Goal: Task Accomplishment & Management: Manage account settings

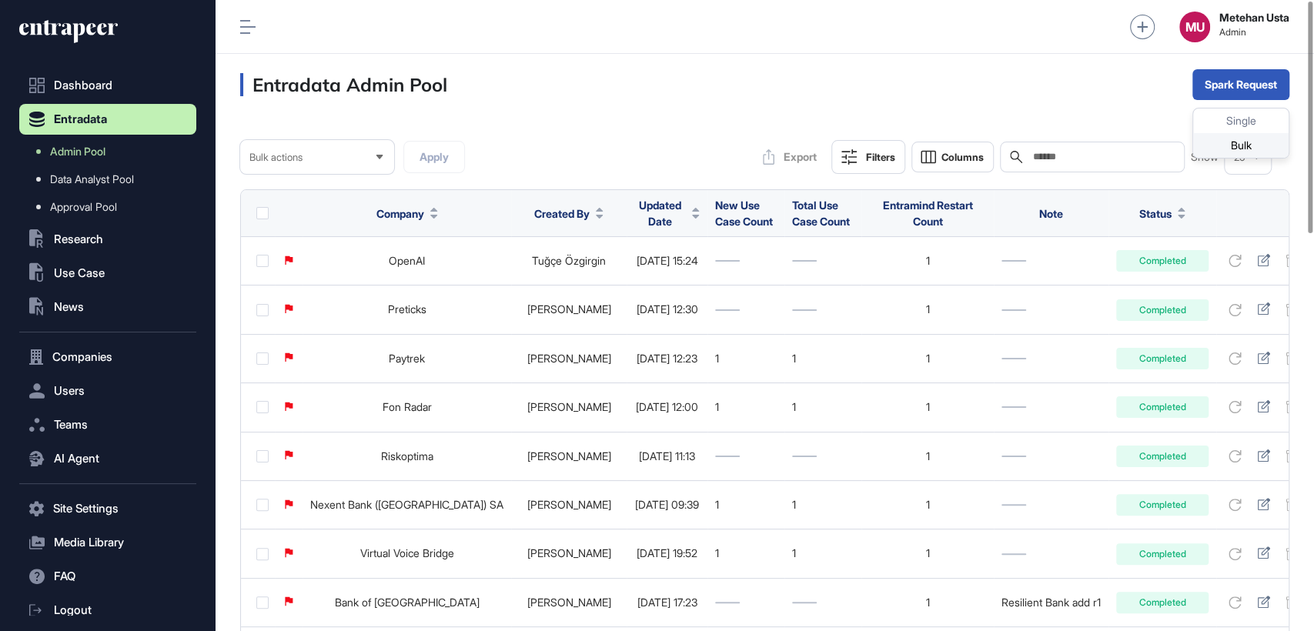
click at [1222, 143] on div "Bulk" at bounding box center [1240, 145] width 95 height 25
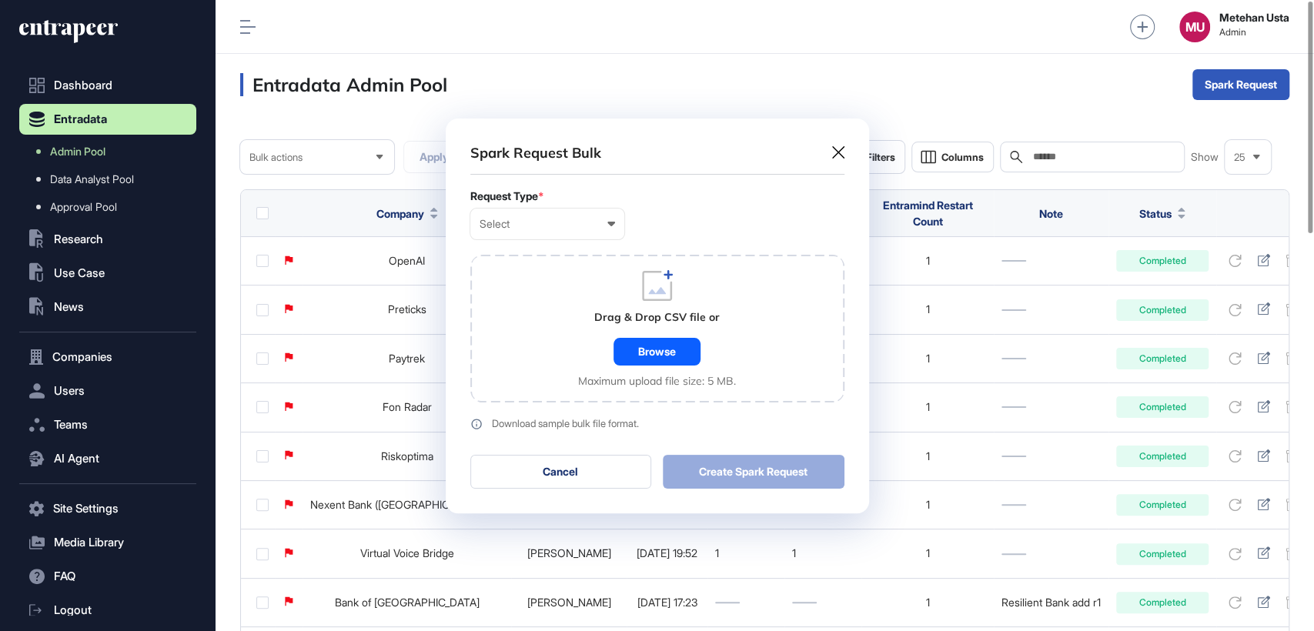
scroll to position [0, 6]
click at [605, 232] on div "Select User Company Customer Request ID" at bounding box center [547, 224] width 154 height 31
click at [0, 0] on div "Company" at bounding box center [0, 0] width 0 height 0
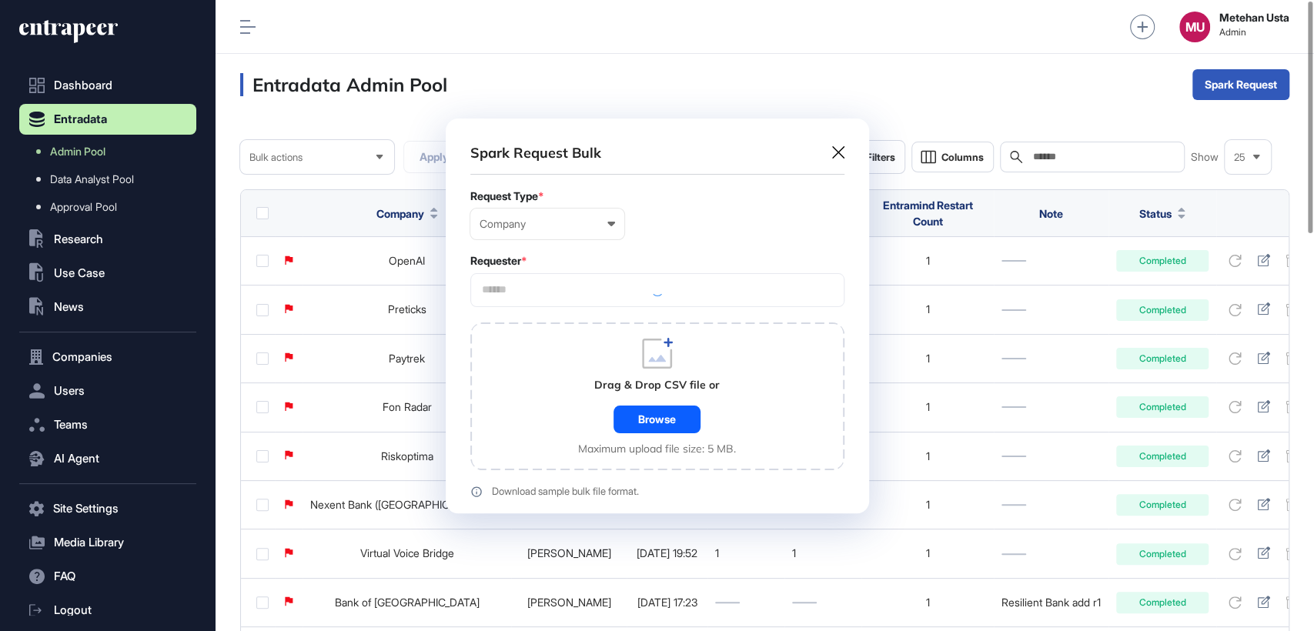
scroll to position [462, 423]
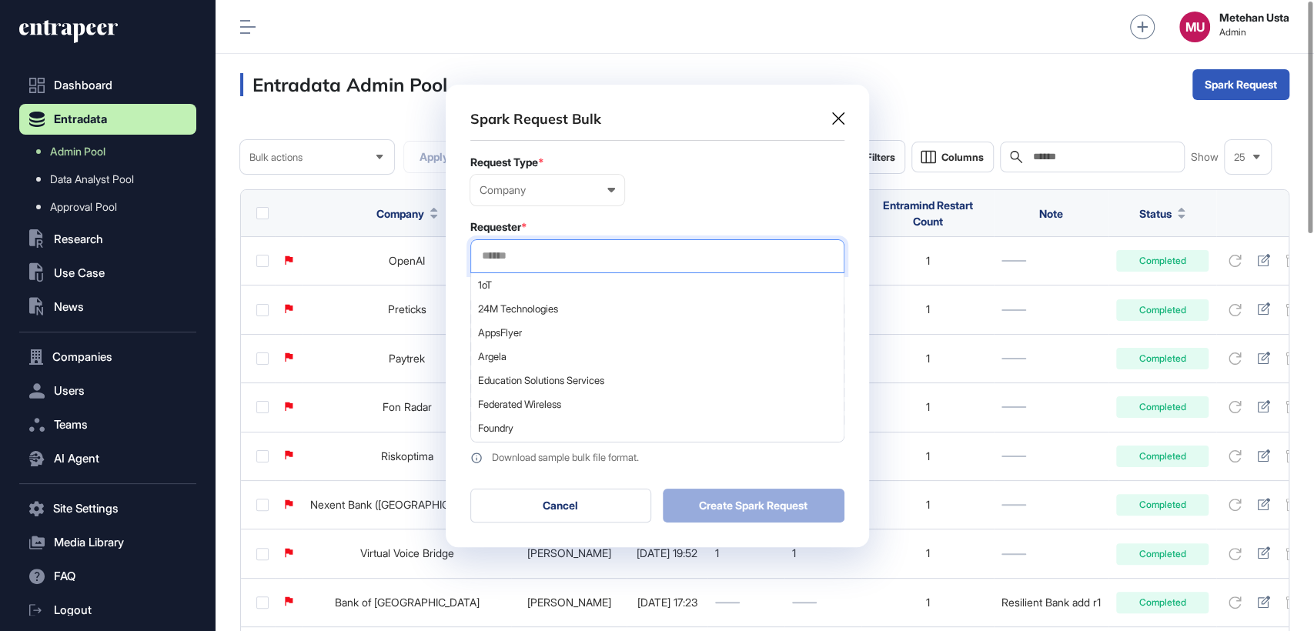
click at [566, 257] on input "text" at bounding box center [657, 255] width 354 height 13
type input "*********"
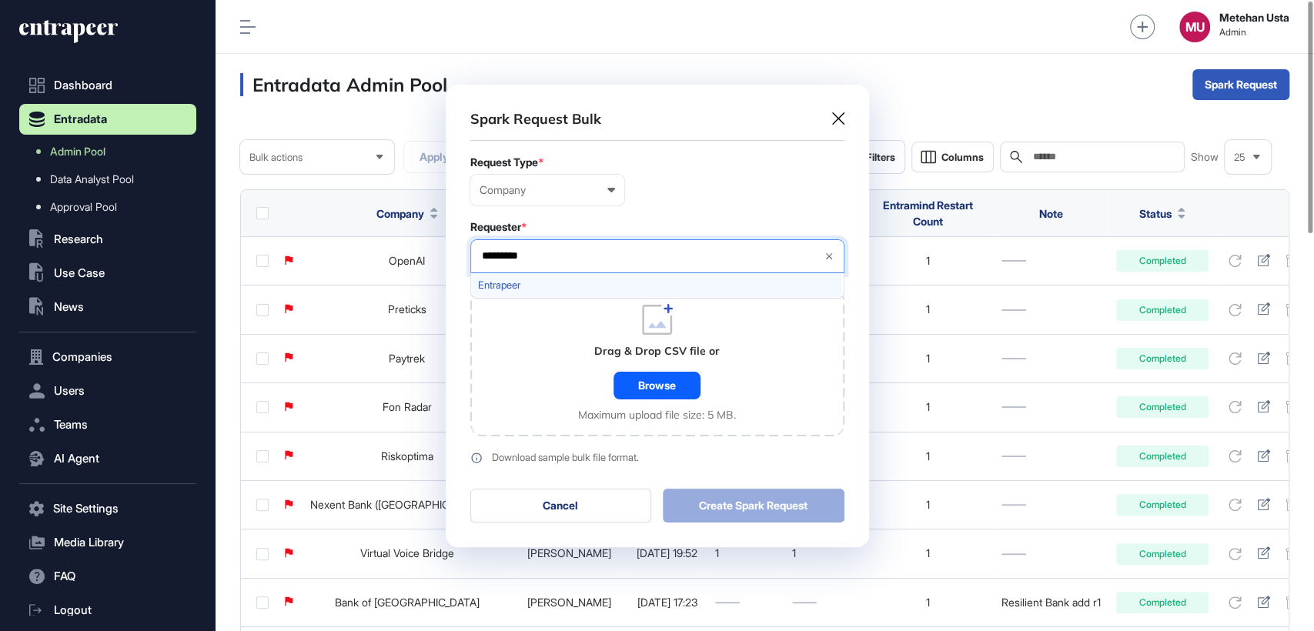
click at [524, 292] on div "Entrapeer" at bounding box center [656, 285] width 371 height 24
click at [652, 214] on form "Request Type * Company User Company Customer Request ID Requester * Entrapeer *…" at bounding box center [657, 310] width 374 height 308
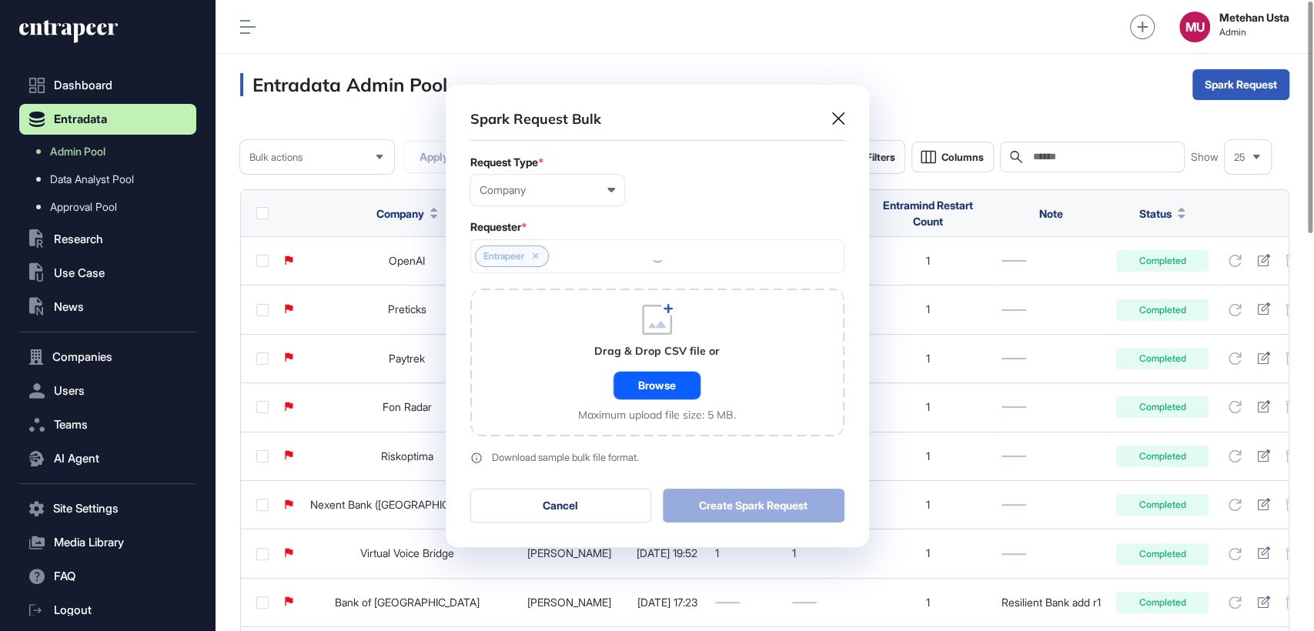
click at [666, 378] on div "Browse" at bounding box center [656, 386] width 87 height 28
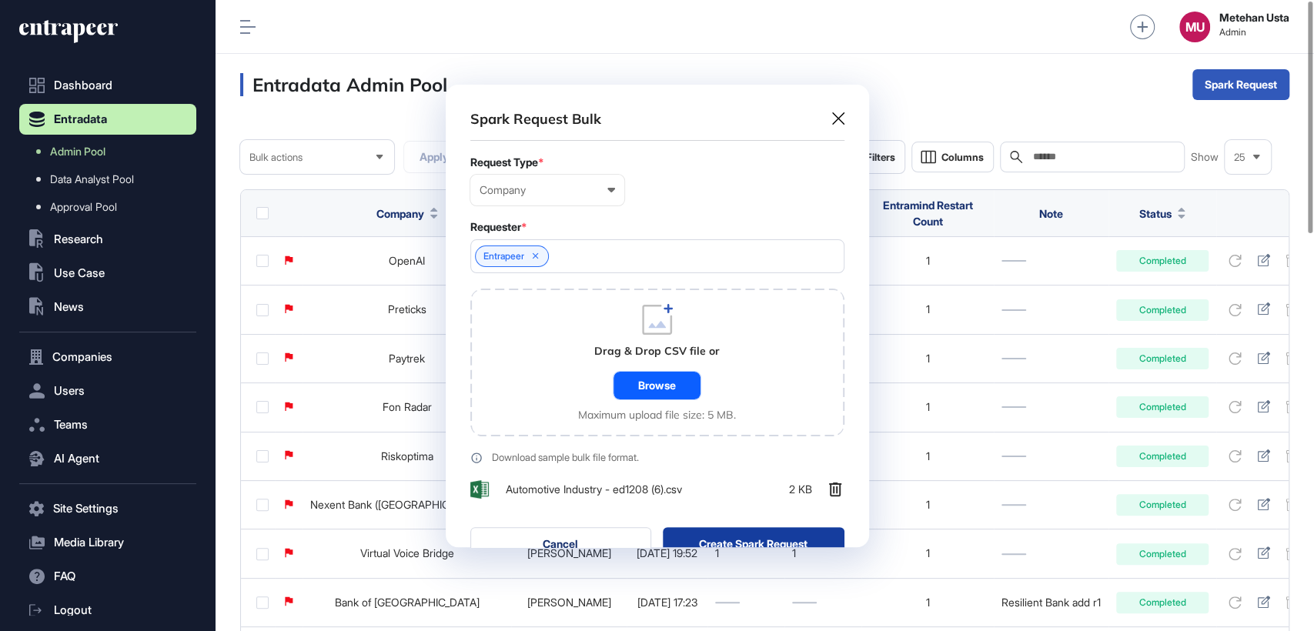
scroll to position [501, 423]
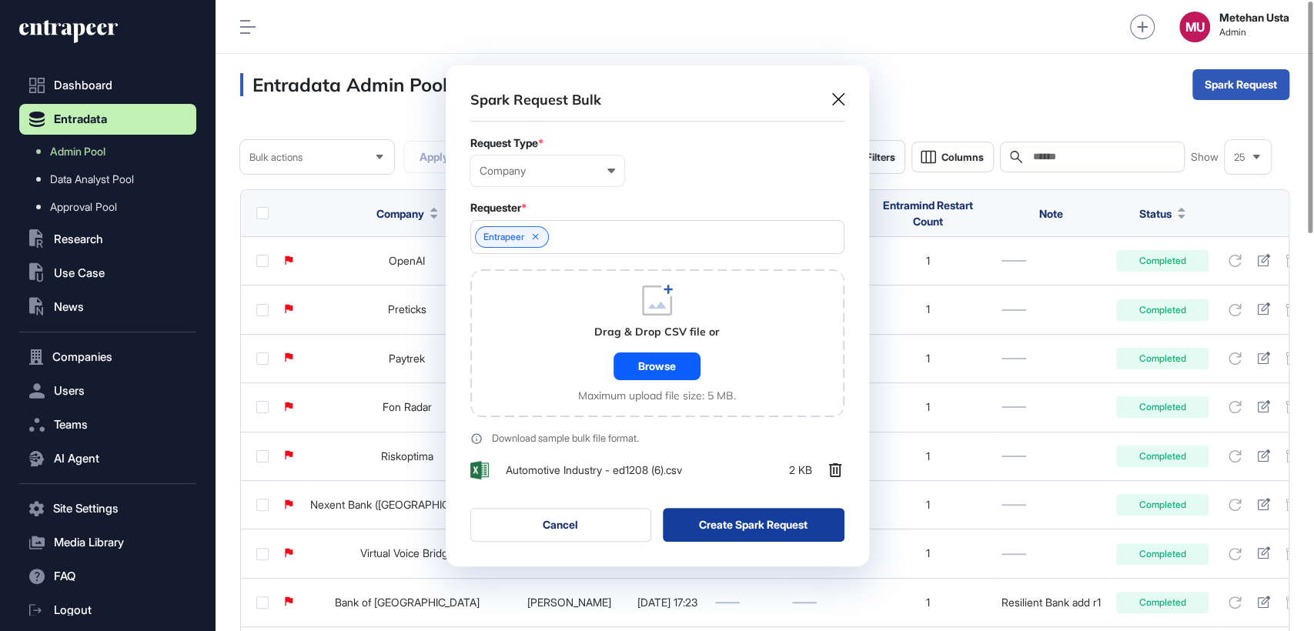
click at [749, 533] on button "Create Spark Request" at bounding box center [754, 525] width 182 height 34
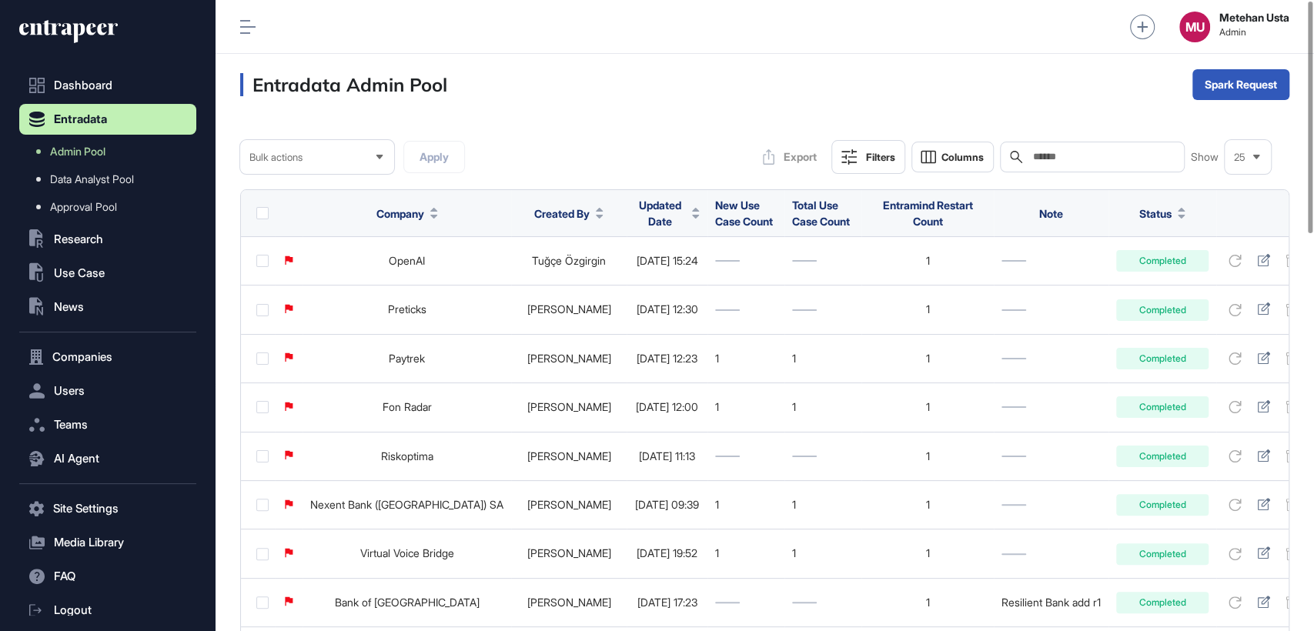
click at [634, 211] on span "Updated Date" at bounding box center [660, 213] width 52 height 32
click at [640, 273] on span "Sort Descending" at bounding box center [638, 277] width 62 height 13
click at [634, 217] on span "Updated Date" at bounding box center [660, 213] width 52 height 32
click at [644, 274] on span "Sort Descending" at bounding box center [638, 277] width 62 height 13
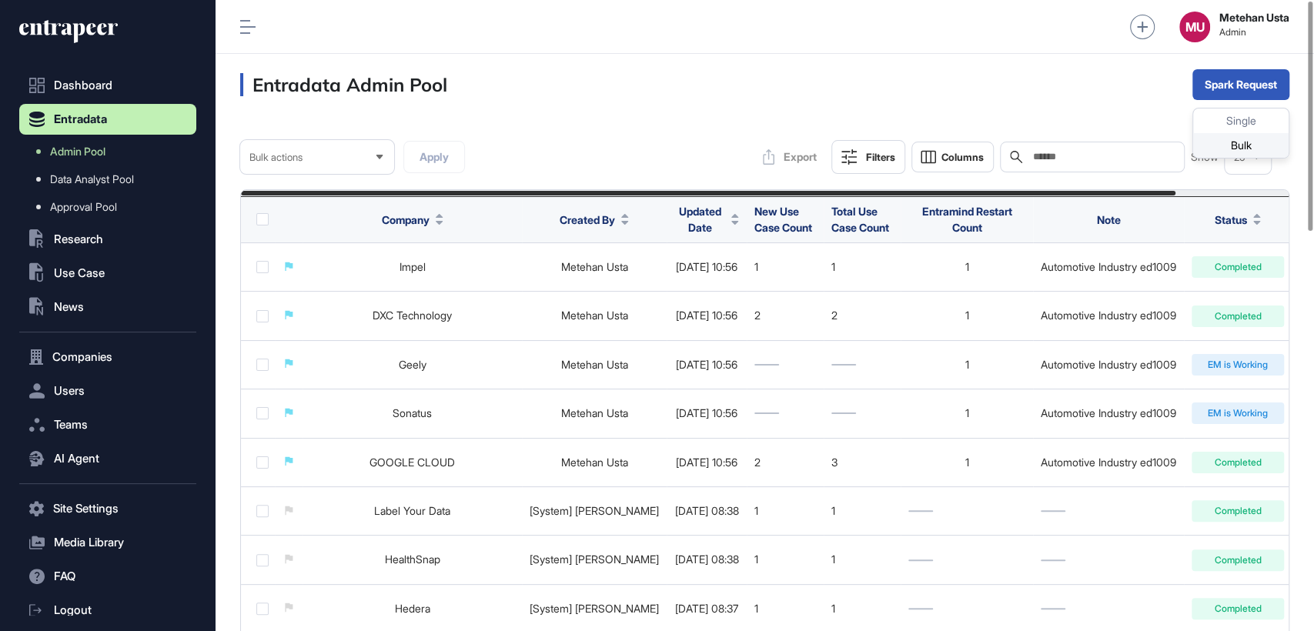
click at [1237, 144] on div "Bulk" at bounding box center [1240, 145] width 95 height 25
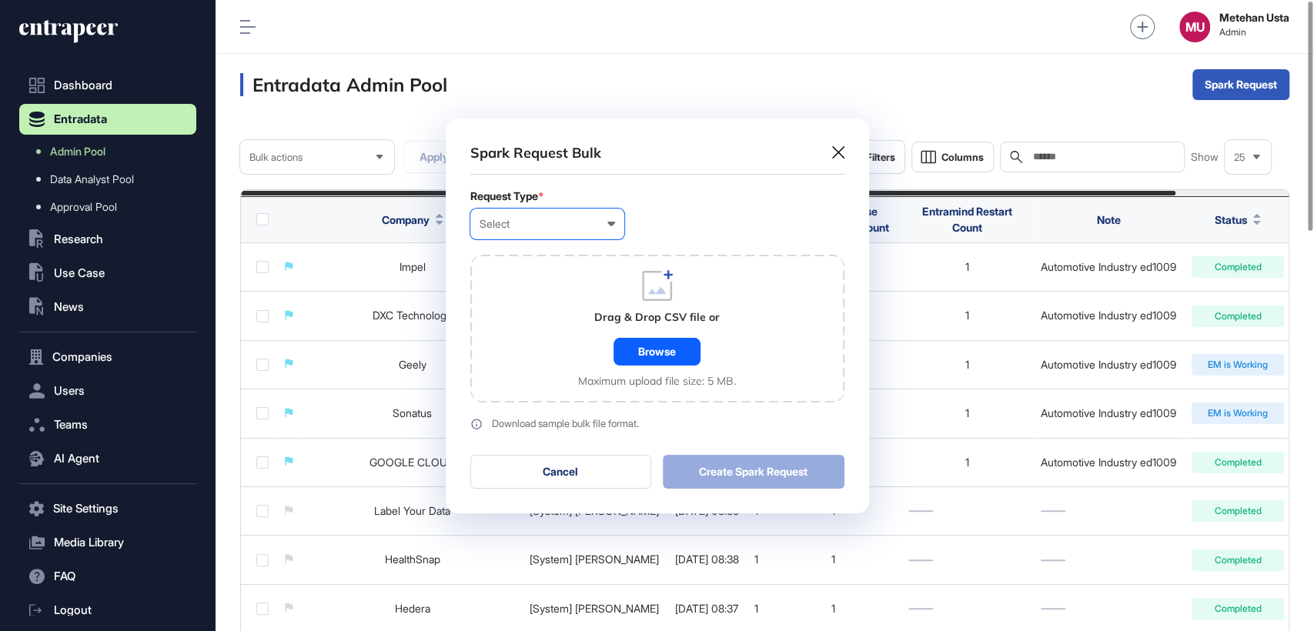
scroll to position [0, 6]
click at [468, 203] on div "Spark Request Bulk Request Type * Select User Company Customer Request ID Drag …" at bounding box center [657, 316] width 423 height 395
click at [508, 222] on div "Select" at bounding box center [546, 224] width 135 height 12
click at [0, 0] on div "Company" at bounding box center [0, 0] width 0 height 0
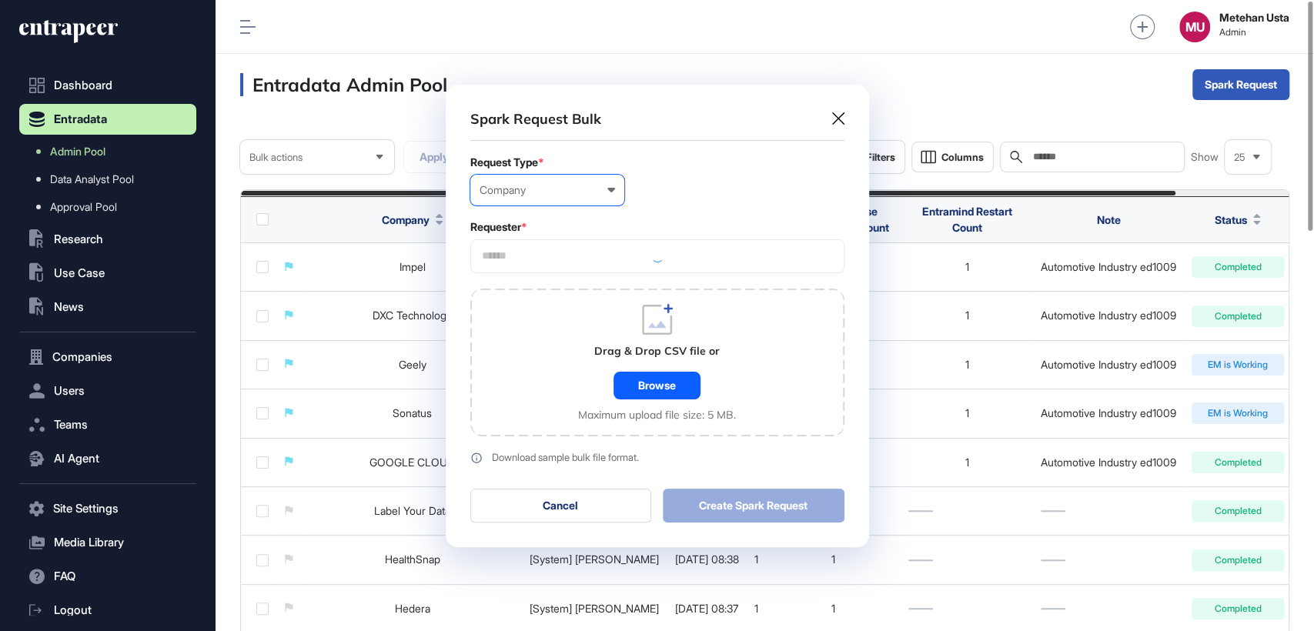
scroll to position [462, 423]
click at [547, 260] on input "text" at bounding box center [657, 255] width 354 height 13
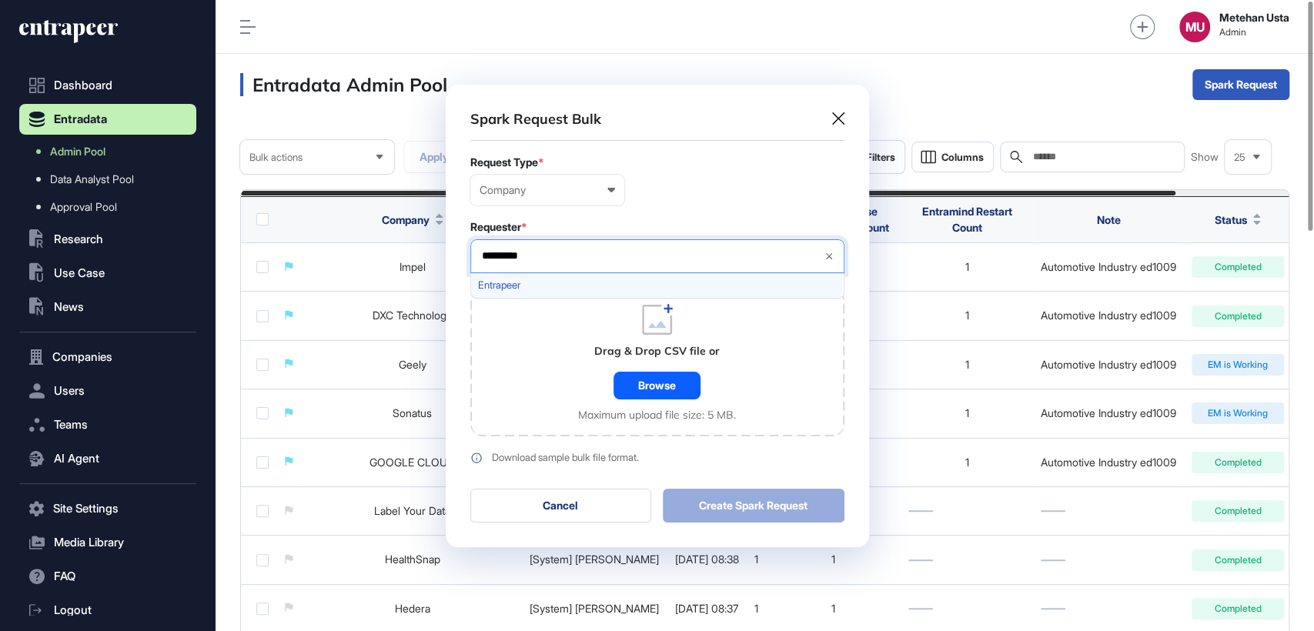
type input "*********"
click at [517, 289] on span "Entrapeer" at bounding box center [656, 285] width 357 height 12
click at [659, 215] on form "Request Type * Company User Company Customer Request ID Requester * Entrapeer *…" at bounding box center [657, 310] width 374 height 308
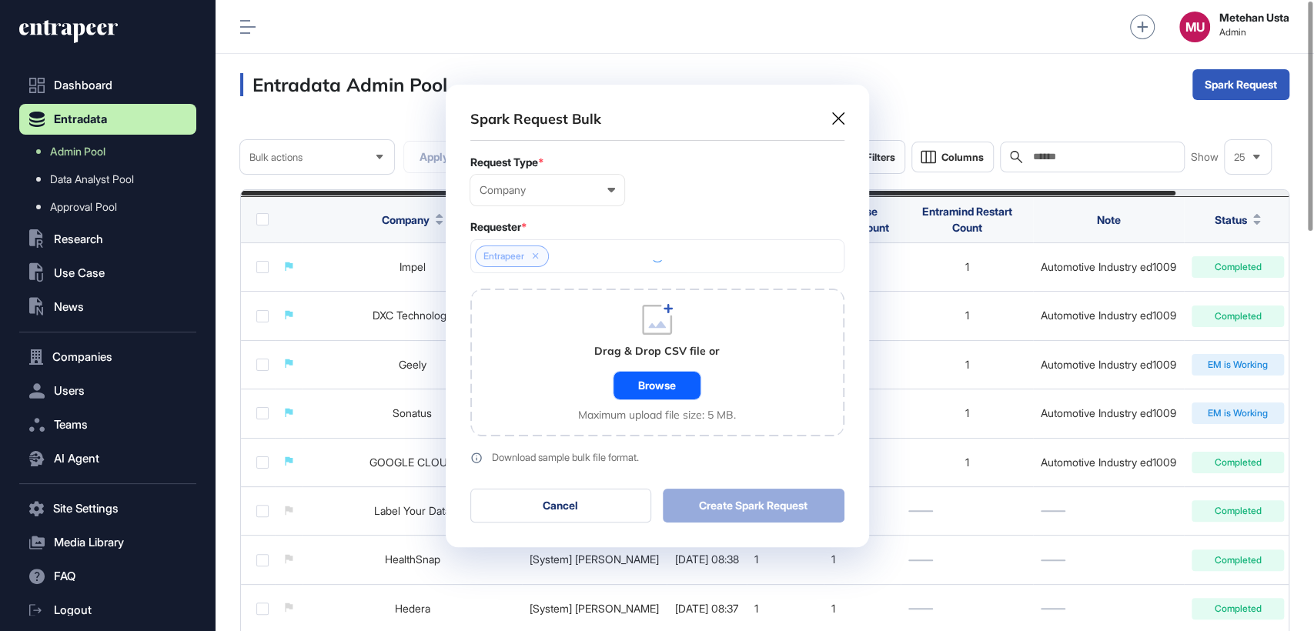
click at [667, 384] on div "Browse" at bounding box center [656, 386] width 87 height 28
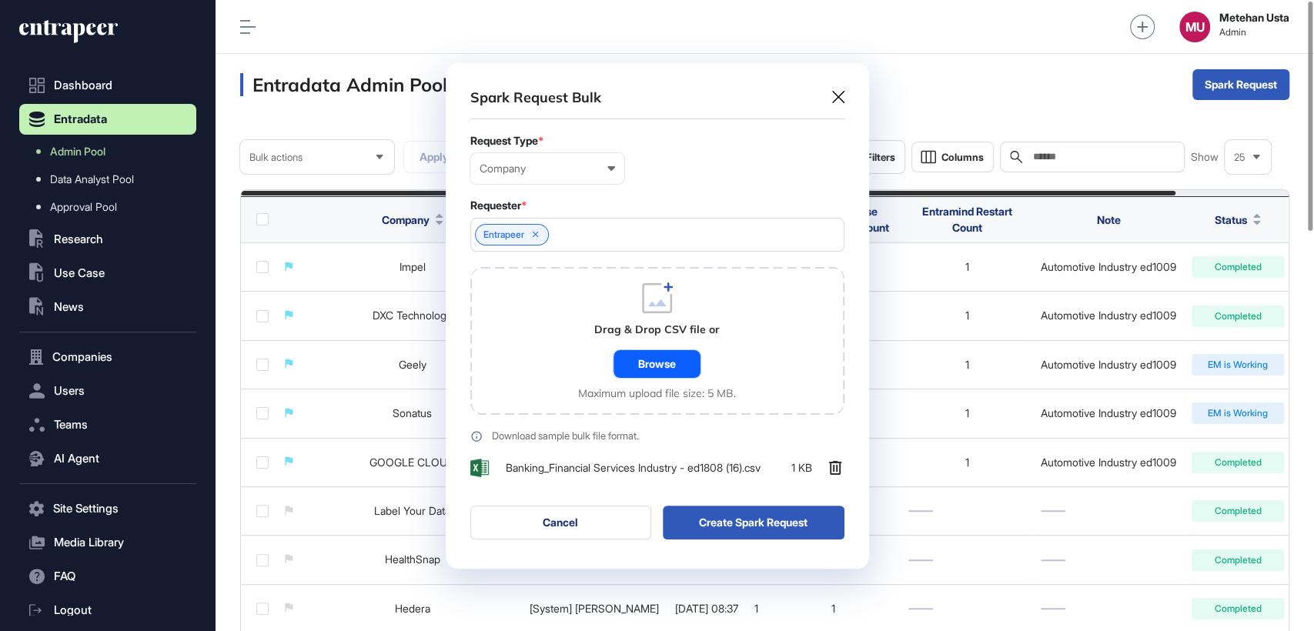
scroll to position [505, 423]
click at [733, 533] on button "Create Spark Request" at bounding box center [754, 523] width 182 height 34
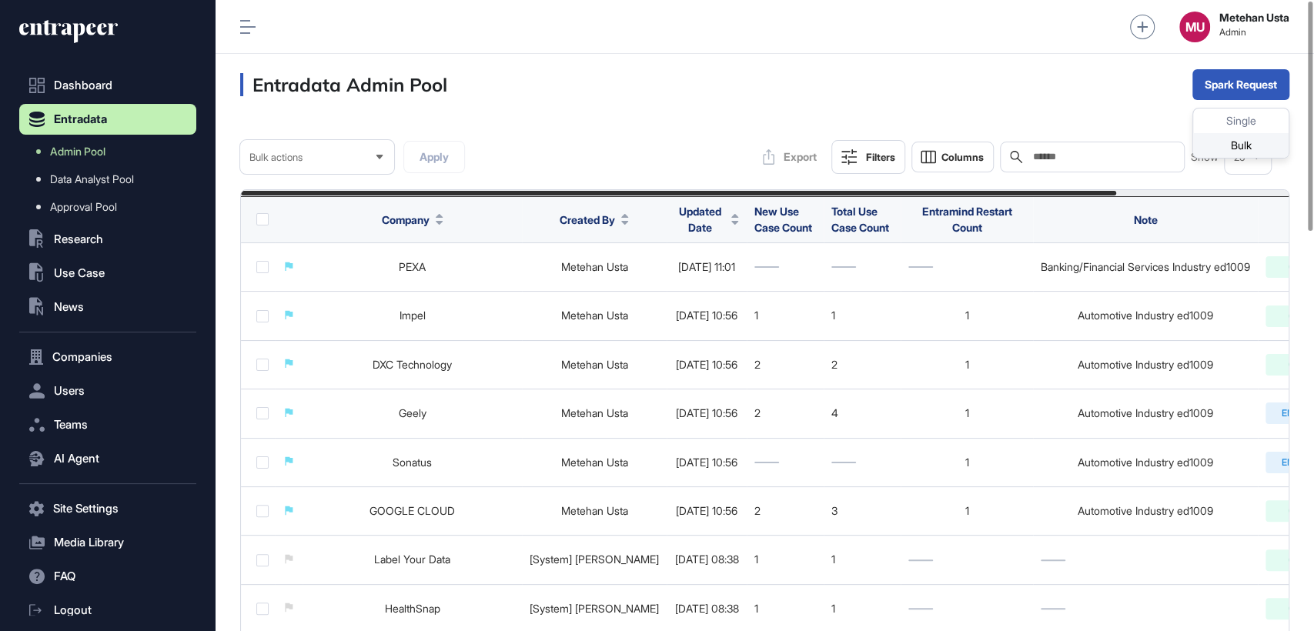
click at [1232, 149] on div "Bulk" at bounding box center [1240, 145] width 95 height 25
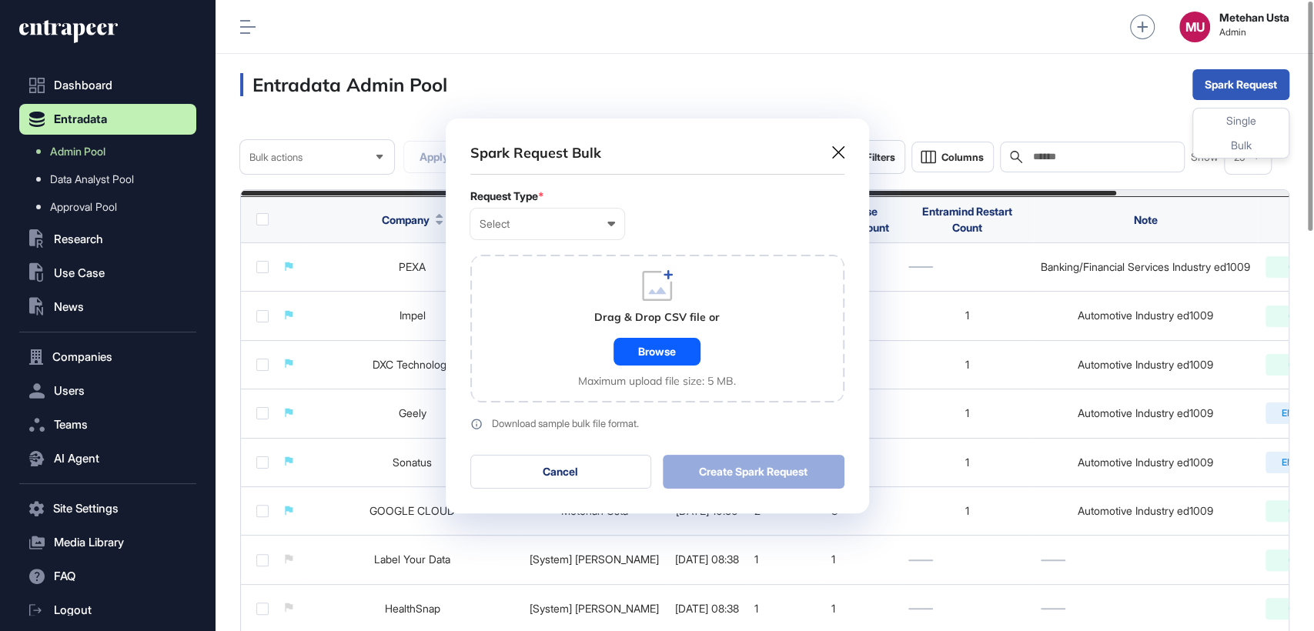
scroll to position [0, 6]
drag, startPoint x: 566, startPoint y: 210, endPoint x: 558, endPoint y: 244, distance: 34.7
click at [566, 211] on div "Select User Company Customer Request ID" at bounding box center [547, 224] width 154 height 31
click at [0, 0] on div "Company" at bounding box center [0, 0] width 0 height 0
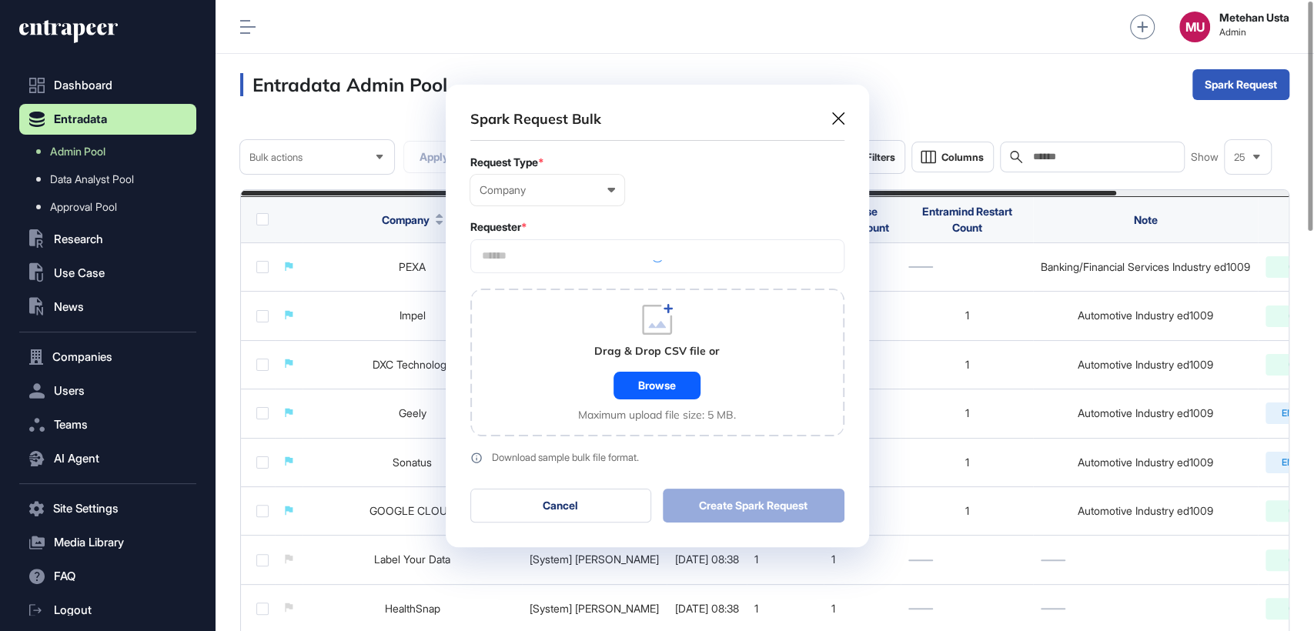
scroll to position [462, 423]
click at [559, 255] on input "text" at bounding box center [657, 255] width 354 height 13
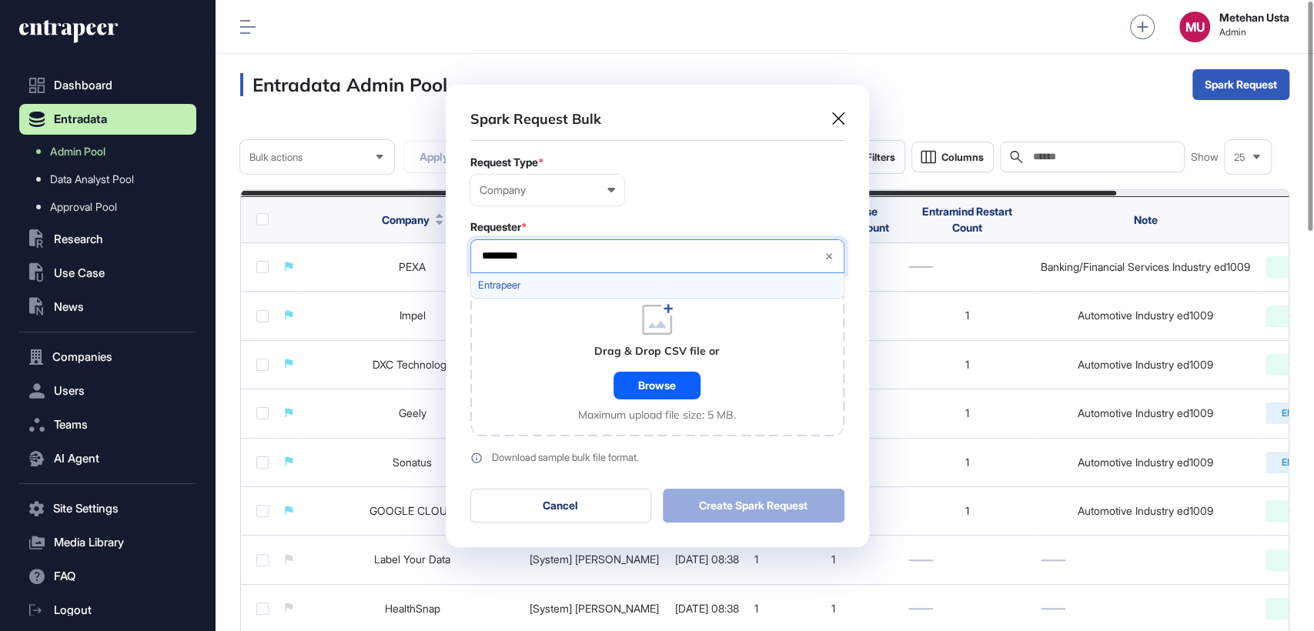
type input "*********"
click at [531, 285] on span "Entrapeer" at bounding box center [656, 285] width 357 height 12
click at [666, 197] on div "Company User Company Customer Request ID" at bounding box center [657, 190] width 374 height 31
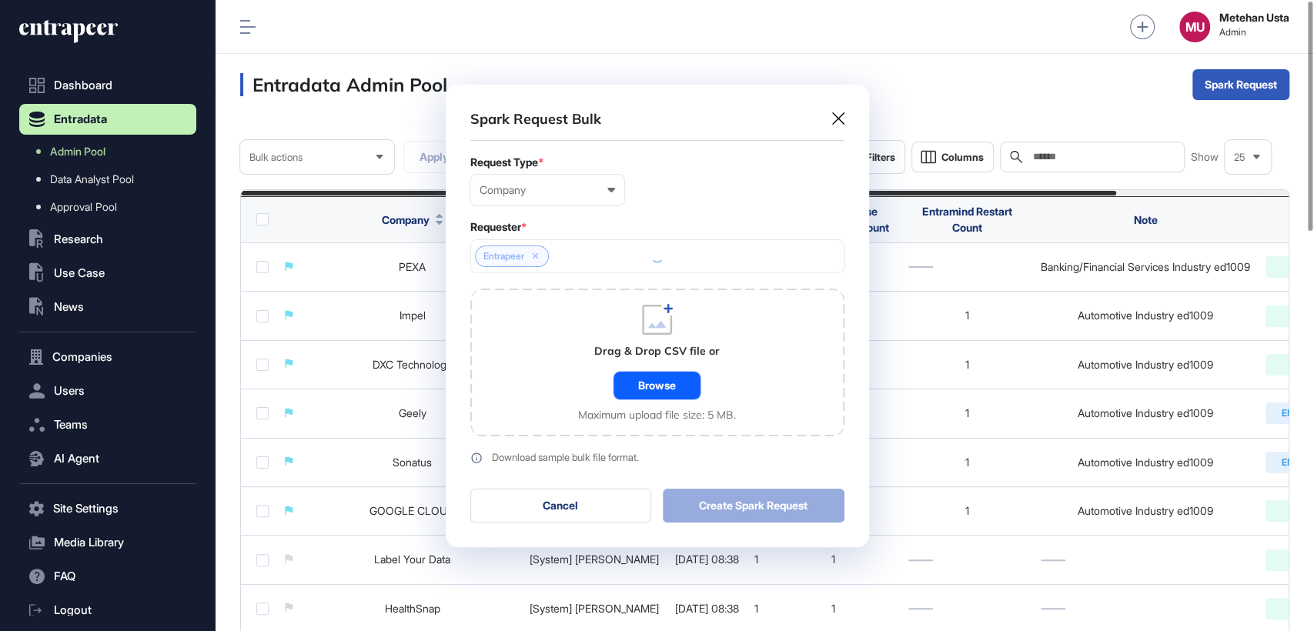
click at [656, 381] on div "Browse" at bounding box center [656, 386] width 87 height 28
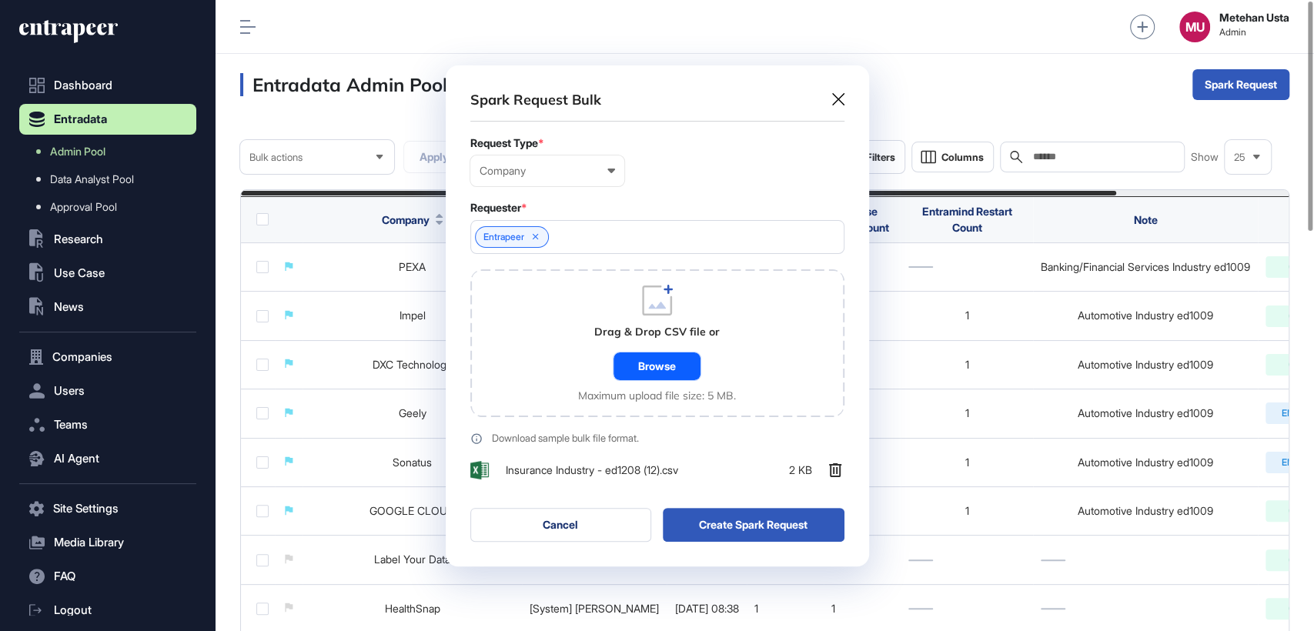
scroll to position [501, 423]
click at [788, 512] on button "Create Spark Request" at bounding box center [754, 525] width 182 height 34
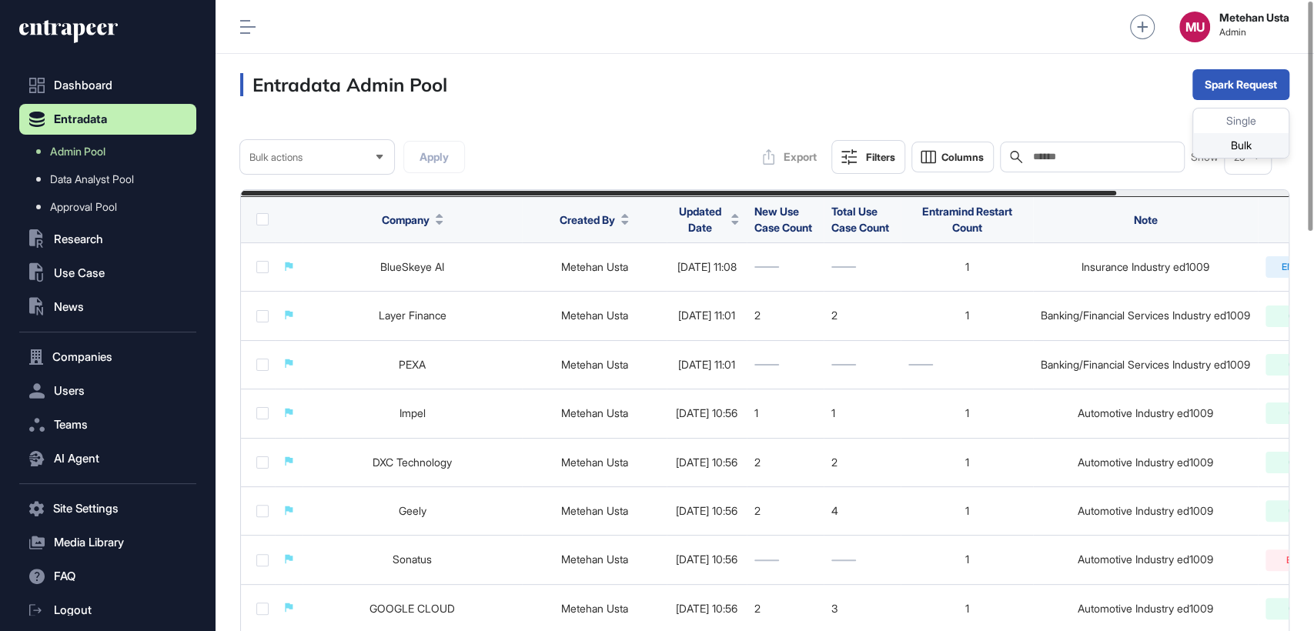
click at [1220, 145] on div "Bulk" at bounding box center [1240, 145] width 95 height 25
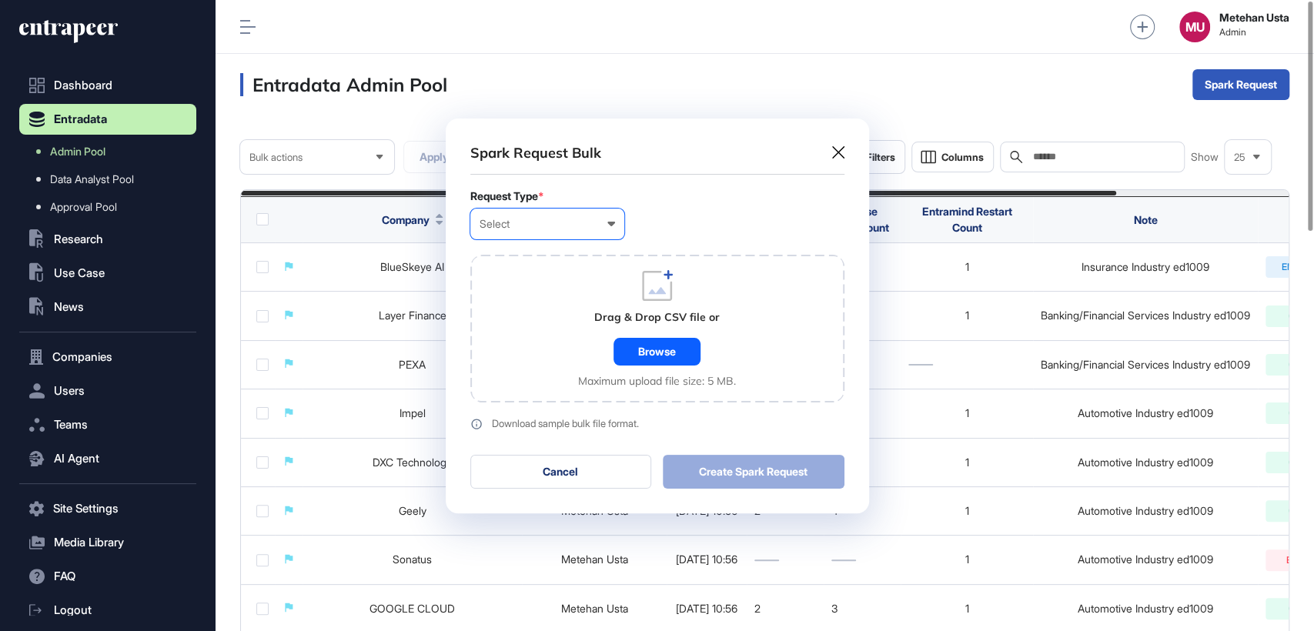
scroll to position [0, 6]
click at [563, 220] on div "Select" at bounding box center [546, 224] width 135 height 12
click at [0, 0] on div "Company" at bounding box center [0, 0] width 0 height 0
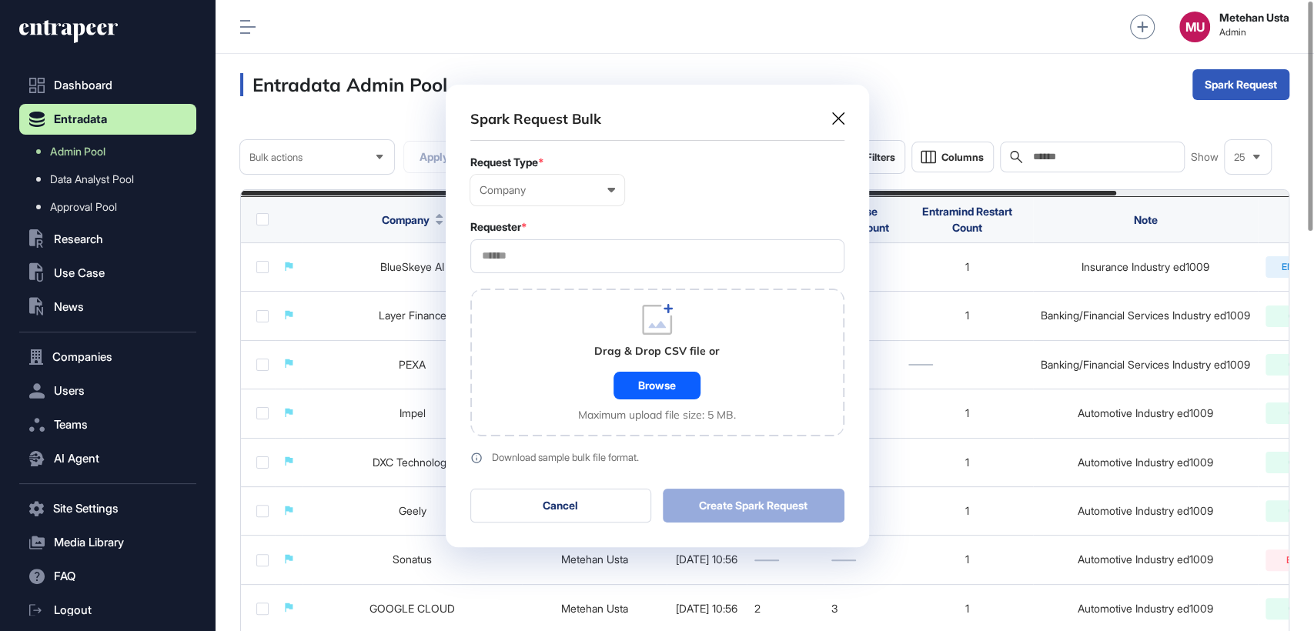
click at [562, 255] on input "text" at bounding box center [657, 255] width 354 height 13
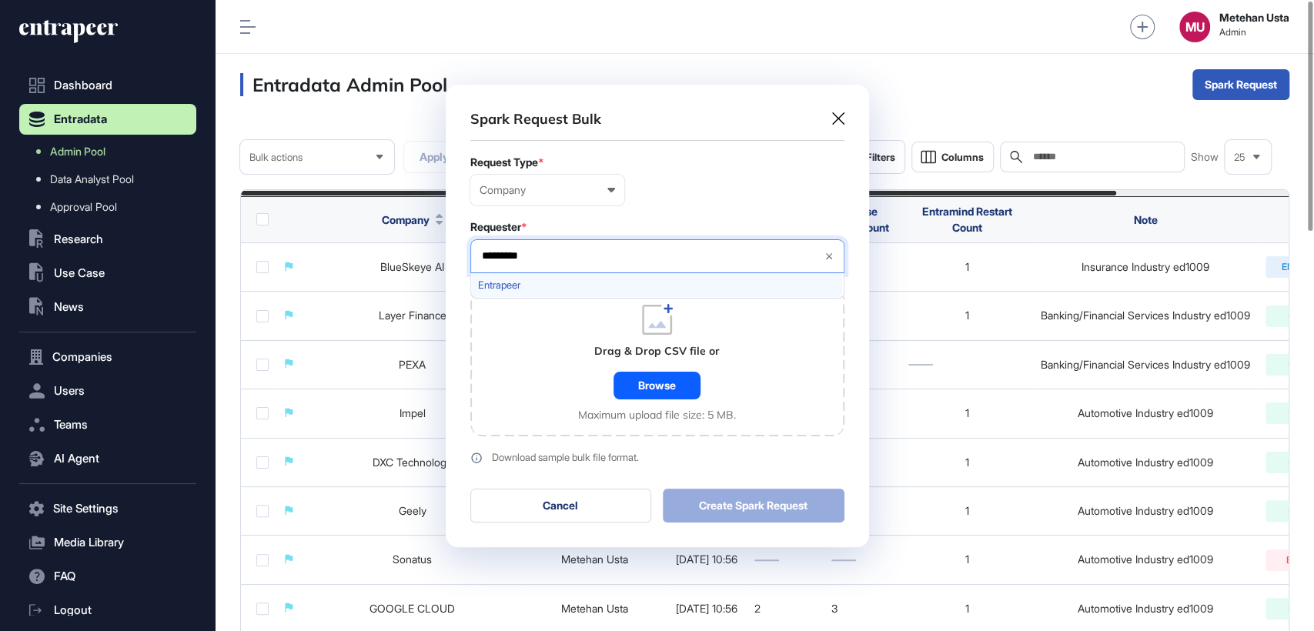
type input "*********"
click at [550, 288] on span "Entrapeer" at bounding box center [656, 285] width 357 height 12
click at [689, 212] on form "Request Type * Company User Company Customer Request ID Requester * Entrapeer *…" at bounding box center [657, 310] width 374 height 308
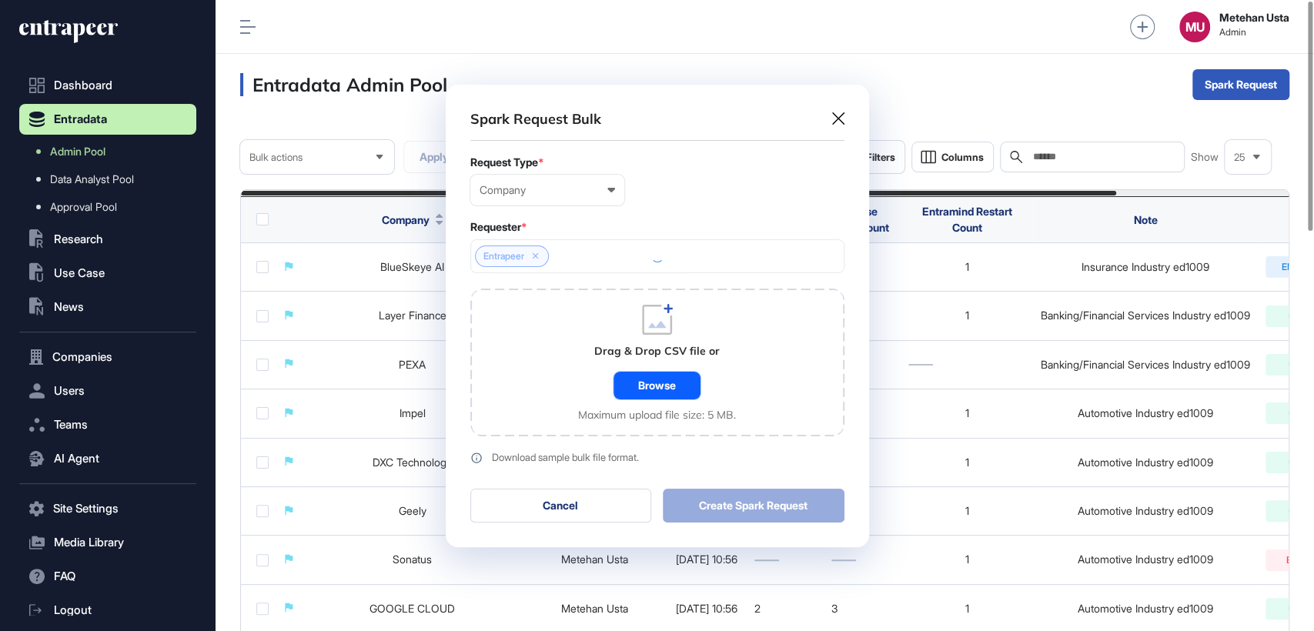
click at [665, 392] on div "Browse" at bounding box center [656, 386] width 87 height 28
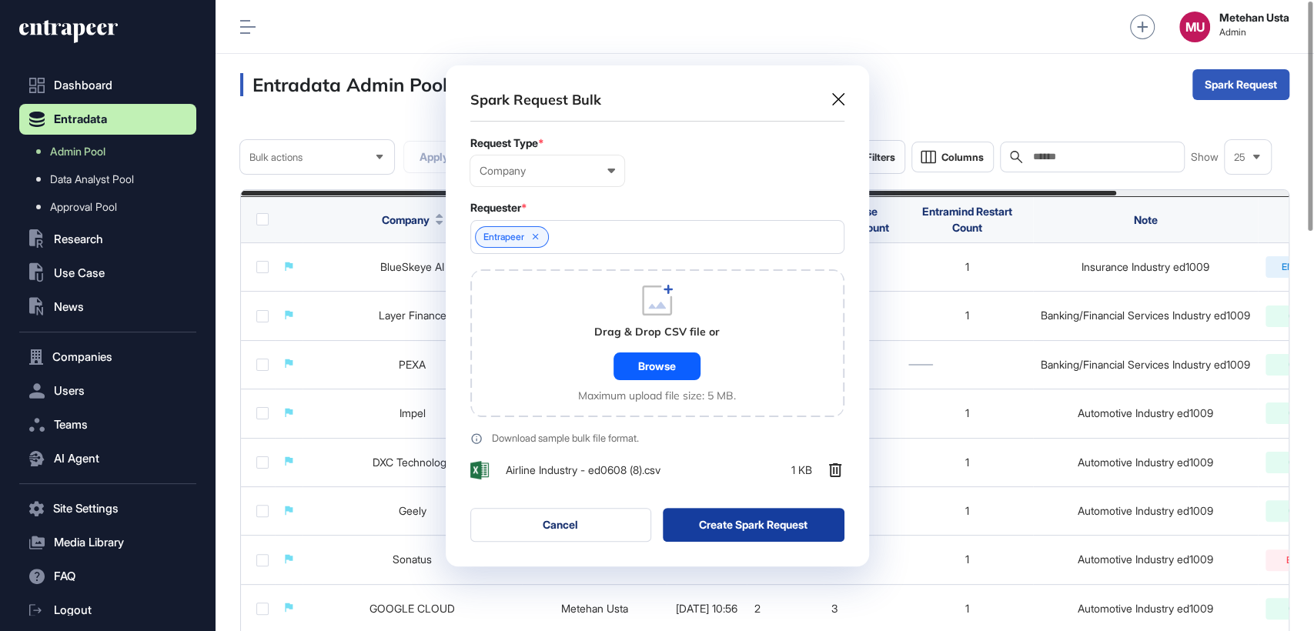
click at [760, 528] on button "Create Spark Request" at bounding box center [754, 525] width 182 height 34
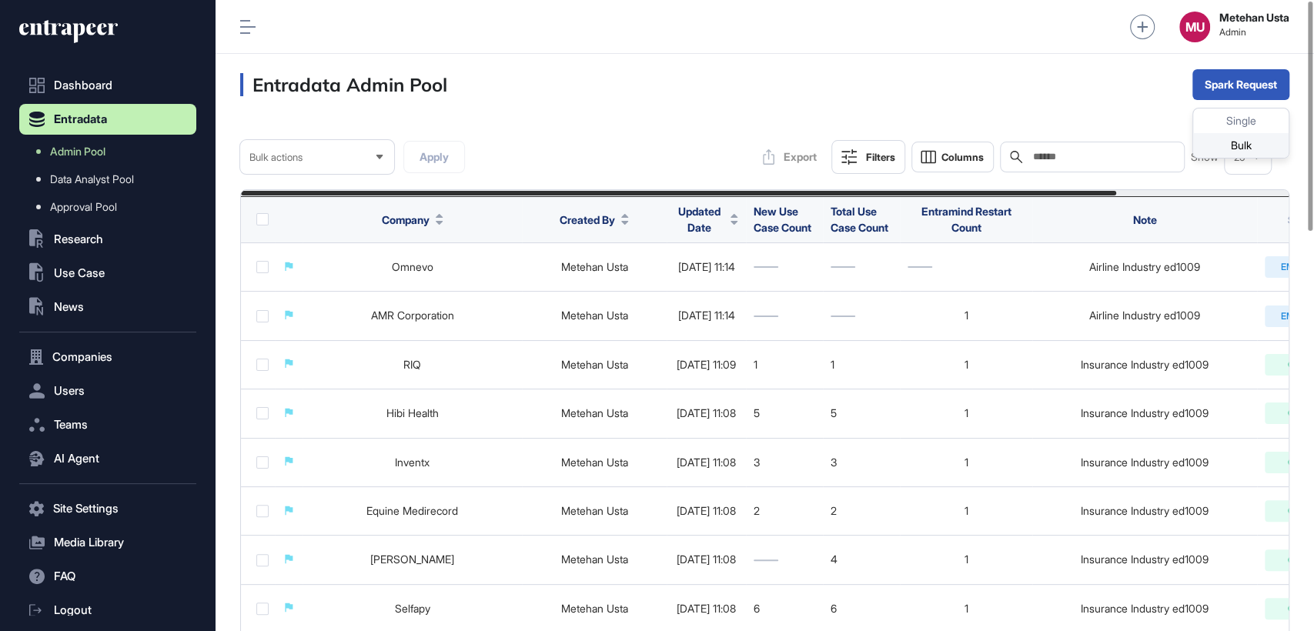
click at [1245, 147] on div "Bulk" at bounding box center [1240, 145] width 95 height 25
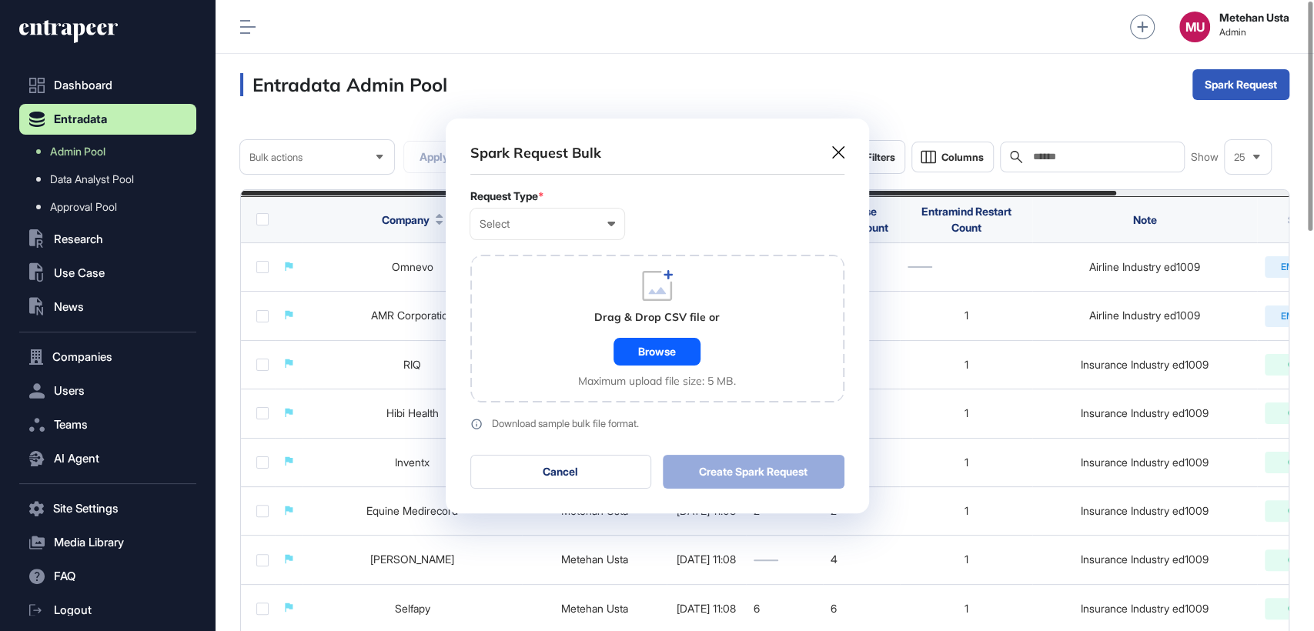
scroll to position [0, 6]
drag, startPoint x: 535, startPoint y: 221, endPoint x: 526, endPoint y: 232, distance: 14.8
click at [534, 221] on div "Select" at bounding box center [546, 224] width 135 height 12
click at [0, 0] on div "Company" at bounding box center [0, 0] width 0 height 0
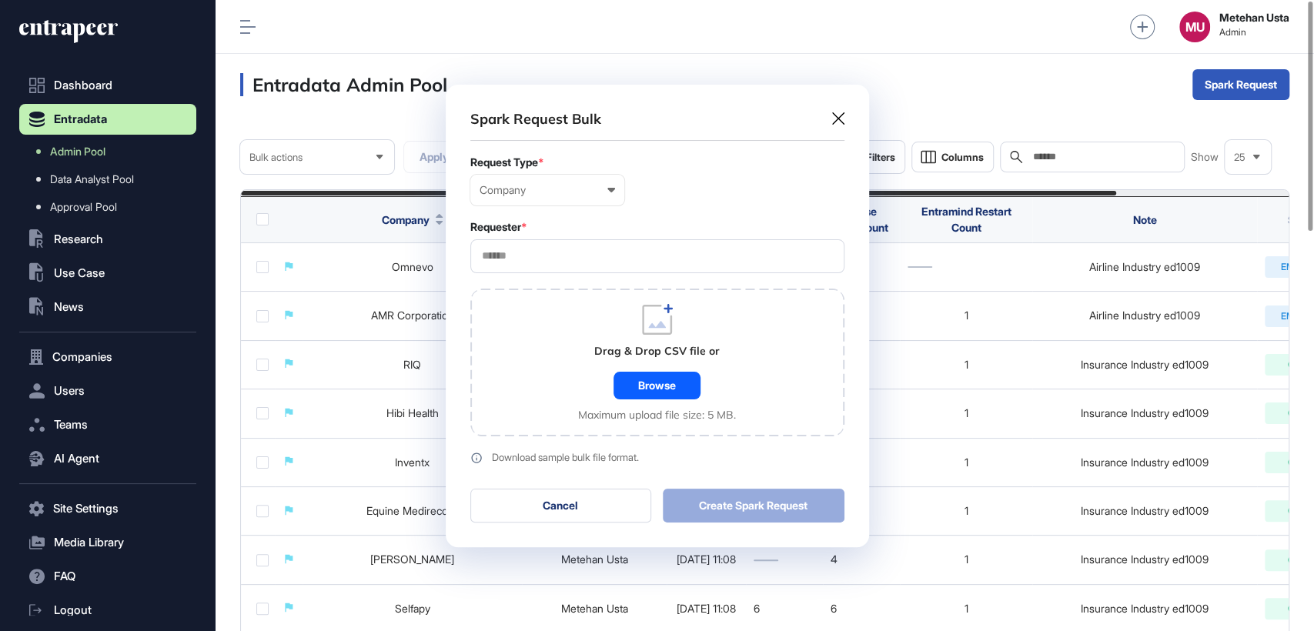
click at [553, 255] on input "text" at bounding box center [657, 255] width 354 height 13
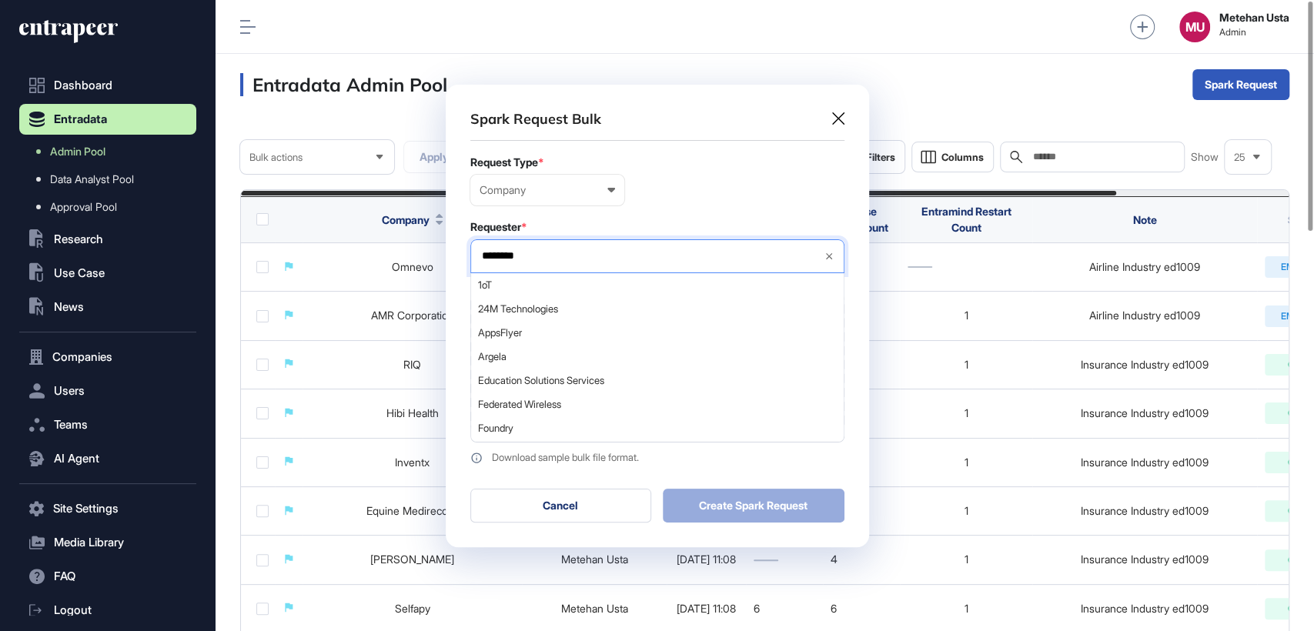
type input "*********"
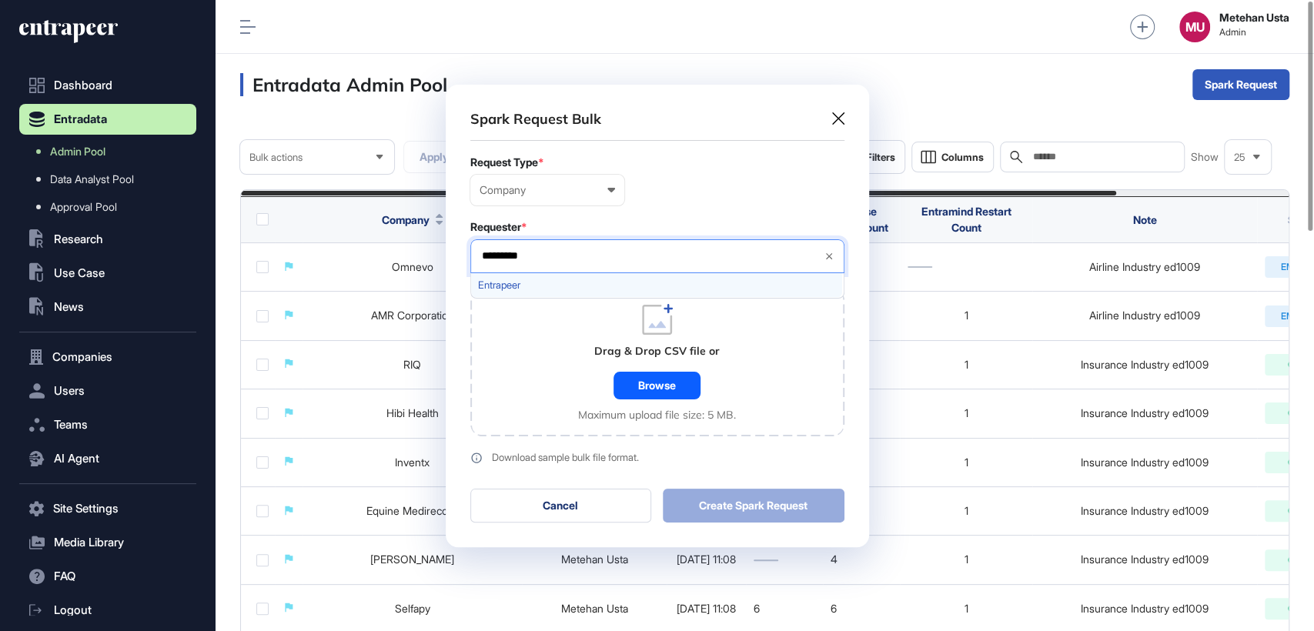
click at [519, 285] on span "Entrapeer" at bounding box center [656, 285] width 357 height 12
click at [674, 219] on form "Request Type * Company User Company Customer Request ID Requester * Entrapeer *…" at bounding box center [657, 310] width 374 height 308
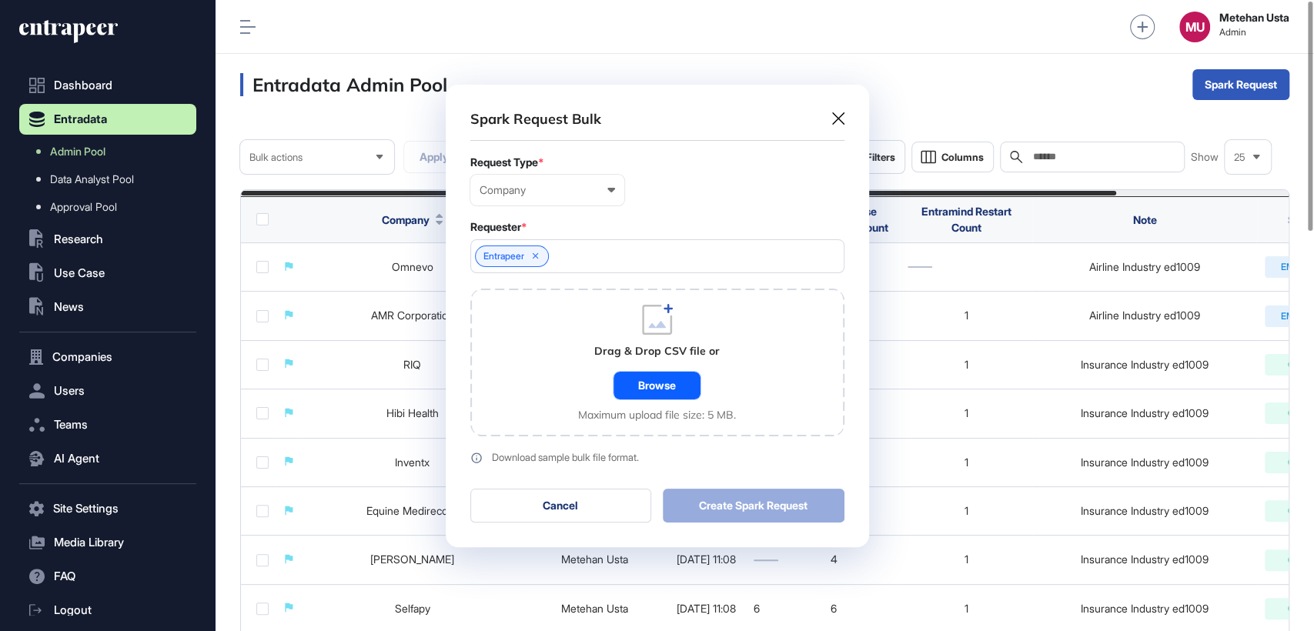
click at [656, 387] on div "Browse" at bounding box center [656, 386] width 87 height 28
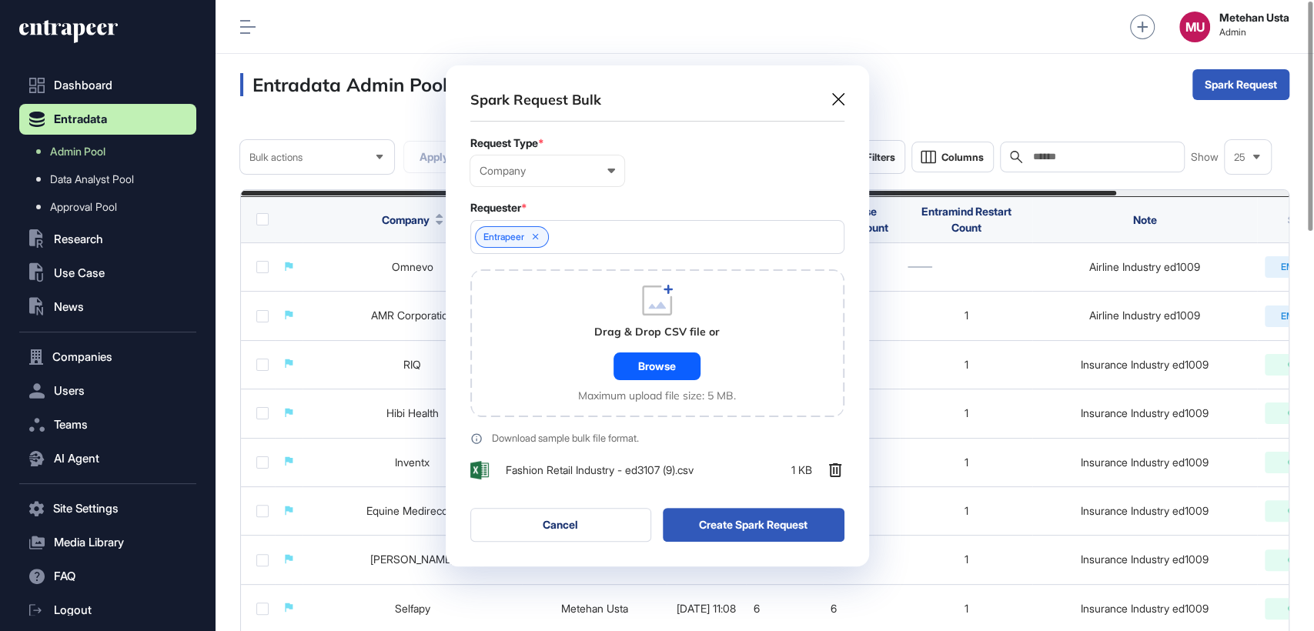
click at [812, 551] on div "Spark Request Bulk Request Type * Company User Company Customer Request ID Requ…" at bounding box center [657, 315] width 423 height 501
click at [753, 519] on button "Create Spark Request" at bounding box center [754, 525] width 182 height 34
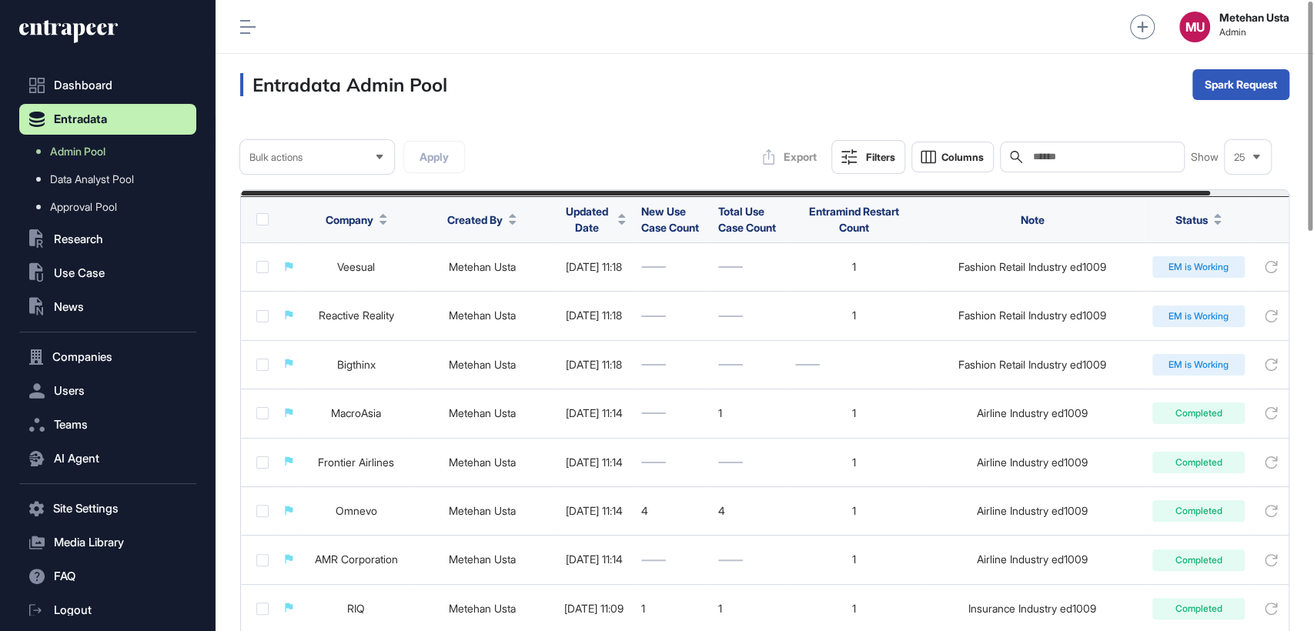
click at [1097, 162] on input "text" at bounding box center [1102, 157] width 143 height 12
paste input "**********"
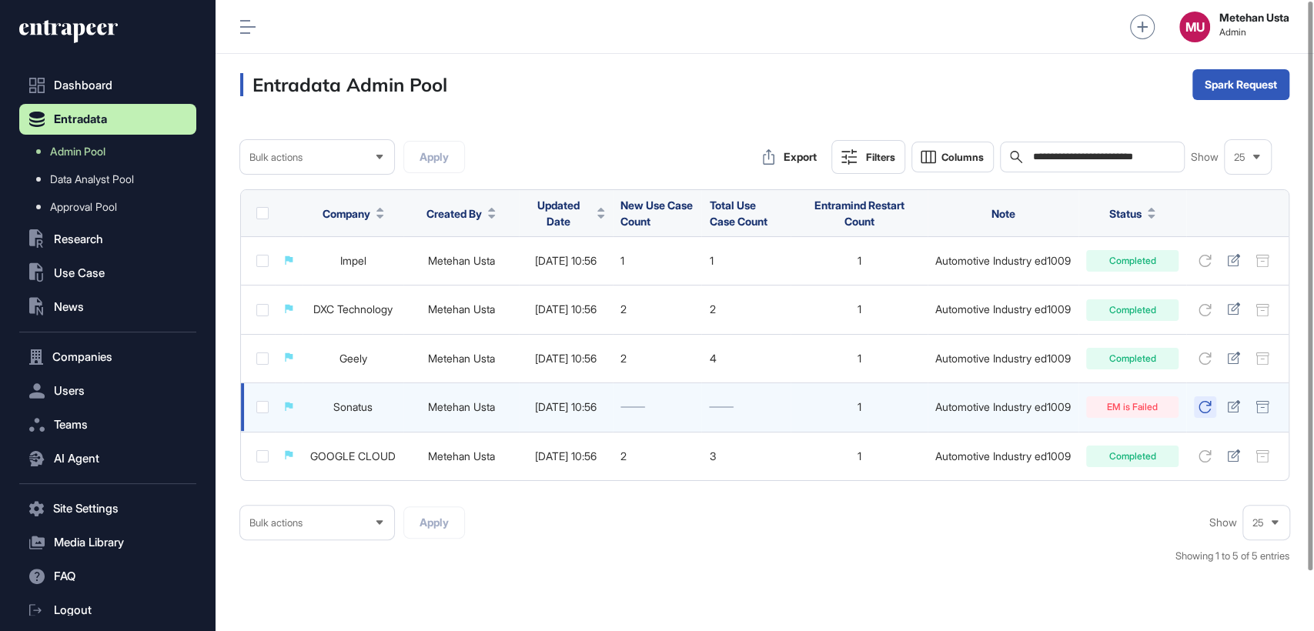
click at [1206, 412] on icon at bounding box center [1204, 407] width 13 height 12
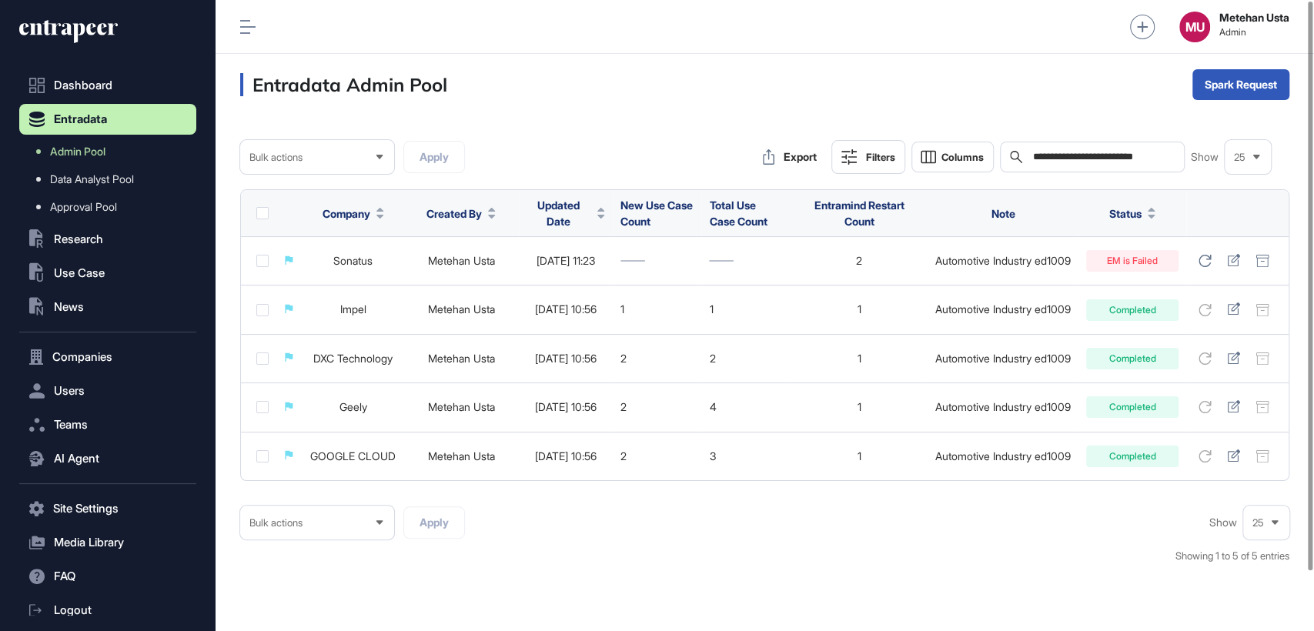
click at [1112, 154] on input "**********" at bounding box center [1102, 157] width 143 height 12
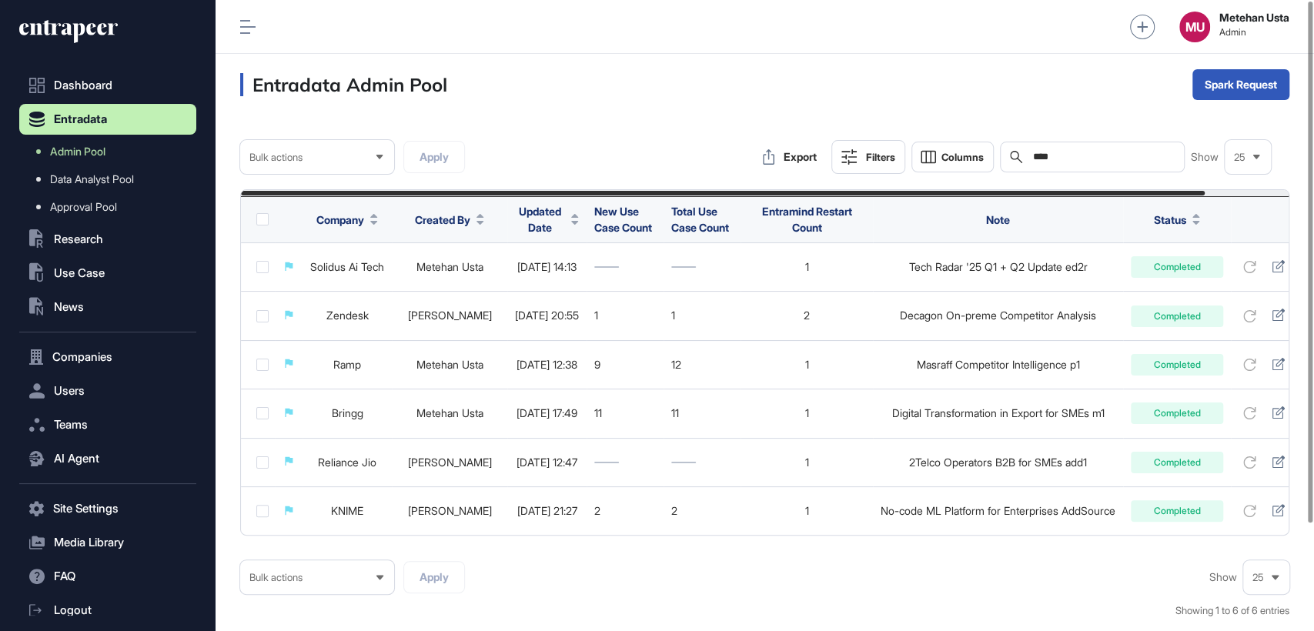
click at [1112, 154] on input "****" at bounding box center [1102, 157] width 143 height 12
type input "**********"
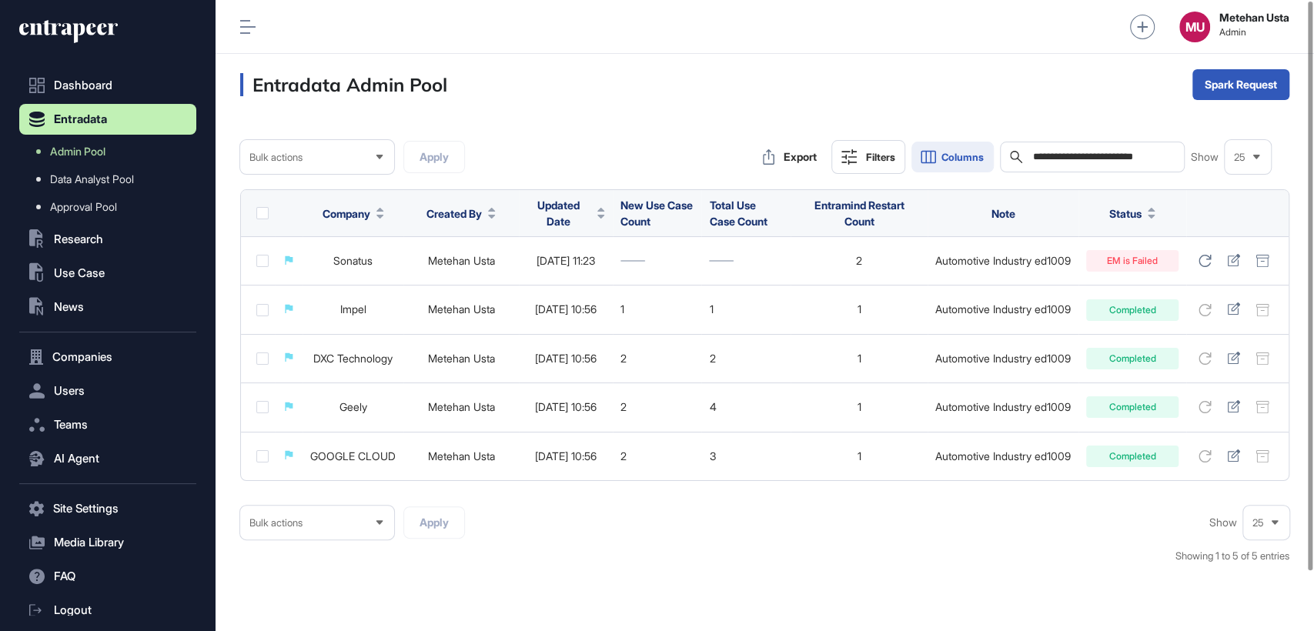
click at [966, 158] on span "Columns" at bounding box center [962, 158] width 42 height 12
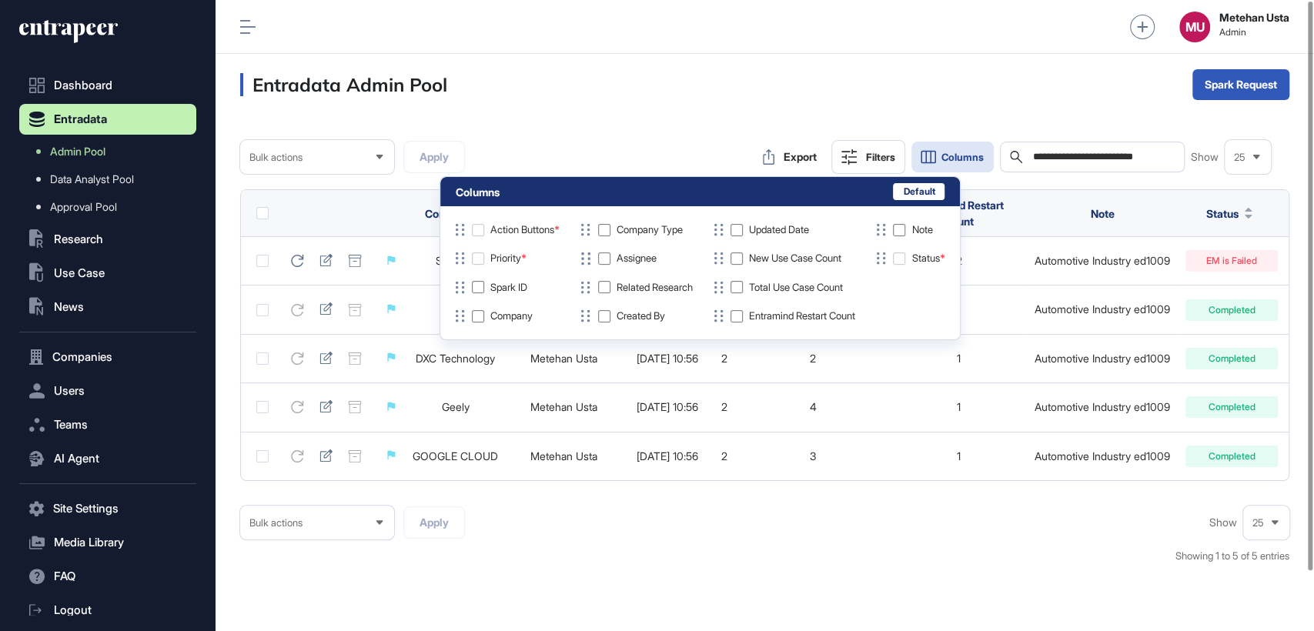
click at [544, 41] on div "MU Metehan Usta Admin" at bounding box center [764, 27] width 1098 height 54
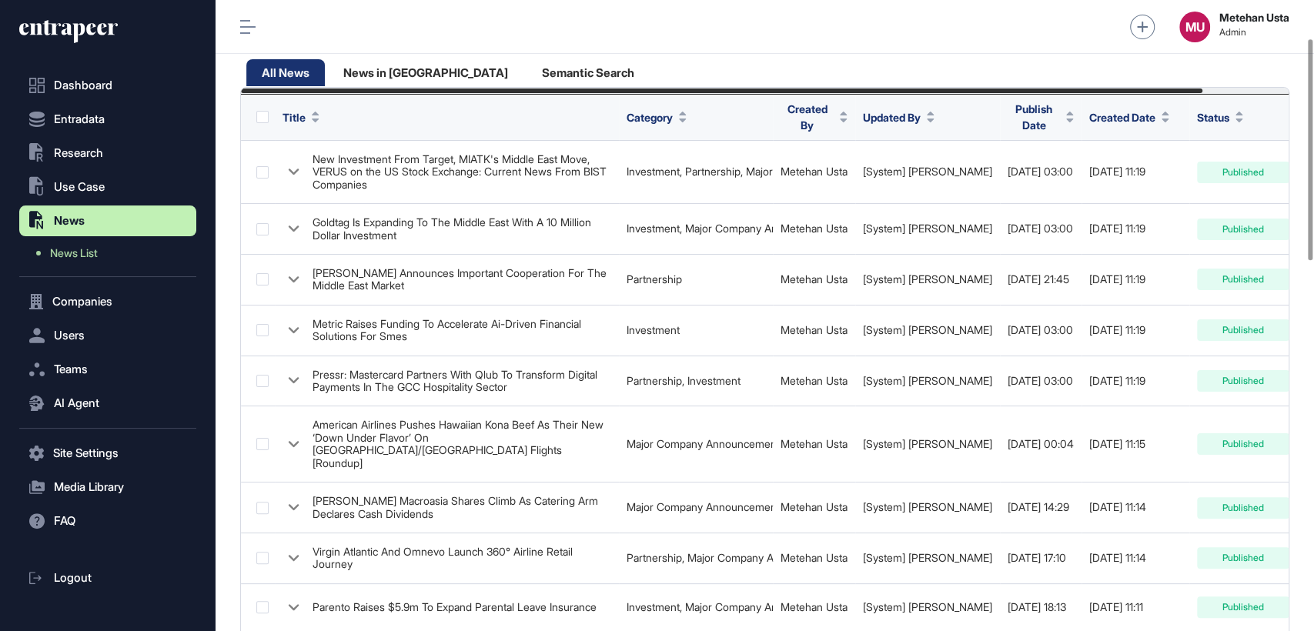
drag, startPoint x: 257, startPoint y: 18, endPoint x: 249, endPoint y: 23, distance: 10.0
click at [256, 18] on div "MU Metehan Usta Admin" at bounding box center [764, 27] width 1098 height 54
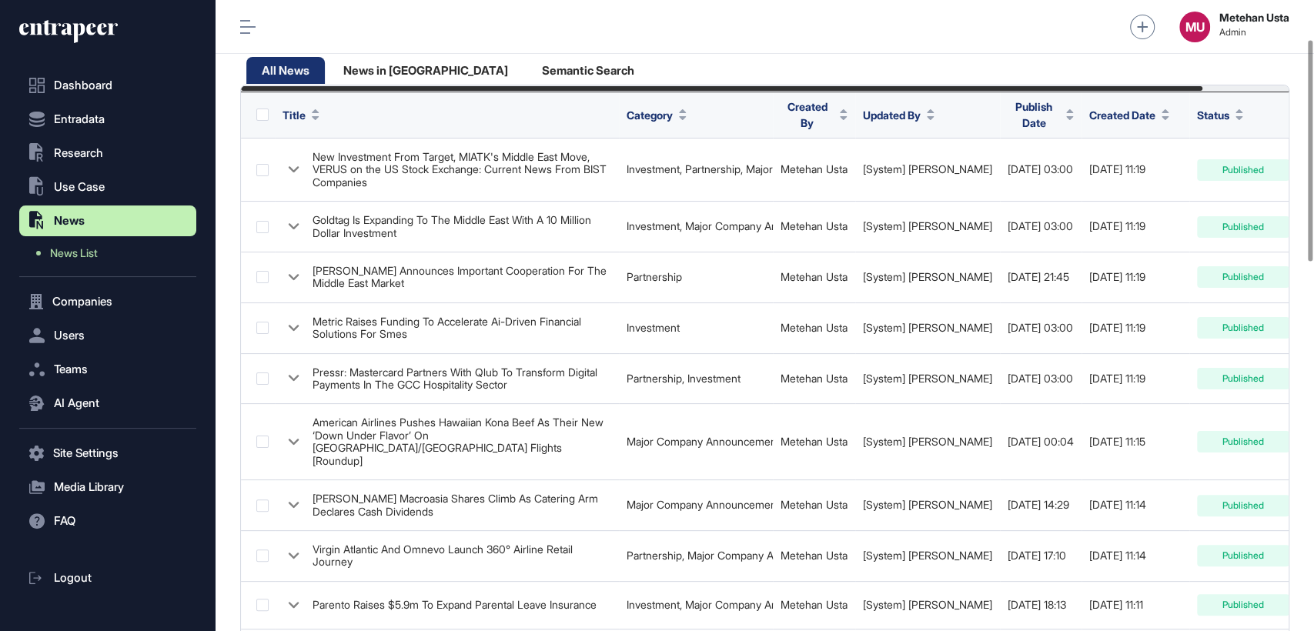
scroll to position [112, 0]
click at [246, 24] on icon at bounding box center [247, 27] width 15 height 14
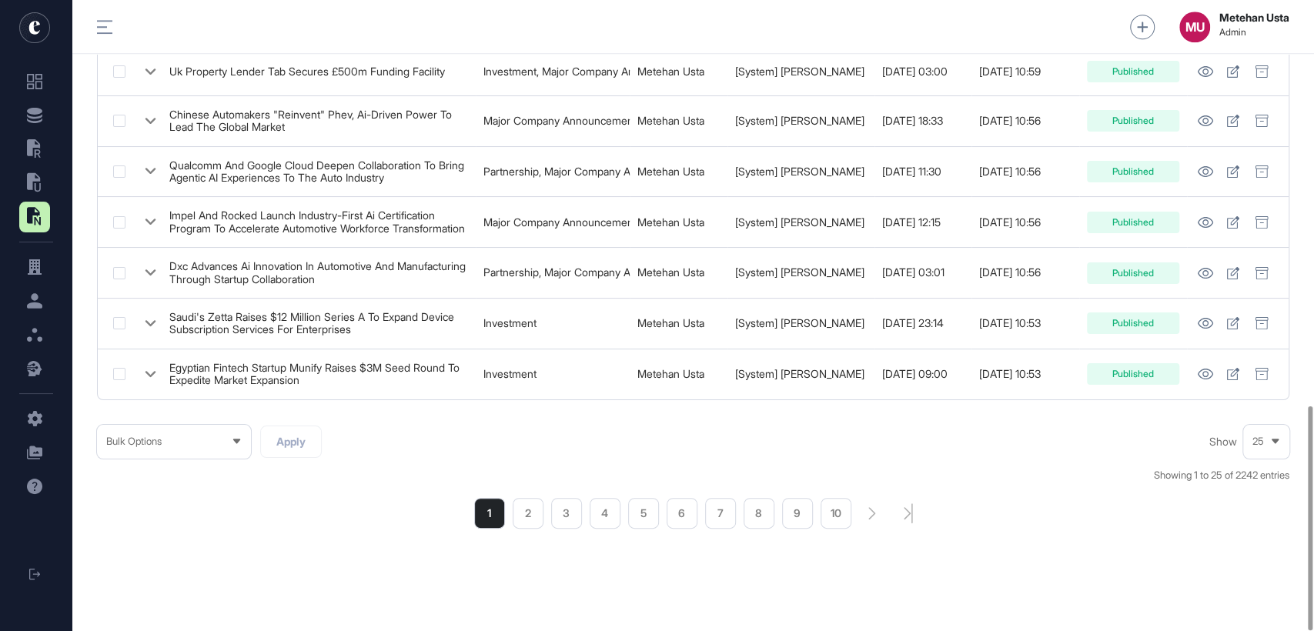
scroll to position [1141, 0]
click at [1260, 436] on div "25" at bounding box center [1266, 440] width 46 height 30
click at [1256, 366] on li "50" at bounding box center [1265, 381] width 37 height 31
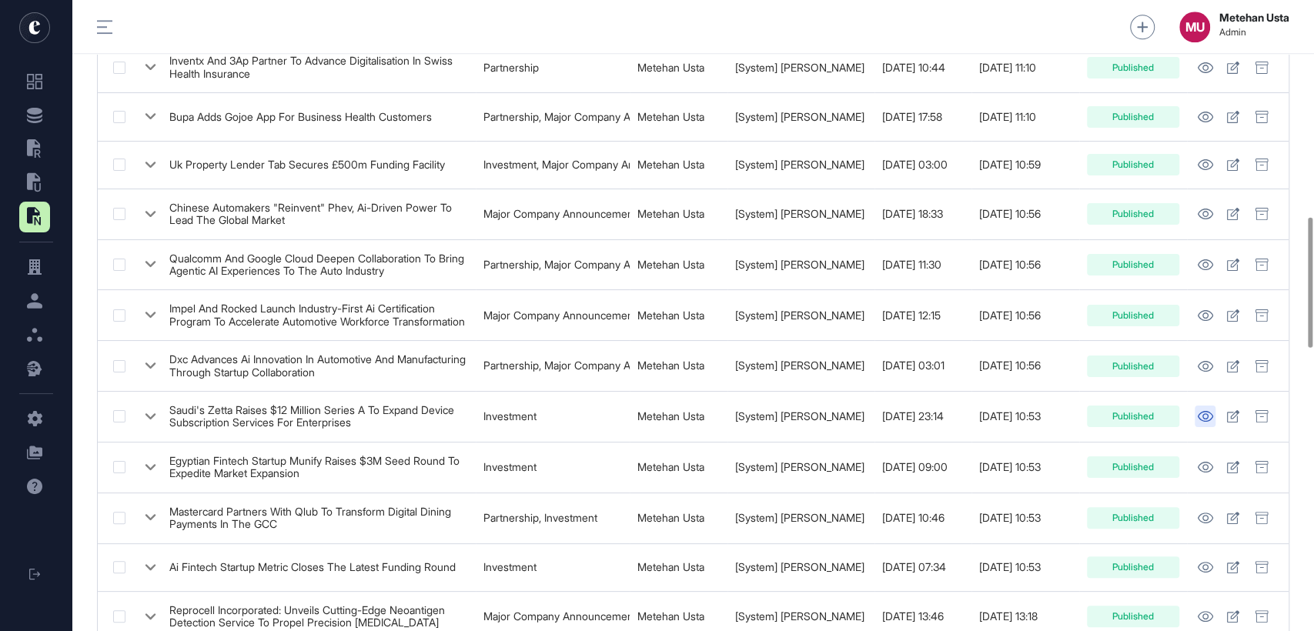
scroll to position [1047, 0]
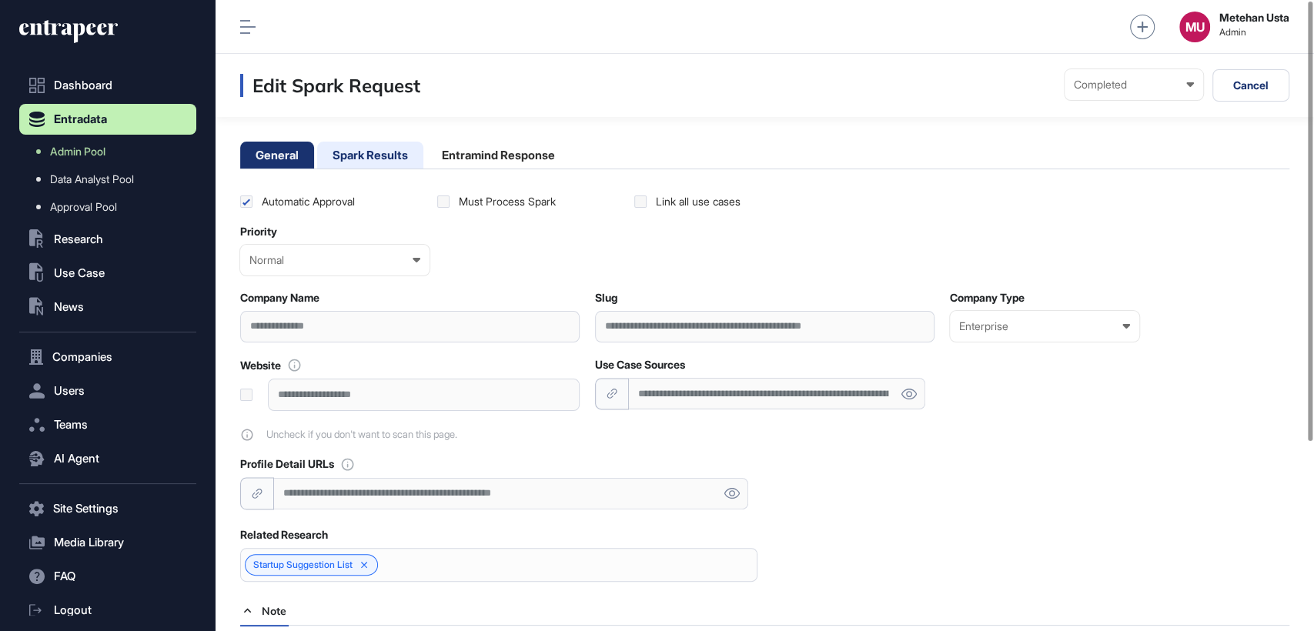
click at [358, 153] on li "Spark Results" at bounding box center [370, 155] width 106 height 27
click at [349, 158] on li "Spark Results" at bounding box center [370, 155] width 106 height 27
click at [361, 137] on main "**********" at bounding box center [764, 452] width 1098 height 670
click at [359, 147] on li "Spark Results" at bounding box center [370, 155] width 106 height 27
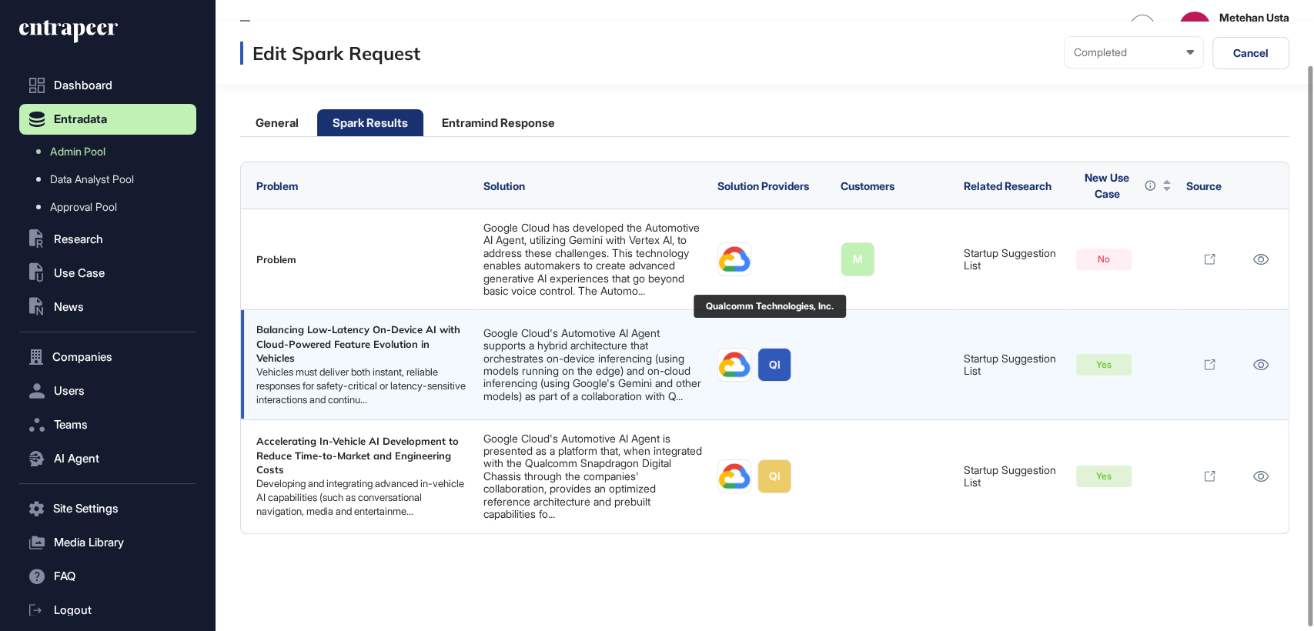
scroll to position [76, 0]
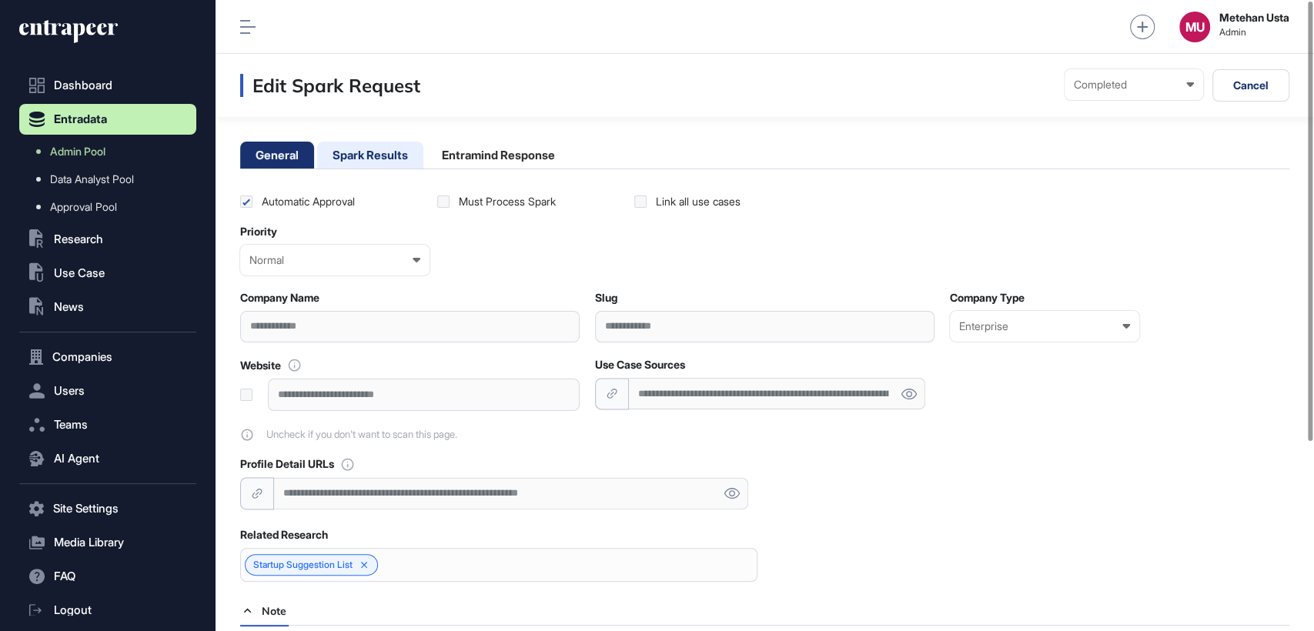
click at [375, 153] on li "Spark Results" at bounding box center [370, 155] width 106 height 27
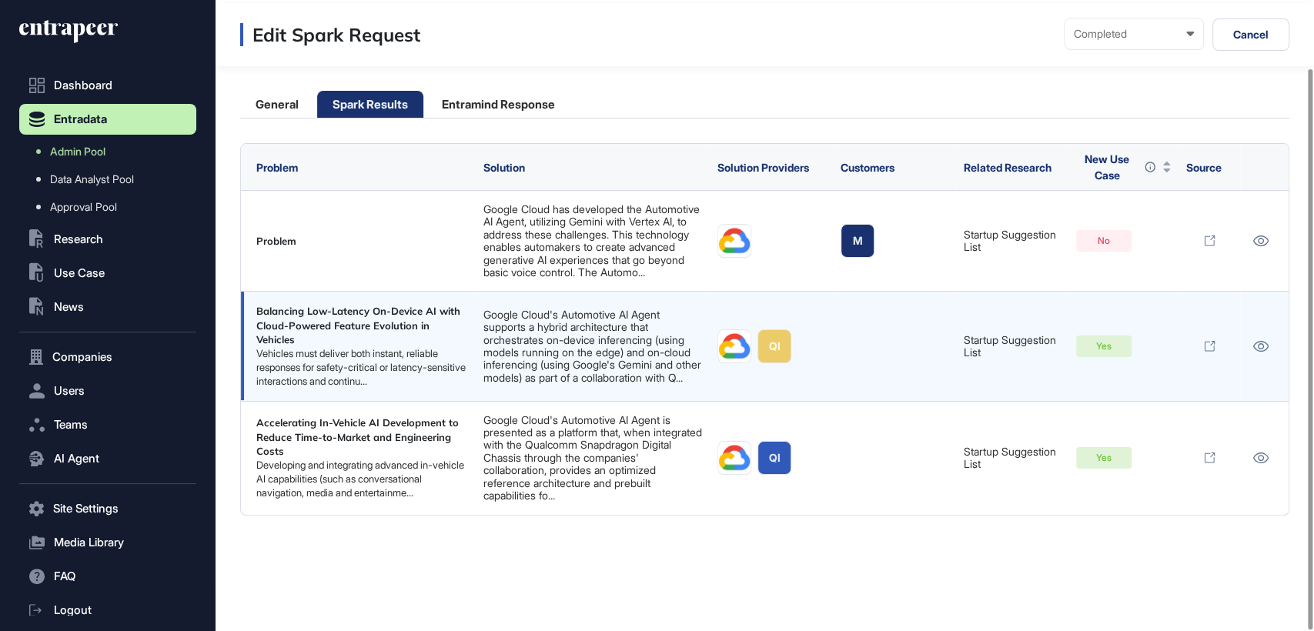
scroll to position [76, 0]
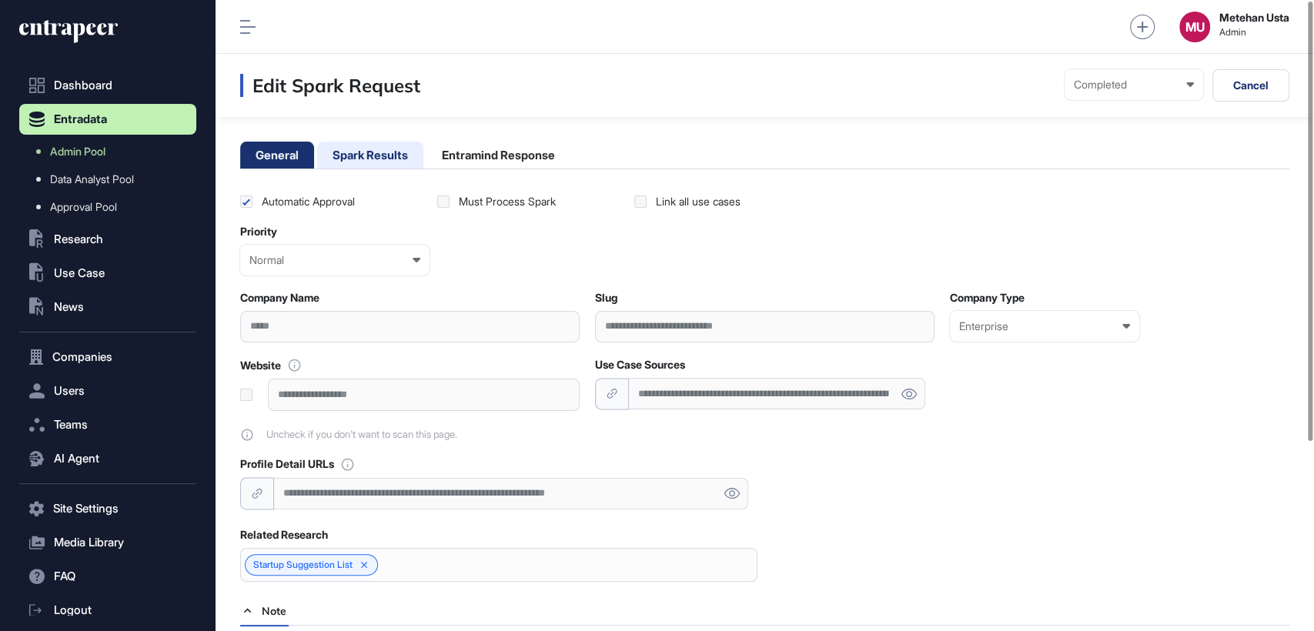
click at [352, 153] on li "Spark Results" at bounding box center [370, 155] width 106 height 27
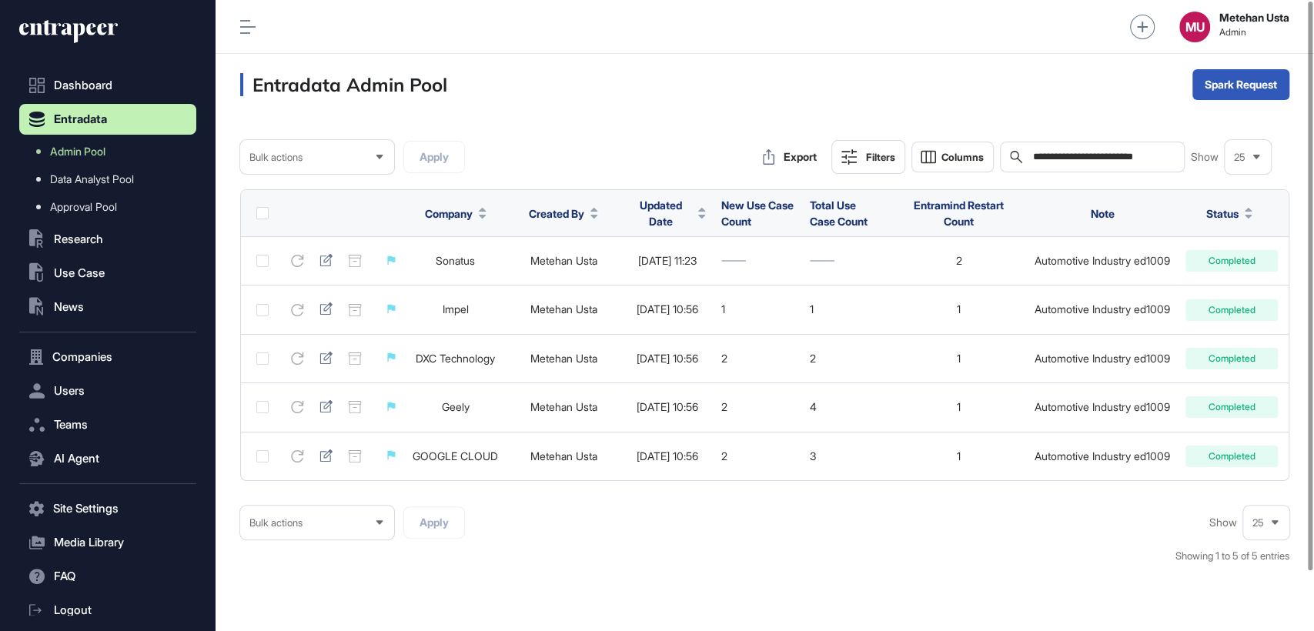
click at [1083, 148] on div "**********" at bounding box center [1092, 157] width 185 height 31
click at [1089, 160] on input "**********" at bounding box center [1102, 157] width 143 height 12
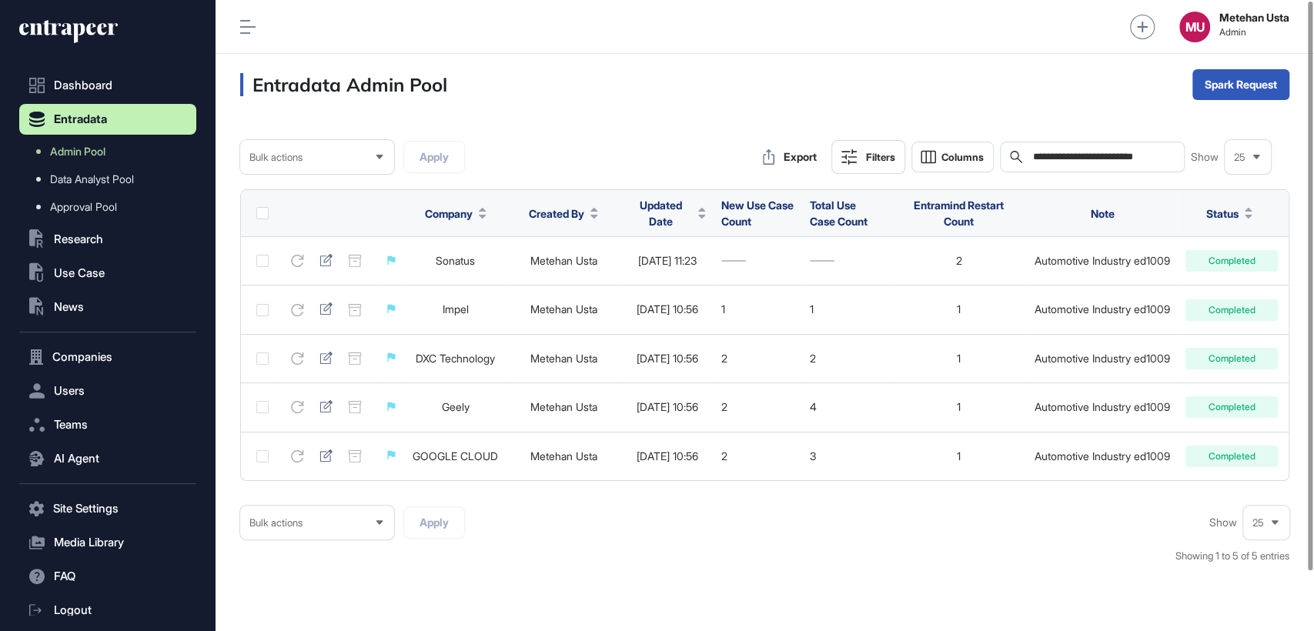
click at [1089, 160] on input "**********" at bounding box center [1102, 157] width 143 height 12
paste input "**********"
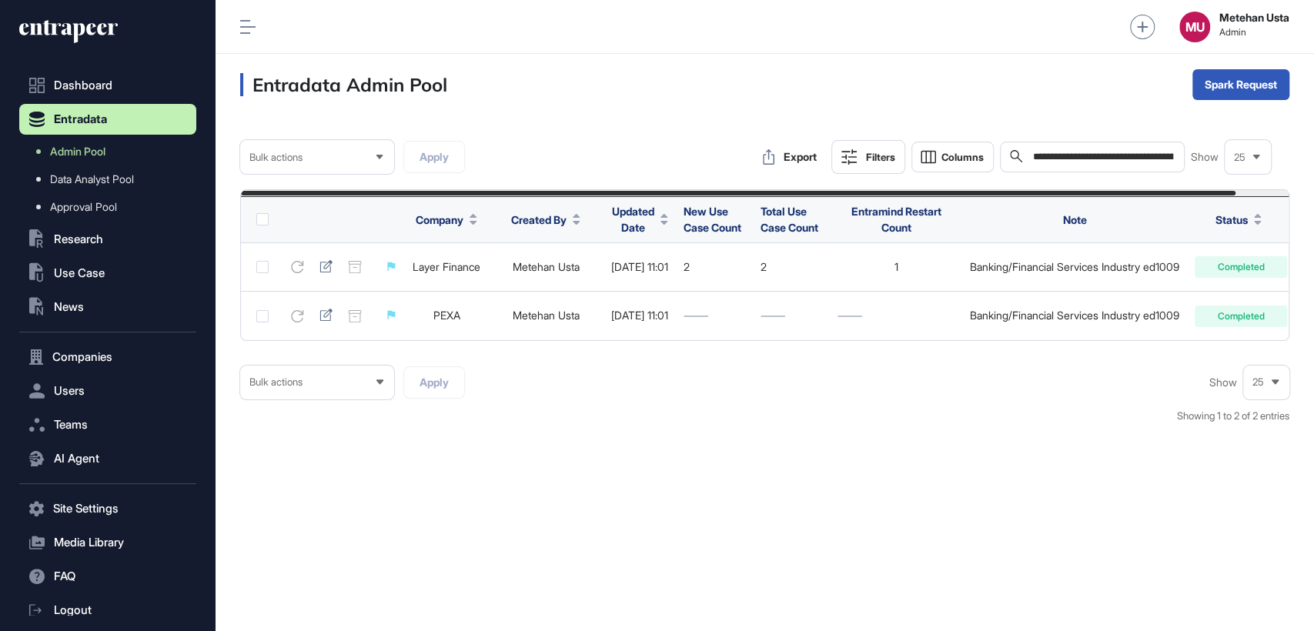
click at [1106, 156] on input "**********" at bounding box center [1102, 157] width 143 height 14
paste input "text"
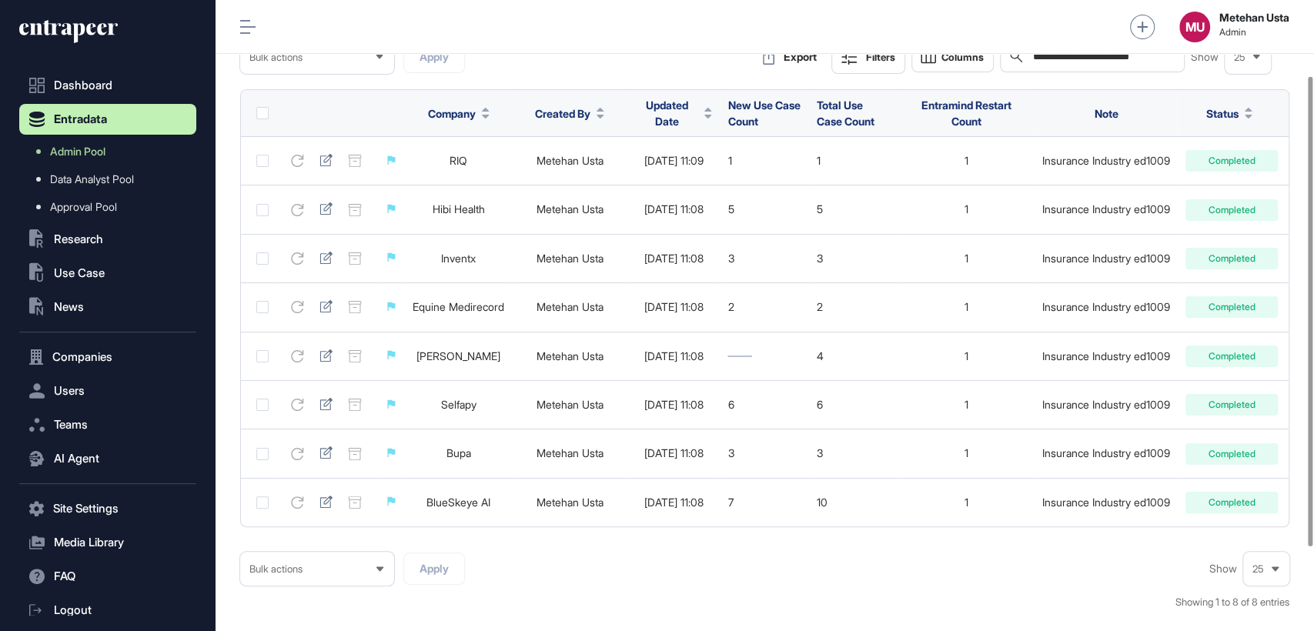
scroll to position [101, 0]
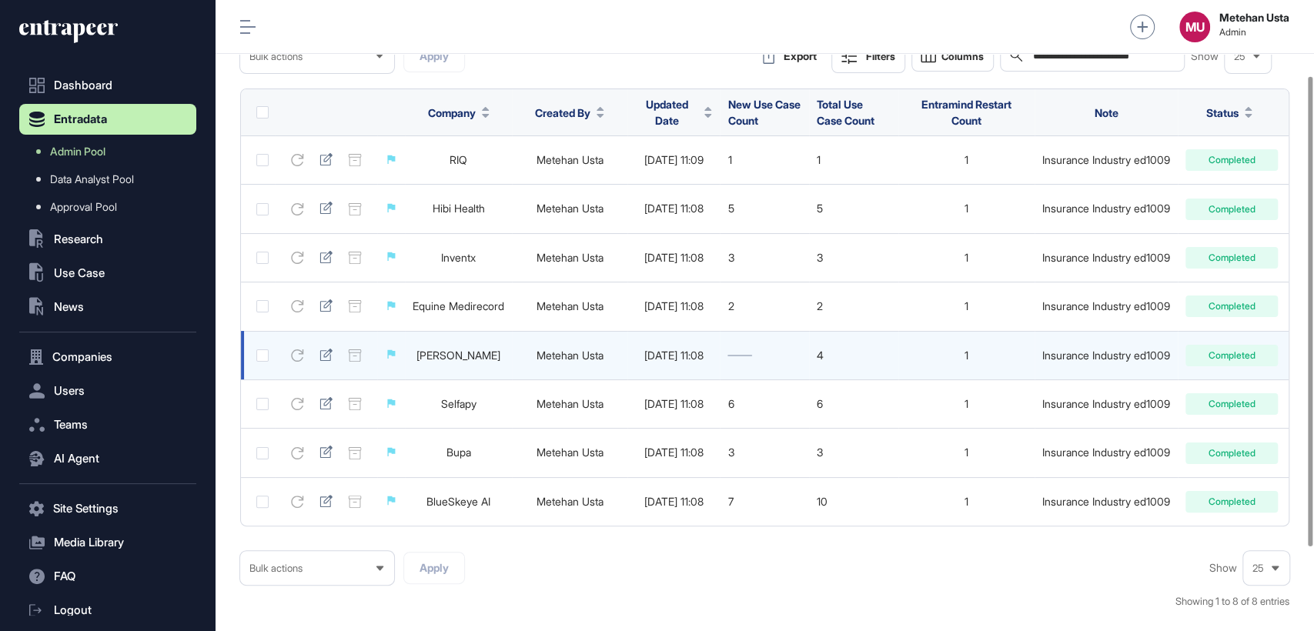
drag, startPoint x: 449, startPoint y: 361, endPoint x: 462, endPoint y: 357, distance: 12.9
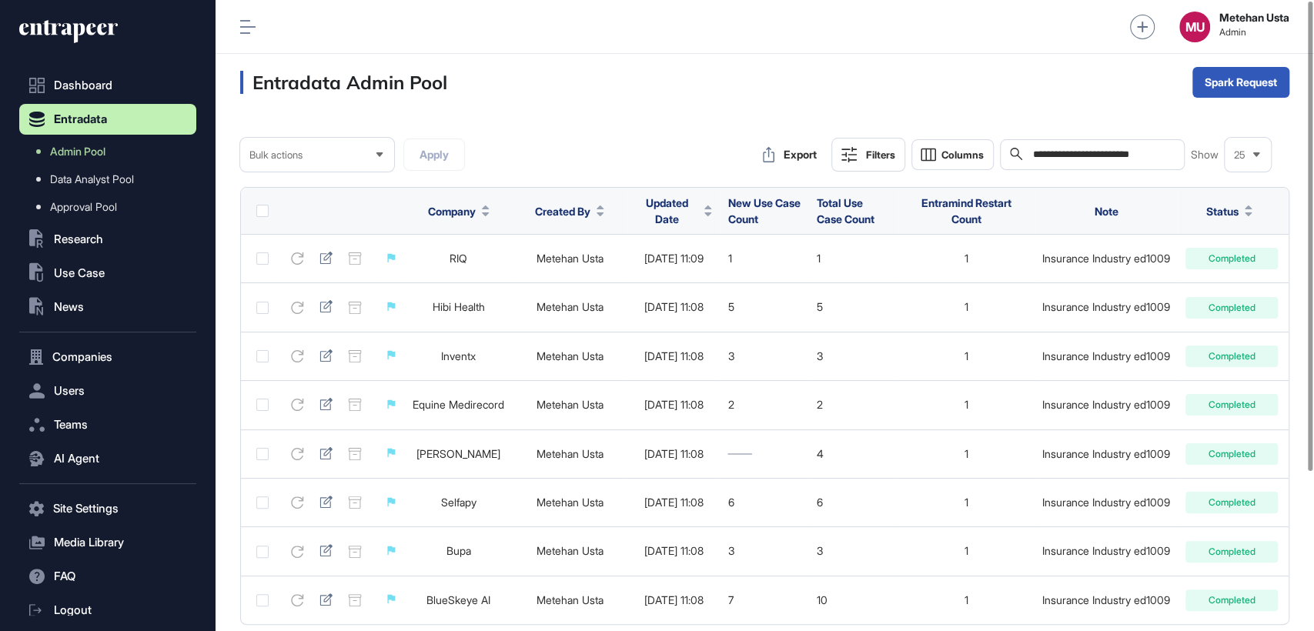
scroll to position [0, 0]
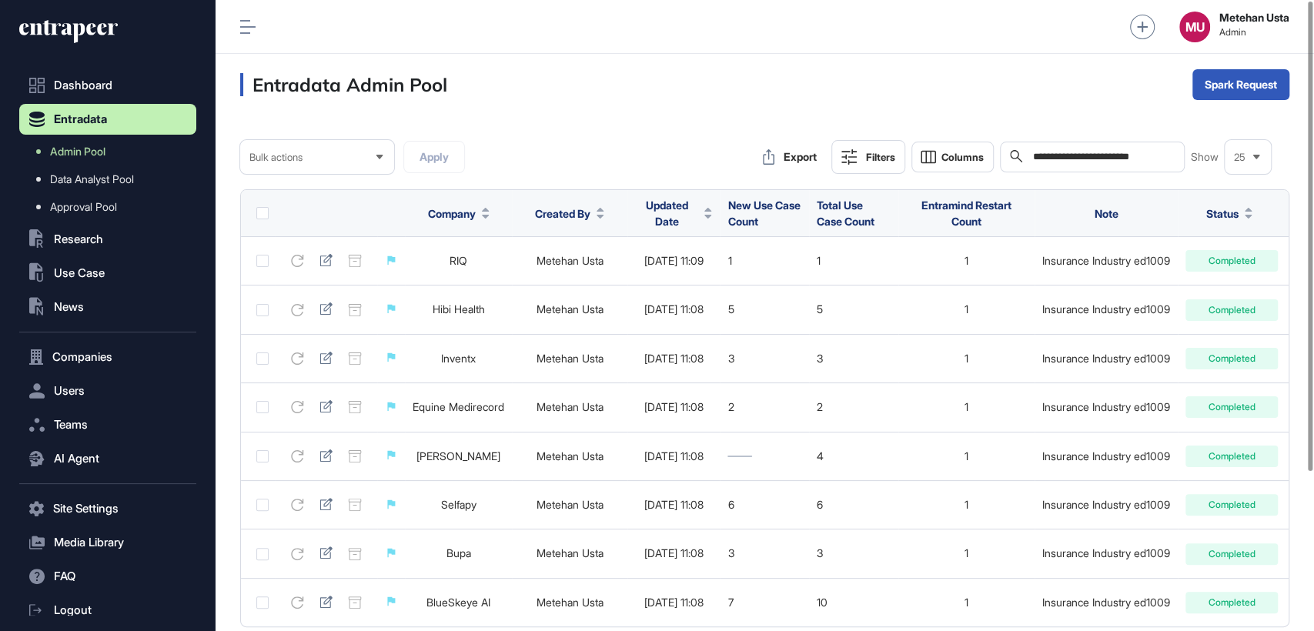
click at [1087, 153] on input "**********" at bounding box center [1102, 157] width 143 height 14
paste input "text"
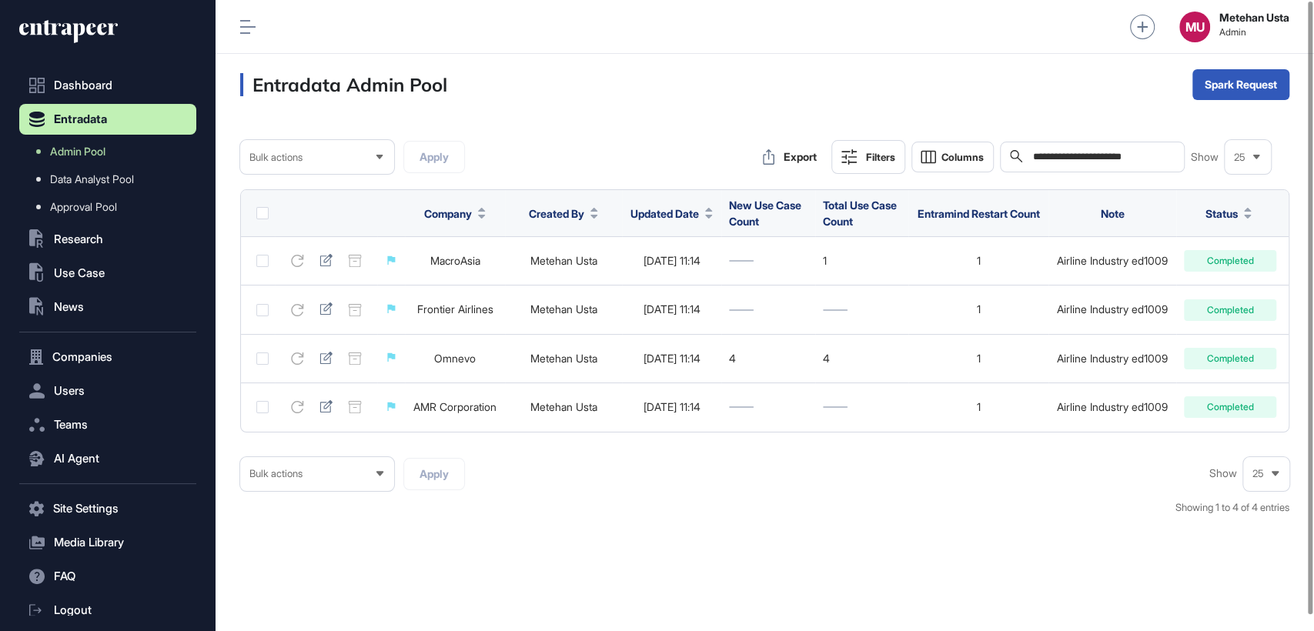
click at [1101, 153] on input "**********" at bounding box center [1102, 157] width 143 height 14
paste input "*******"
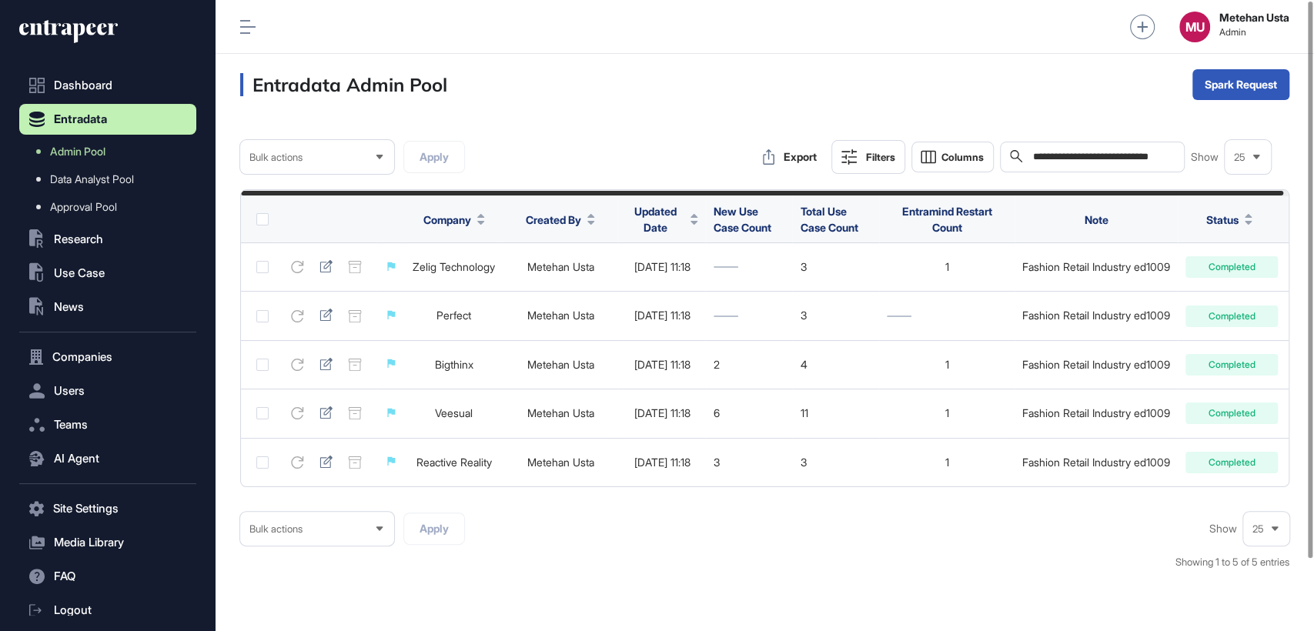
type input "**********"
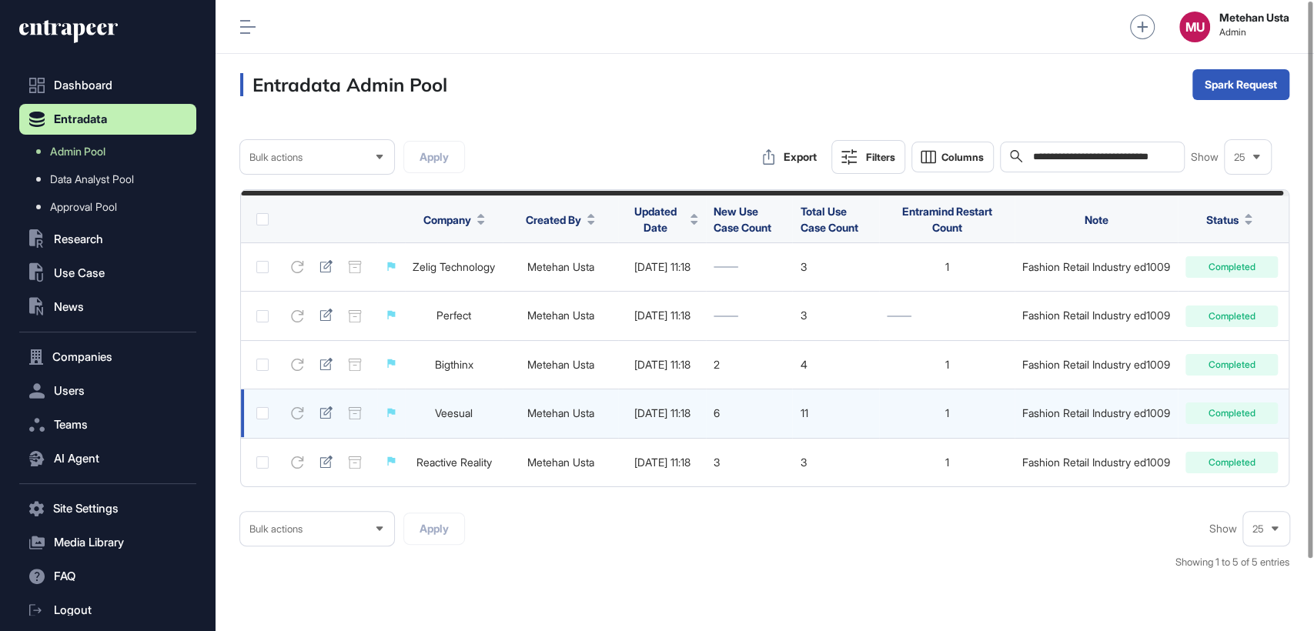
click at [466, 417] on link "Veesual" at bounding box center [454, 412] width 38 height 13
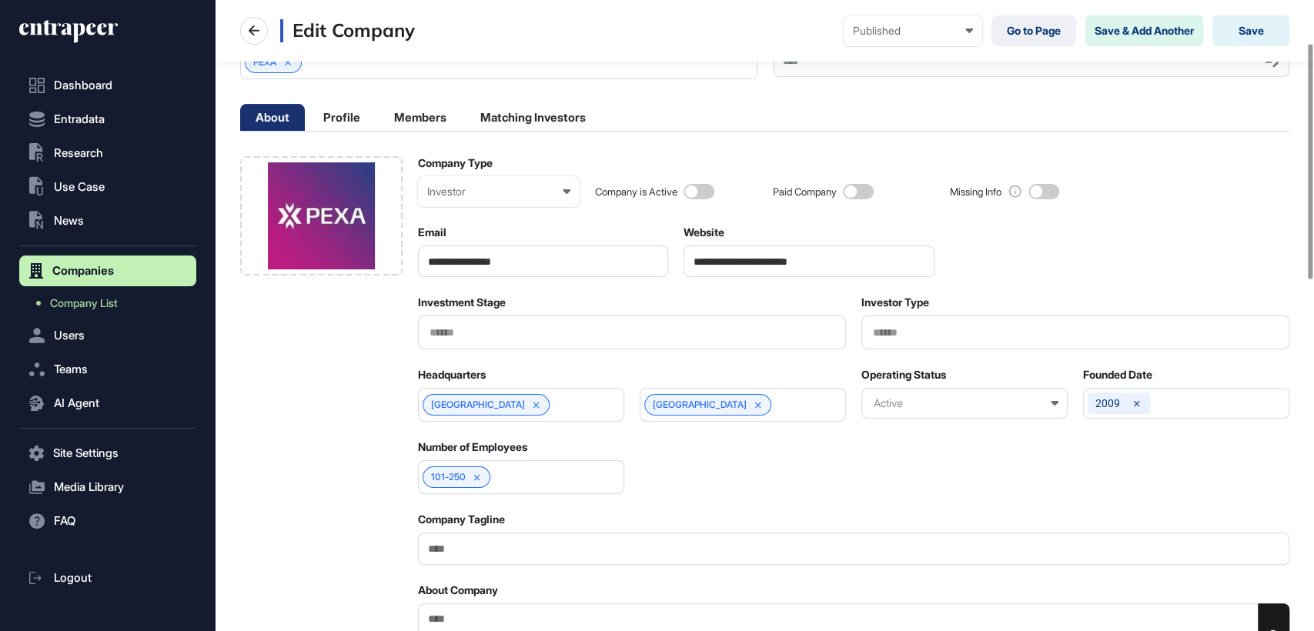
scroll to position [114, 0]
click at [745, 263] on input "**********" at bounding box center [808, 262] width 251 height 32
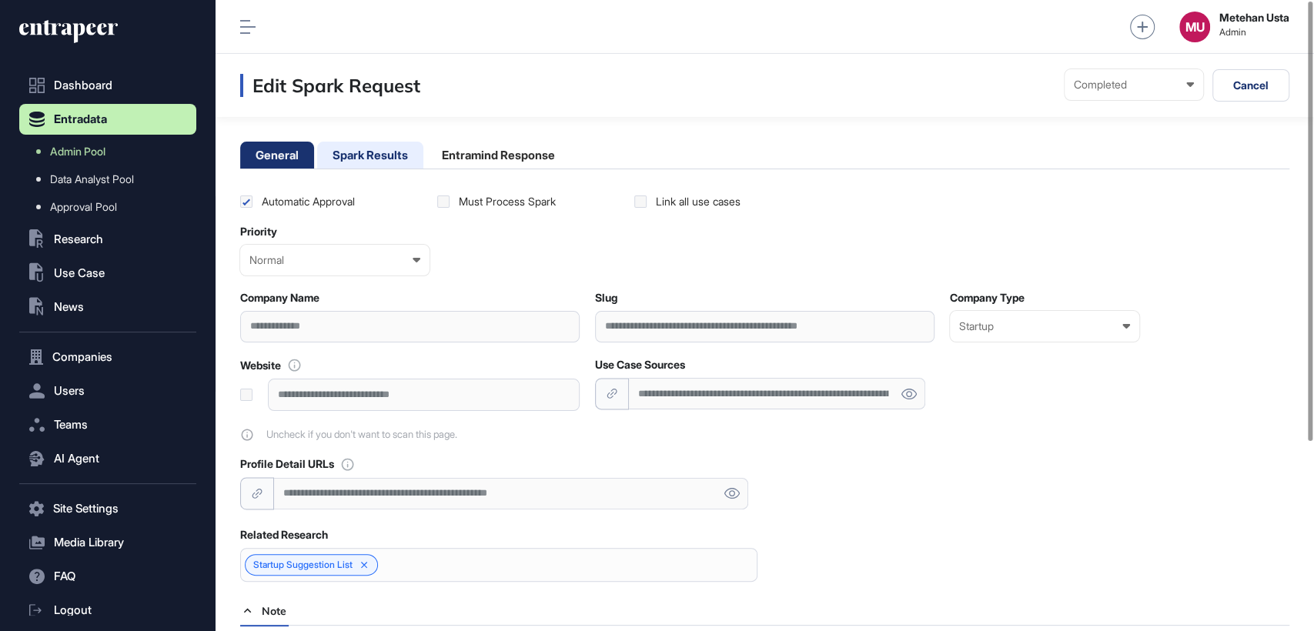
click at [393, 166] on li "Spark Results" at bounding box center [370, 155] width 106 height 27
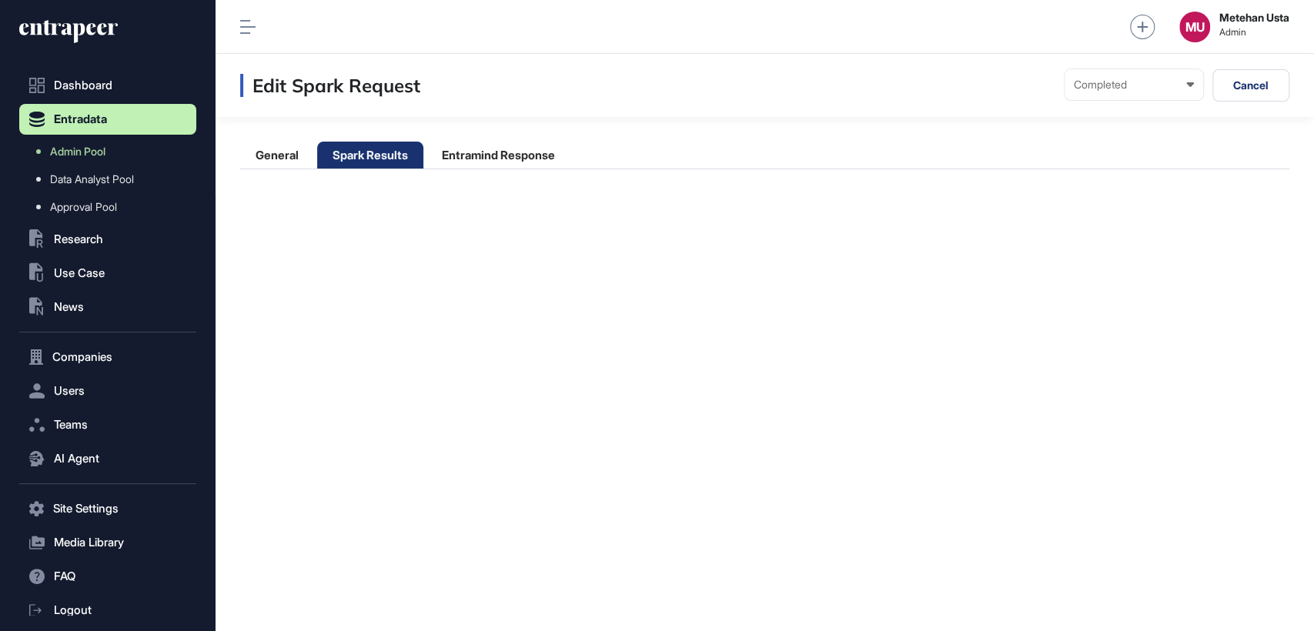
click at [549, 271] on div "Edit Spark Request Completed Ready In progress Completed EM is Working EM is no…" at bounding box center [764, 342] width 1098 height 577
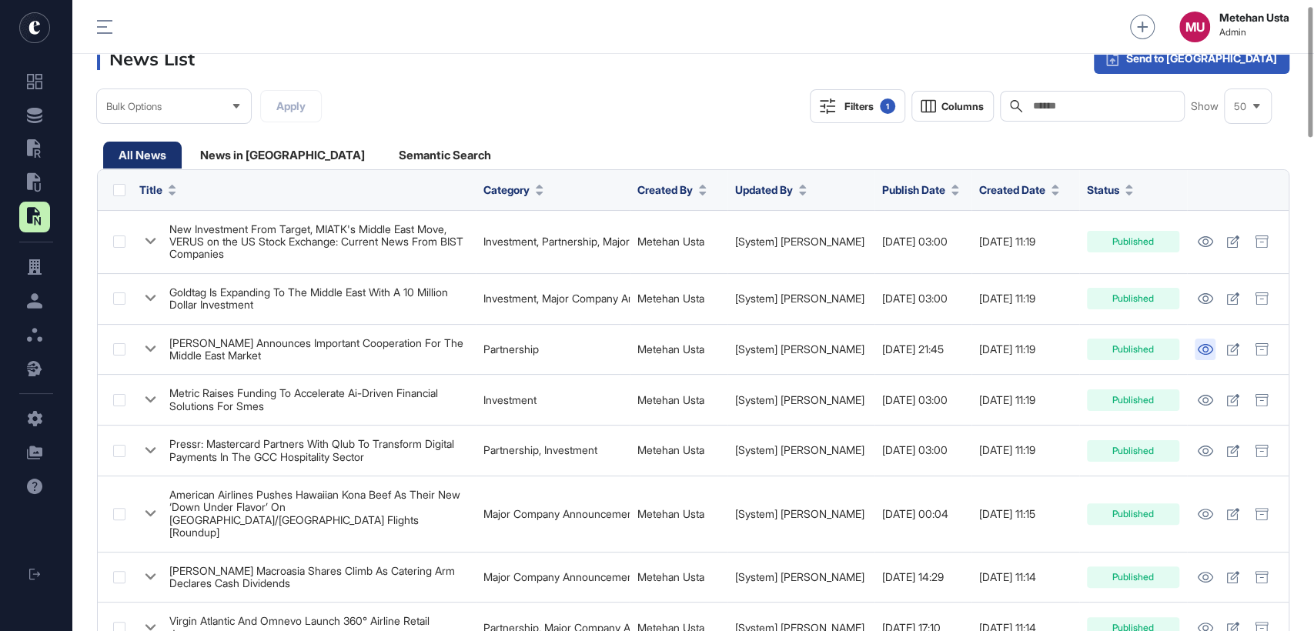
scroll to position [25, 0]
click at [25, 209] on button ".st0{fill:currentColor}" at bounding box center [34, 217] width 31 height 31
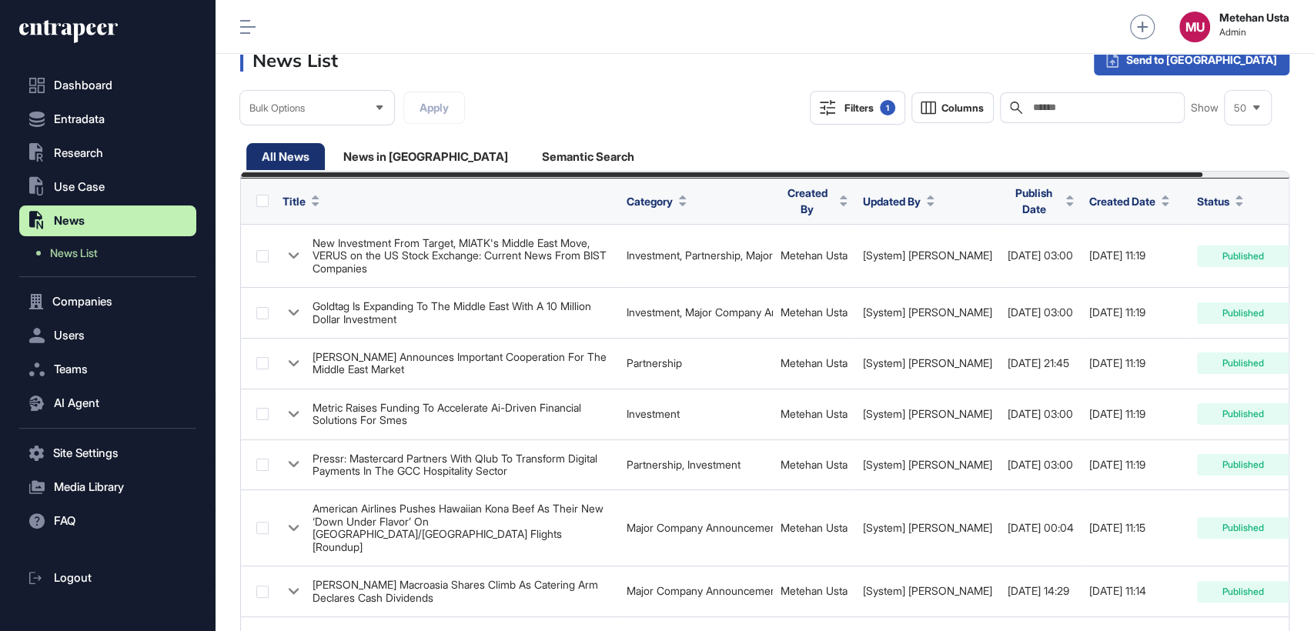
scroll to position [630, 1097]
click at [84, 255] on span "News List" at bounding box center [74, 253] width 48 height 12
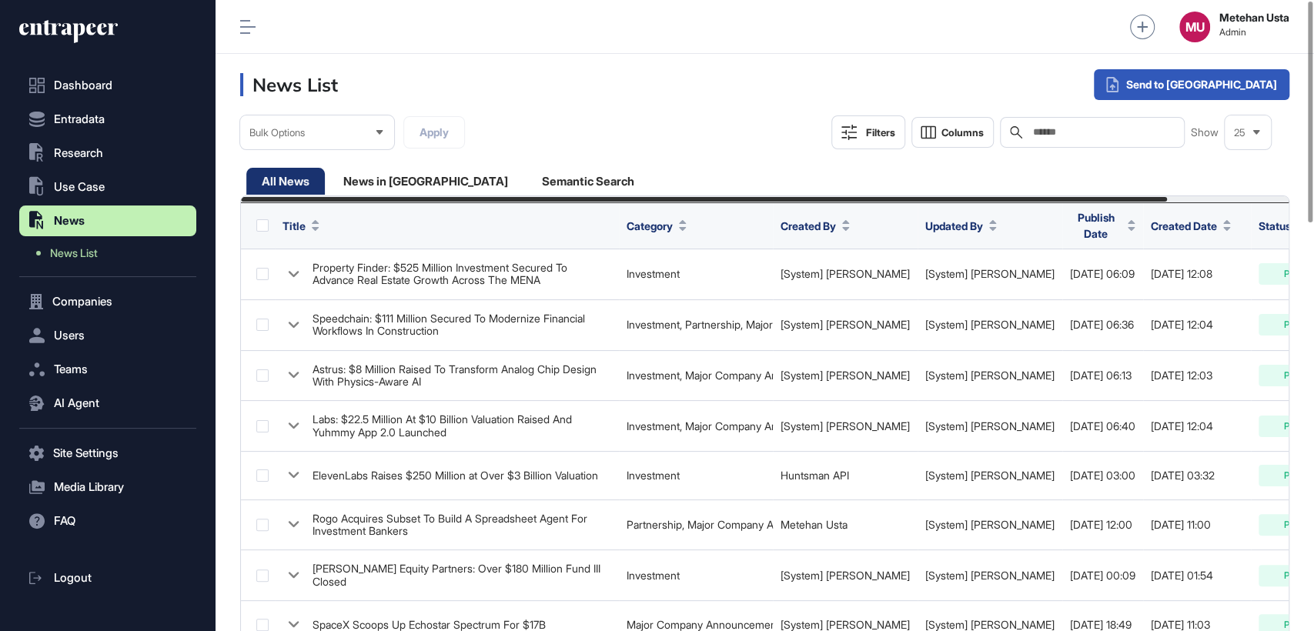
click at [1065, 132] on input "text" at bounding box center [1102, 132] width 143 height 12
paste input "**********"
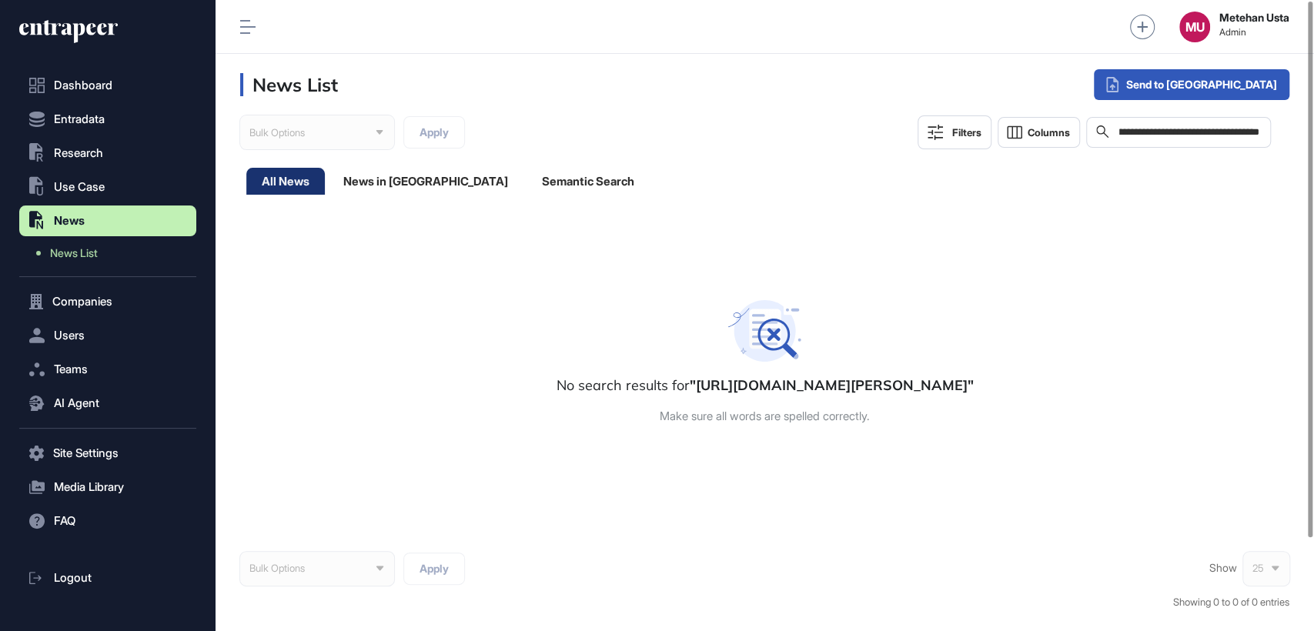
click at [1243, 135] on input "**********" at bounding box center [1188, 132] width 143 height 14
type input "**********"
click at [357, 171] on div "News in Queue" at bounding box center [425, 181] width 195 height 27
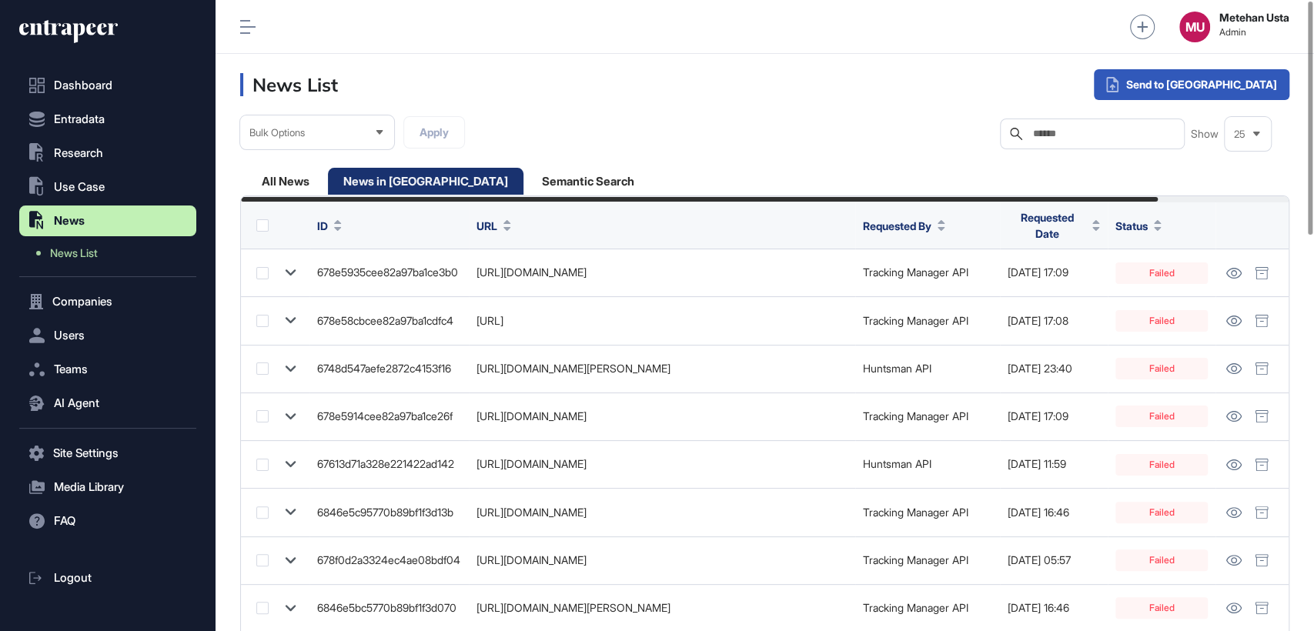
click at [1106, 137] on input "text" at bounding box center [1102, 134] width 143 height 12
paste input "**********"
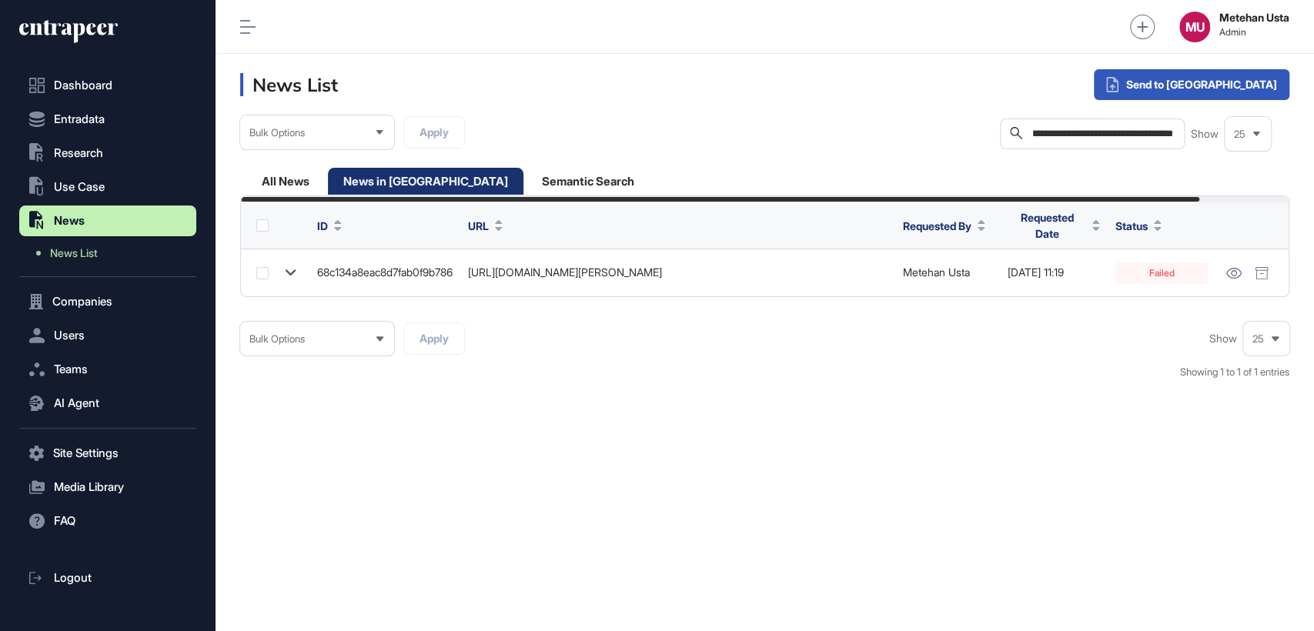
type input "**********"
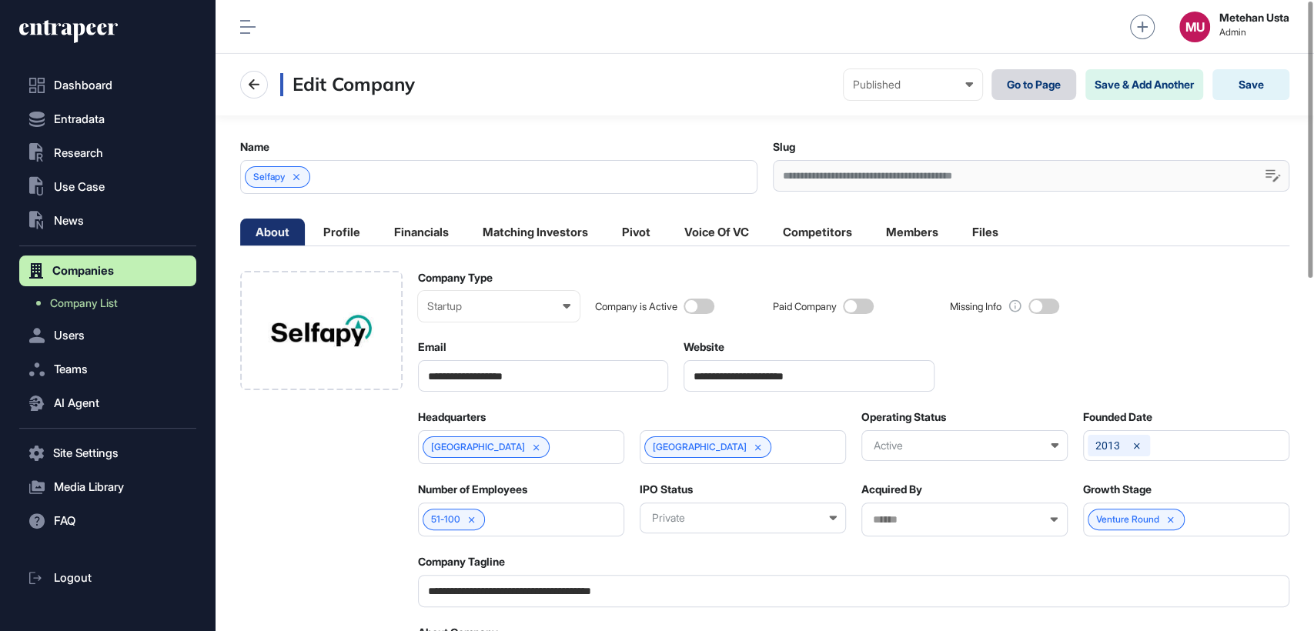
click at [1035, 85] on link "Go to Page" at bounding box center [1033, 84] width 85 height 31
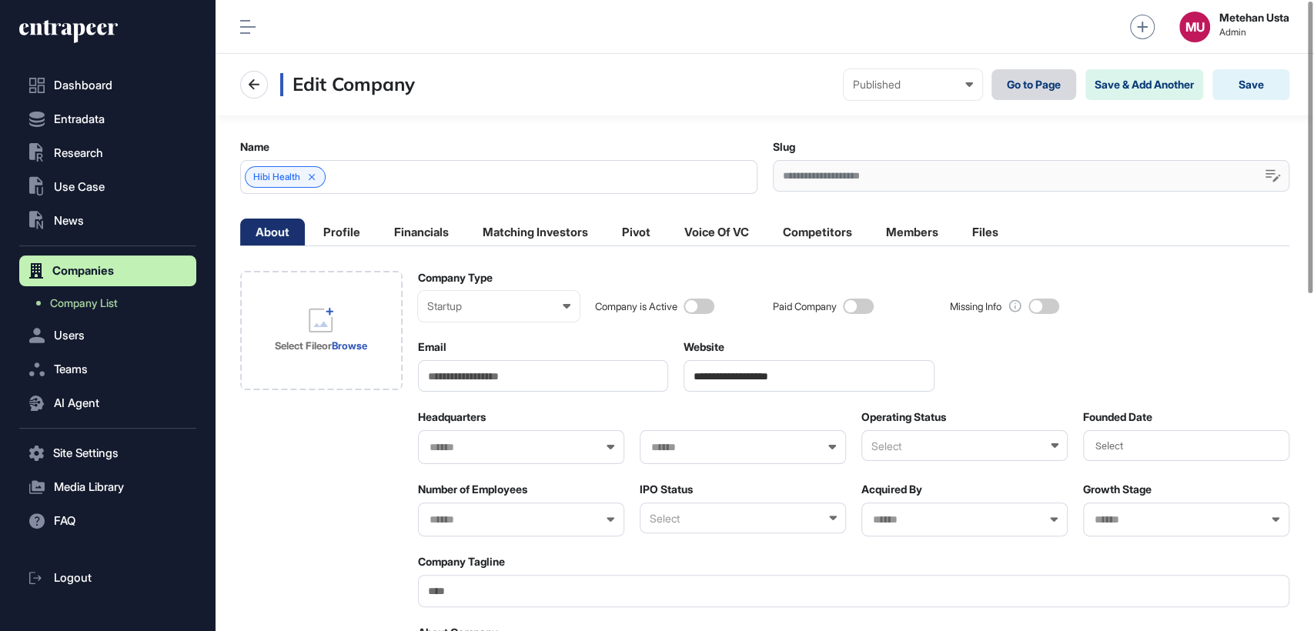
click at [1020, 80] on link "Go to Page" at bounding box center [1033, 84] width 85 height 31
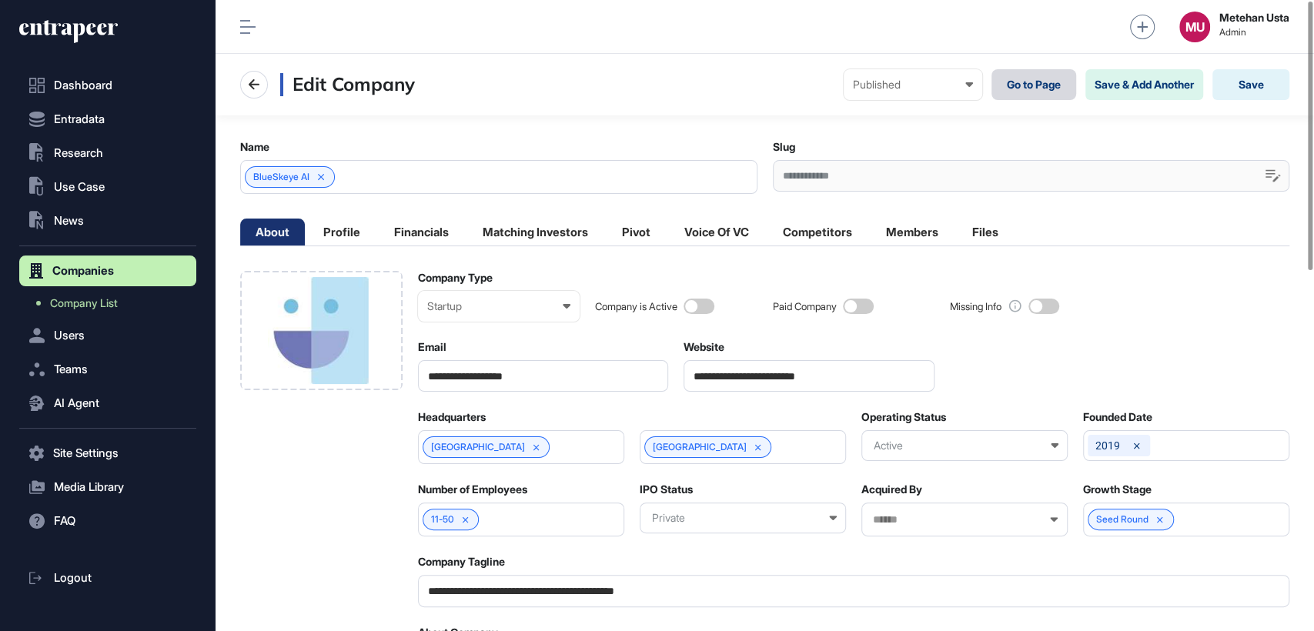
click at [1017, 89] on link "Go to Page" at bounding box center [1033, 84] width 85 height 31
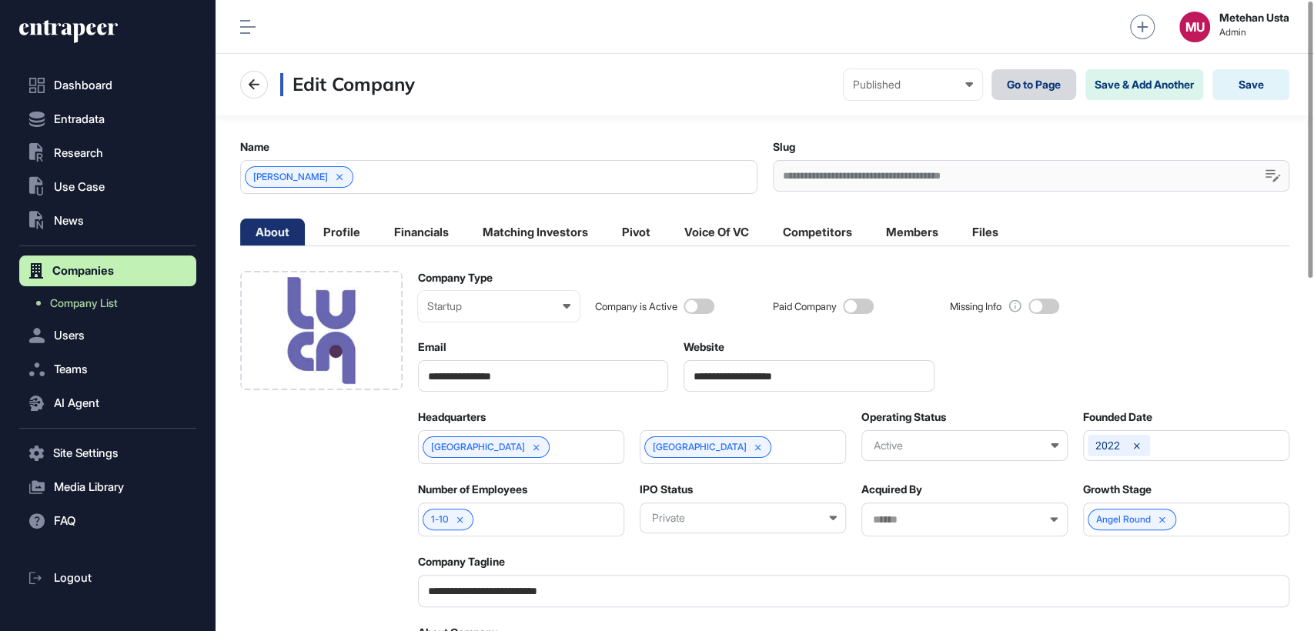
click at [1034, 79] on link "Go to Page" at bounding box center [1033, 84] width 85 height 31
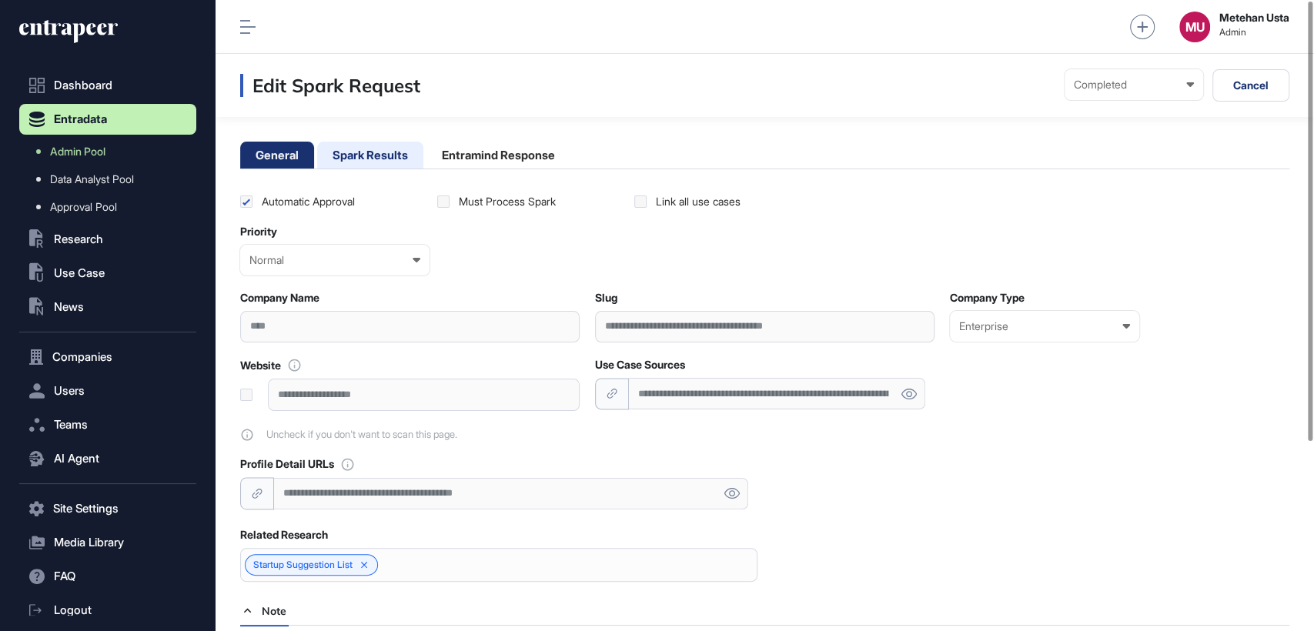
click at [390, 158] on li "Spark Results" at bounding box center [370, 155] width 106 height 27
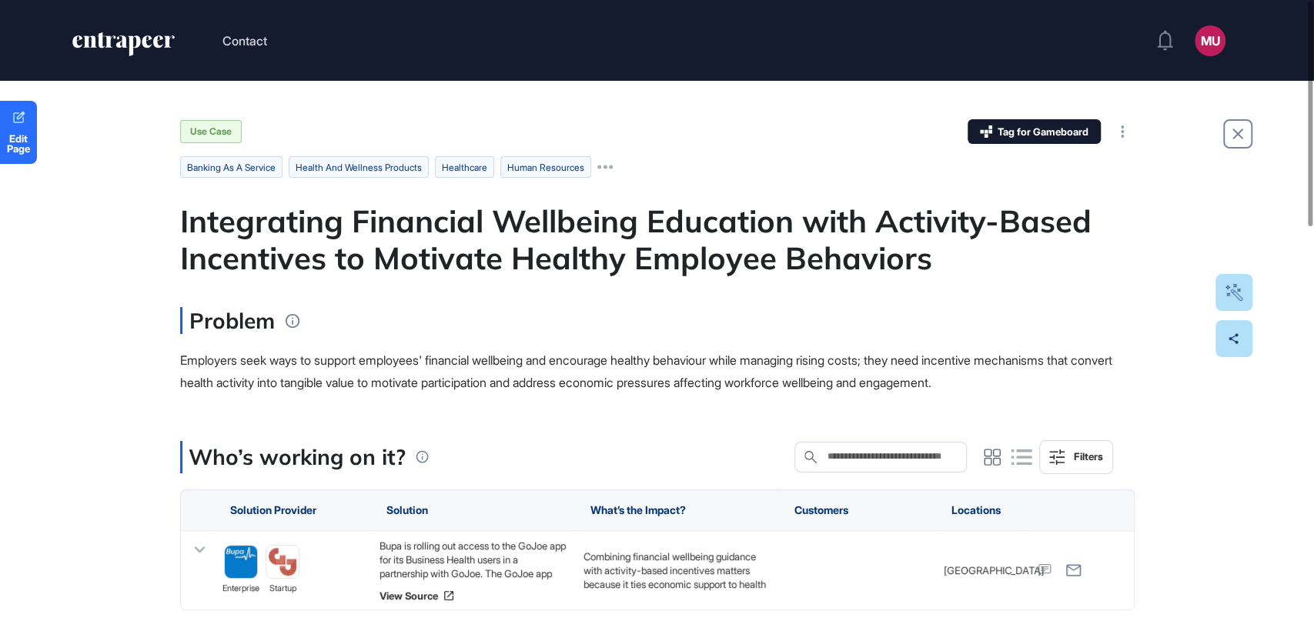
click at [828, 0] on header "Contact MU Admin Dashboard Dashboard Profile My Content Request More Data" at bounding box center [657, 40] width 1314 height 81
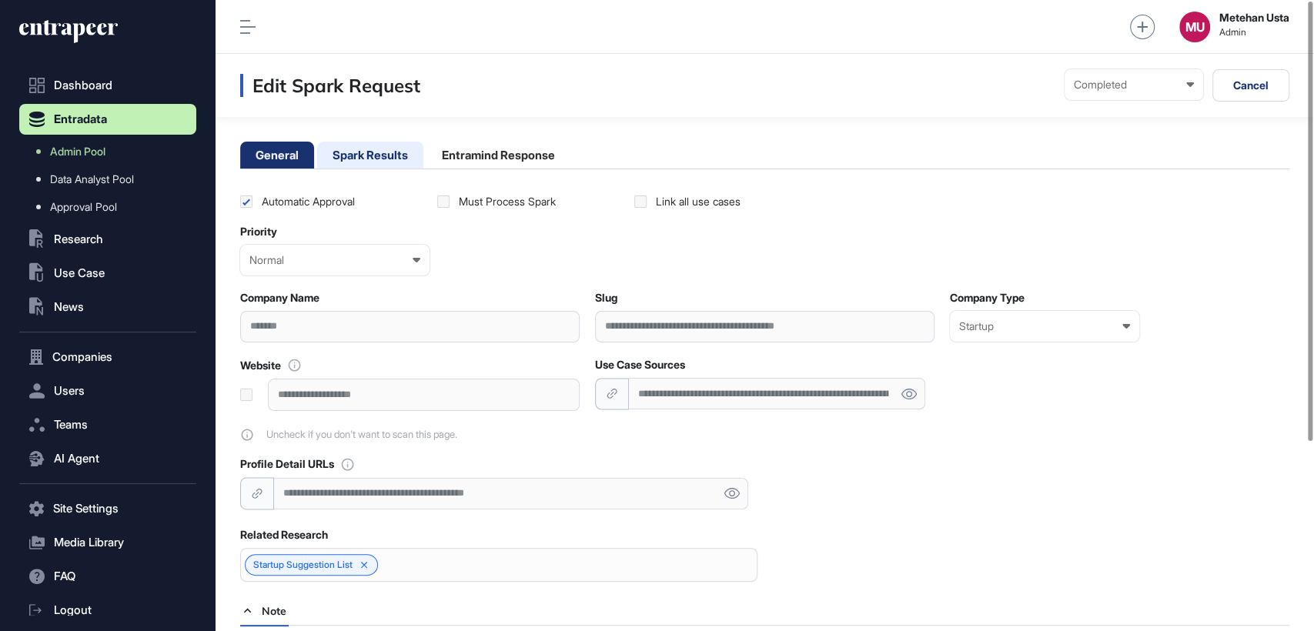
click at [382, 152] on li "Spark Results" at bounding box center [370, 155] width 106 height 27
click at [334, 149] on li "Spark Results" at bounding box center [370, 155] width 106 height 27
click at [392, 160] on li "Spark Results" at bounding box center [370, 155] width 106 height 27
click at [366, 158] on li "Spark Results" at bounding box center [370, 155] width 106 height 27
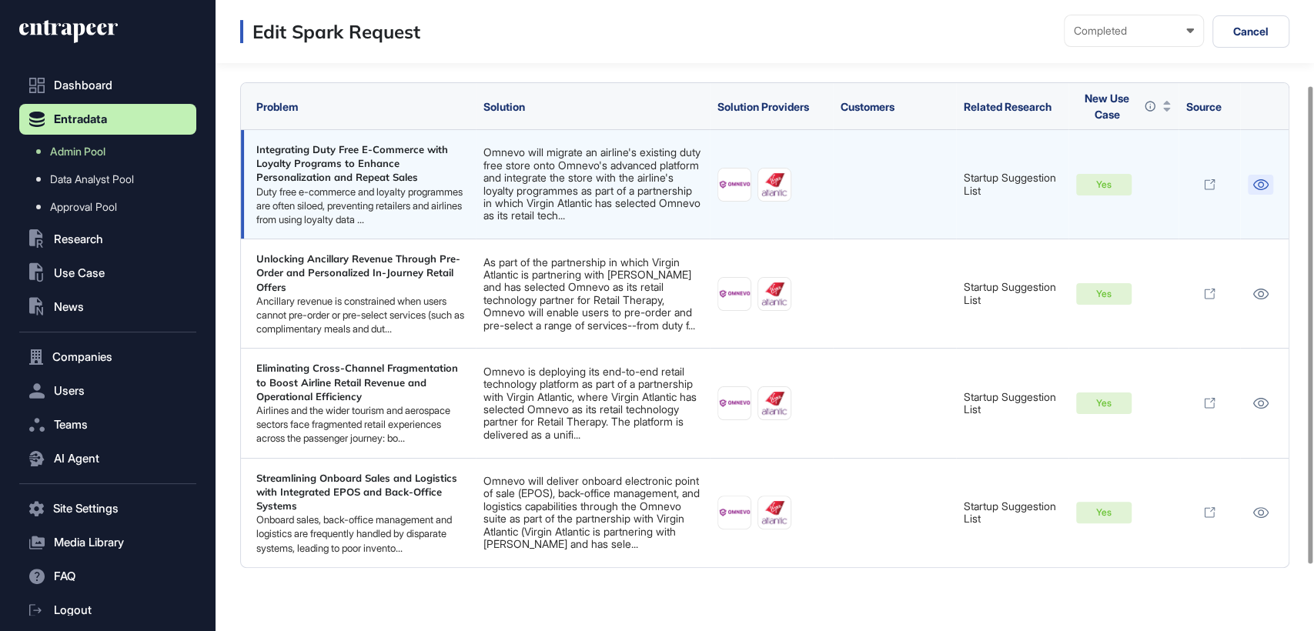
scroll to position [112, 0]
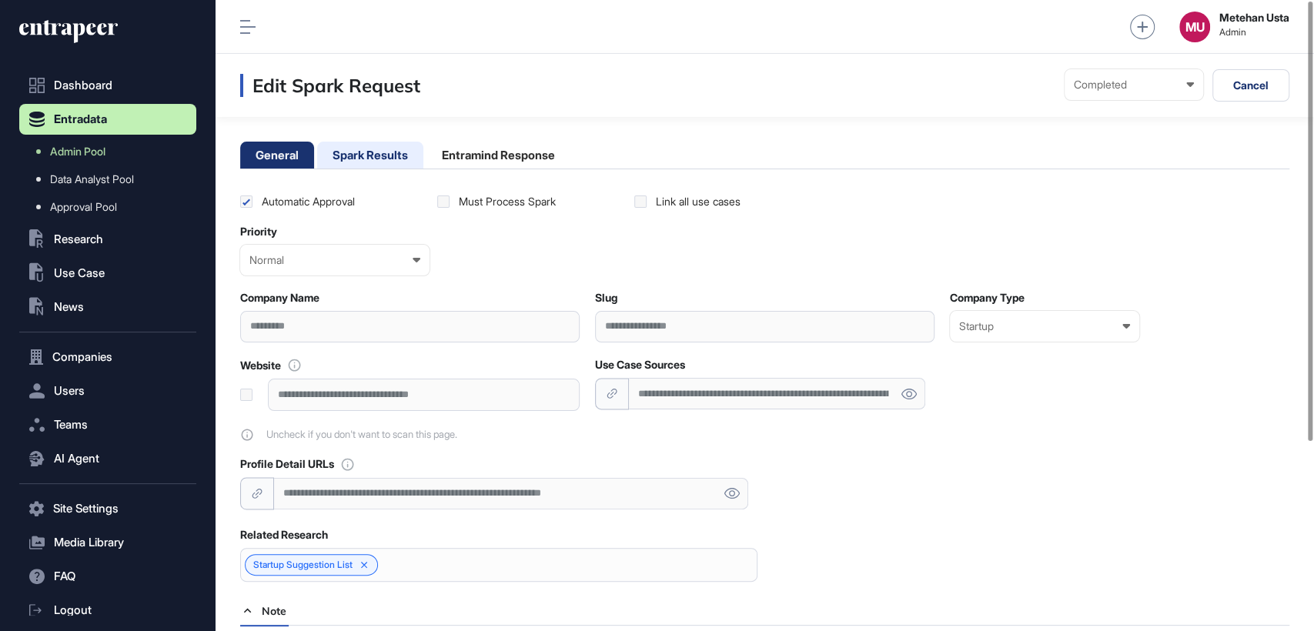
click at [376, 160] on li "Spark Results" at bounding box center [370, 155] width 106 height 27
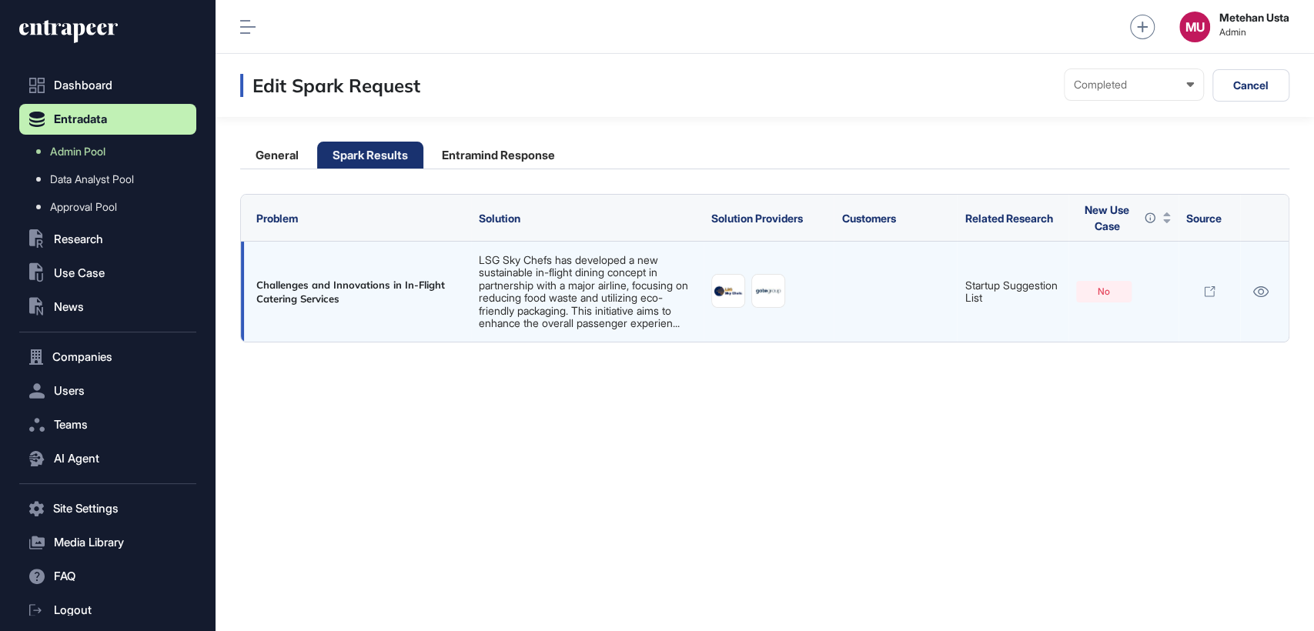
click at [826, 292] on td "6 companies" at bounding box center [768, 292] width 131 height 101
click at [523, 291] on link "LSG Sky Chefs has developed a new sustainable in-flight dining concept in partn…" at bounding box center [583, 291] width 209 height 76
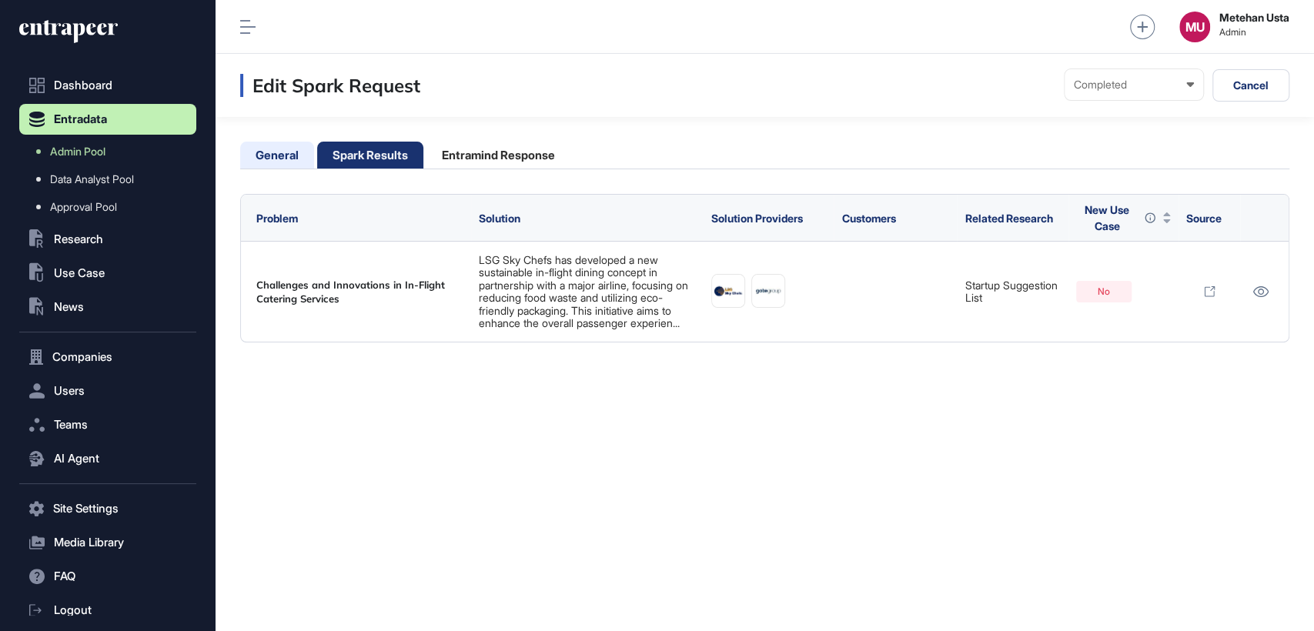
click at [275, 154] on li "General" at bounding box center [277, 155] width 74 height 27
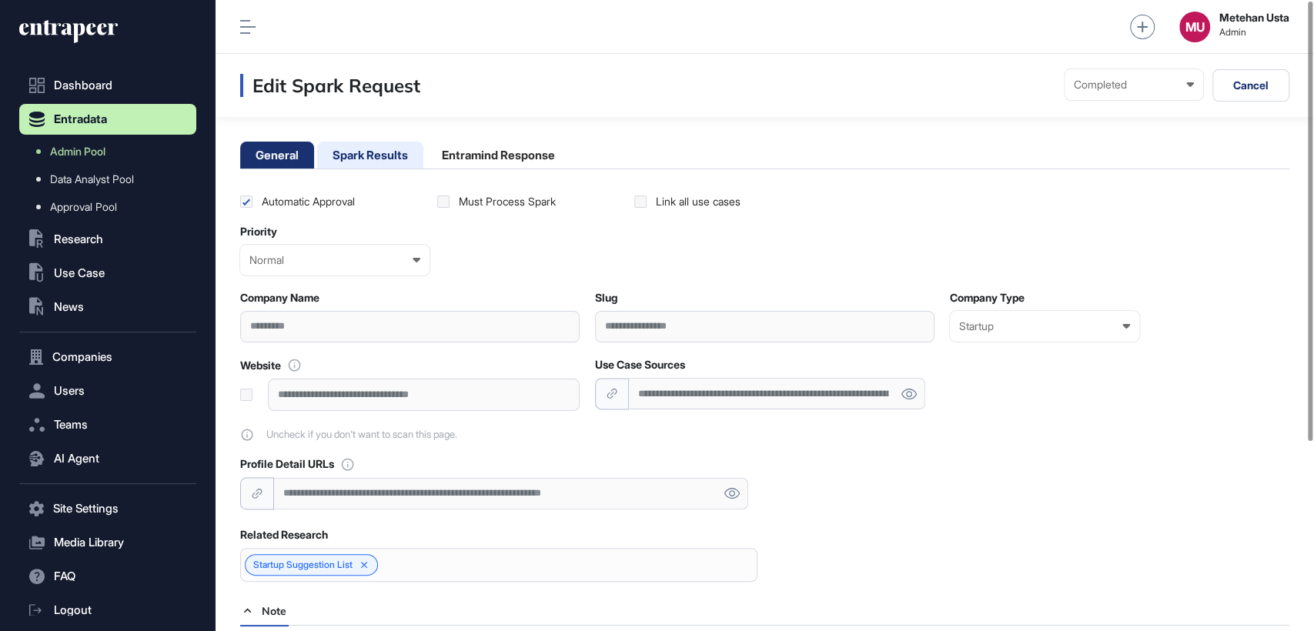
click at [370, 159] on li "Spark Results" at bounding box center [370, 155] width 106 height 27
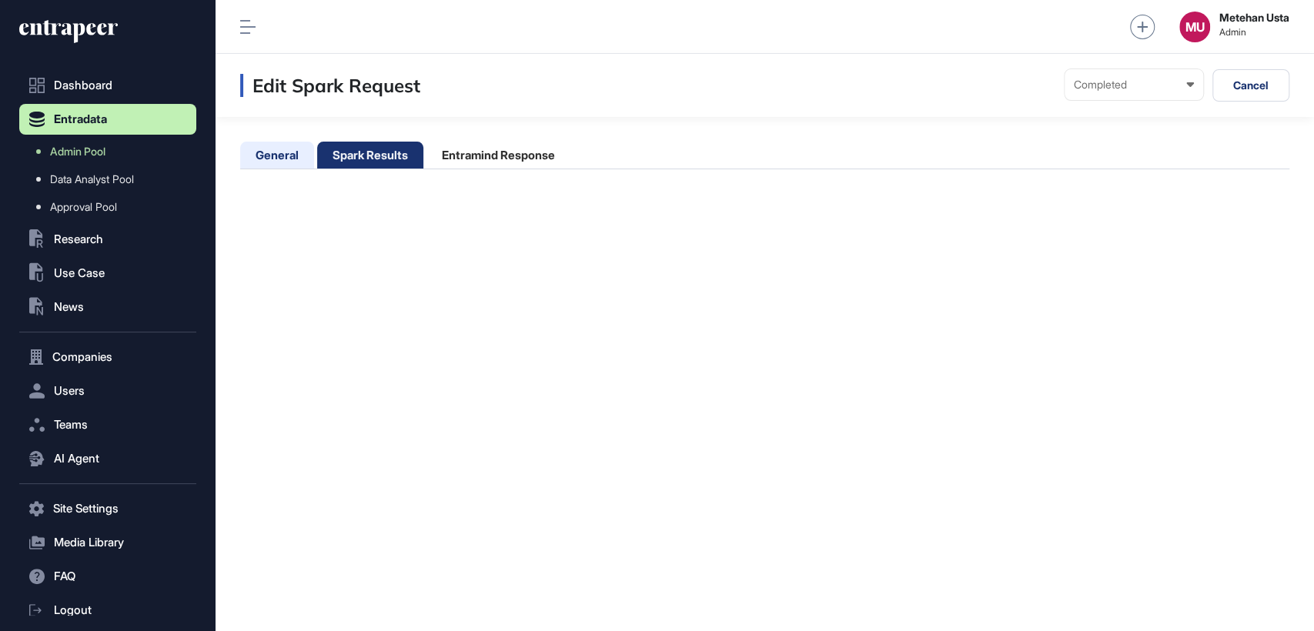
click at [264, 147] on li "General" at bounding box center [277, 155] width 74 height 27
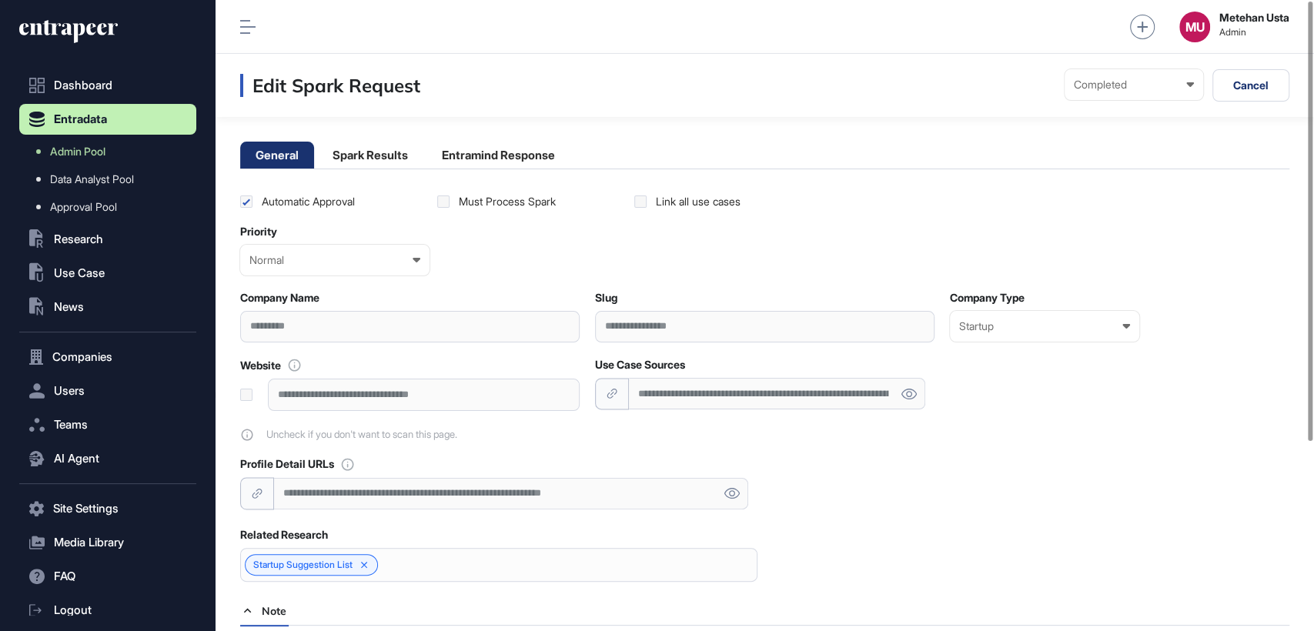
click at [399, 139] on main "**********" at bounding box center [764, 452] width 1098 height 670
click at [383, 158] on li "Spark Results" at bounding box center [370, 155] width 106 height 27
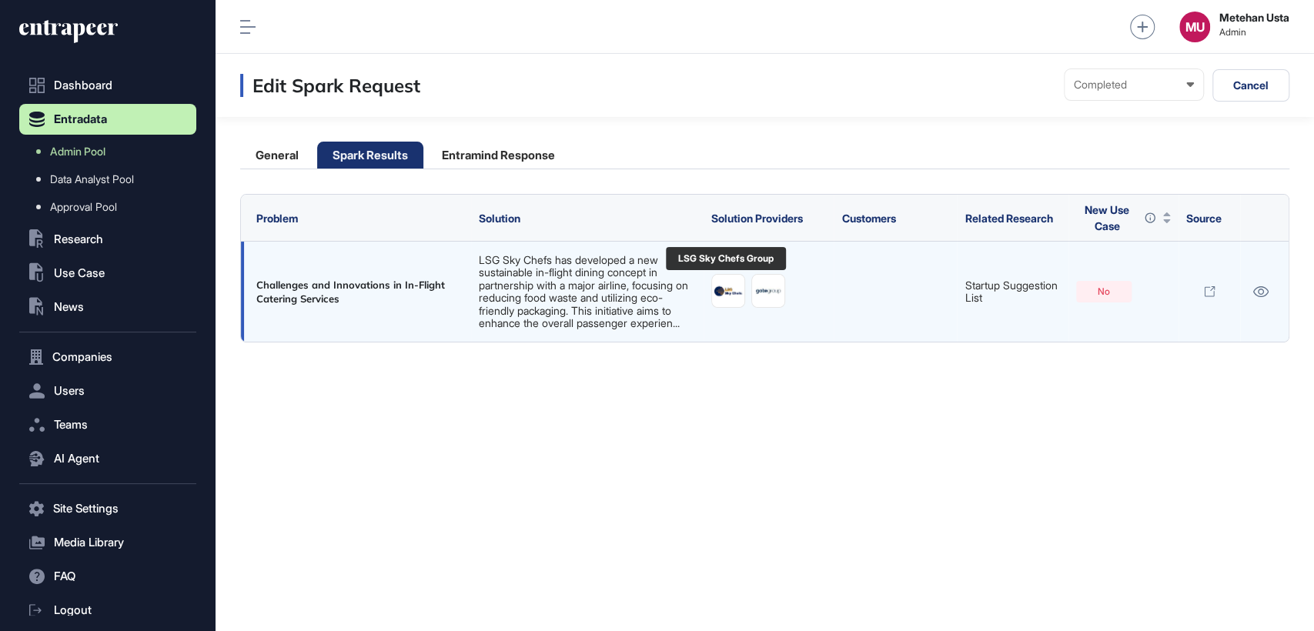
click at [733, 285] on img at bounding box center [728, 291] width 32 height 32
click at [1256, 296] on icon at bounding box center [1260, 291] width 16 height 11
click at [1204, 292] on icon at bounding box center [1209, 292] width 10 height 10
click at [635, 291] on link "LSG Sky Chefs has developed a new sustainable in-flight dining concept in partn…" at bounding box center [583, 291] width 209 height 76
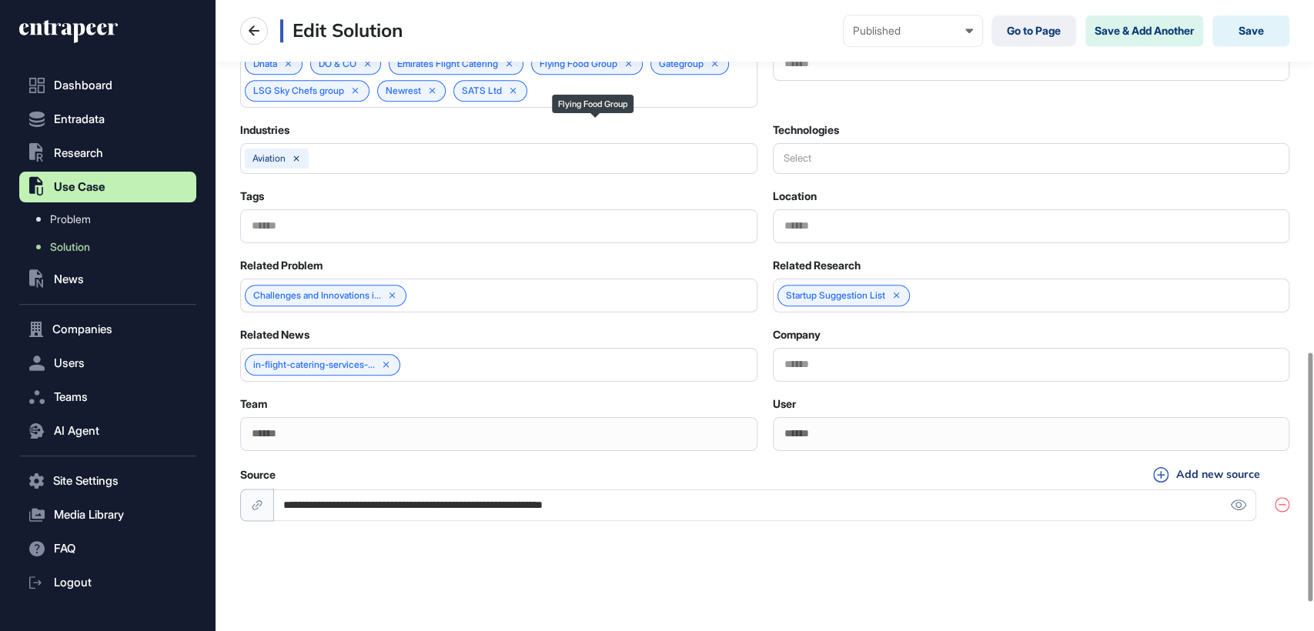
scroll to position [964, 0]
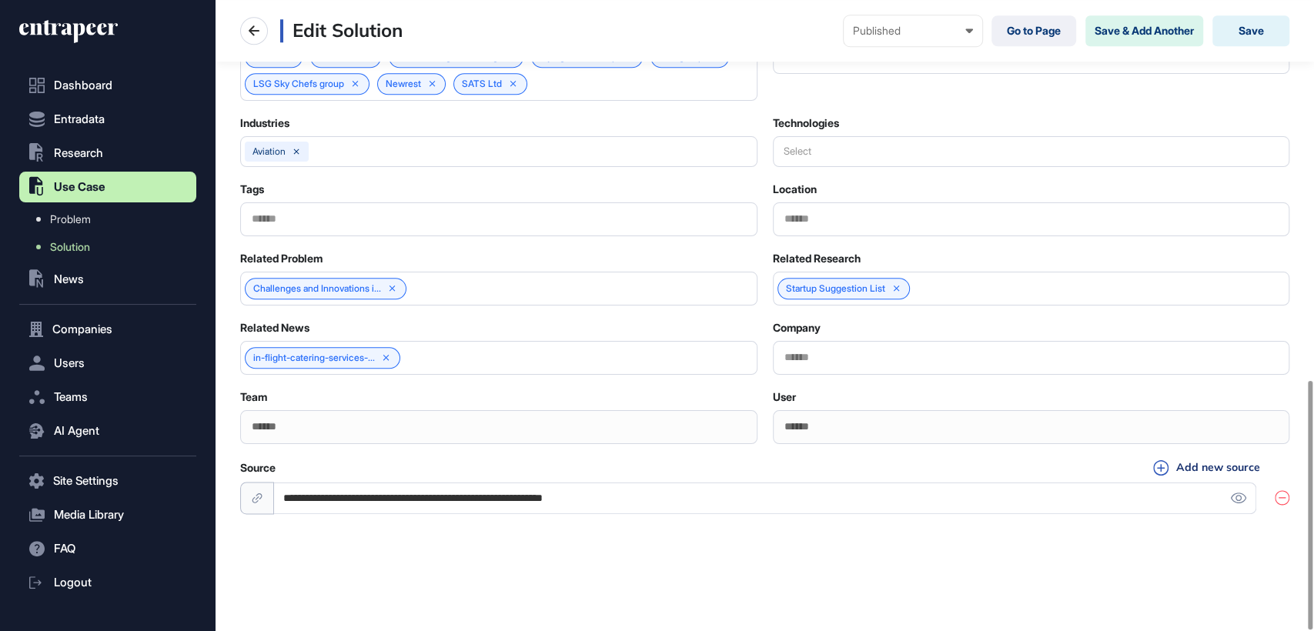
click at [567, 85] on div "Dnata DO & CO Emirates Flight Catering Flying Food Group Gategroup LSG Sky Chef…" at bounding box center [498, 70] width 517 height 61
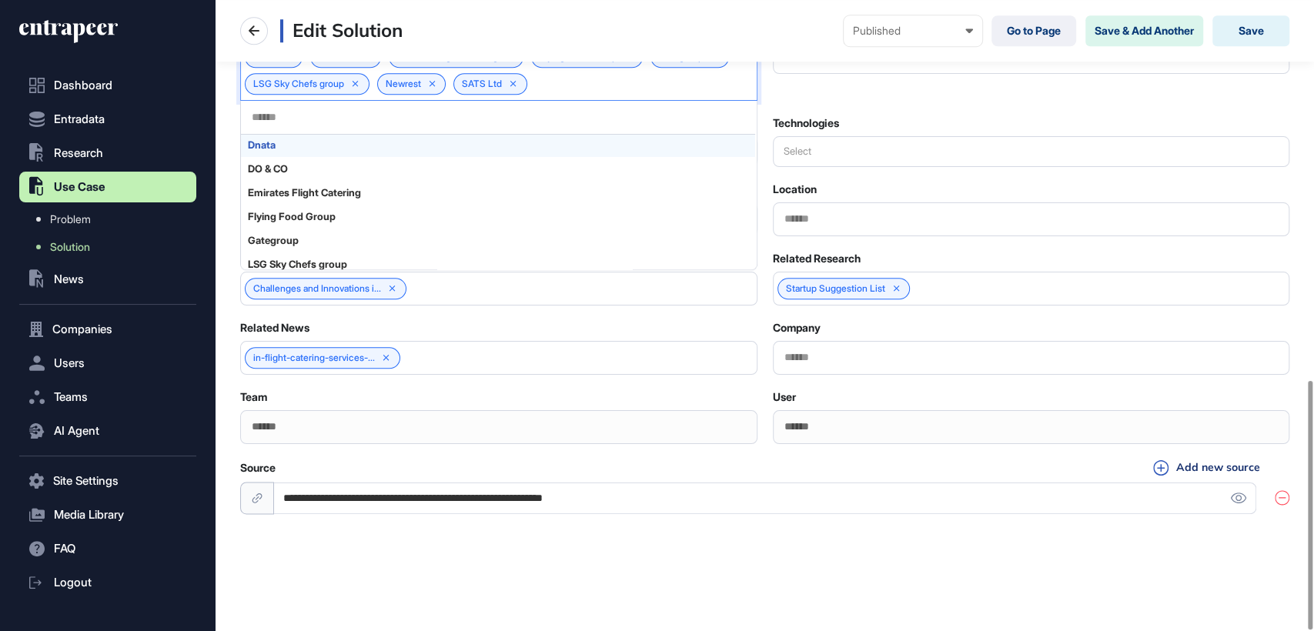
scroll to position [0, 0]
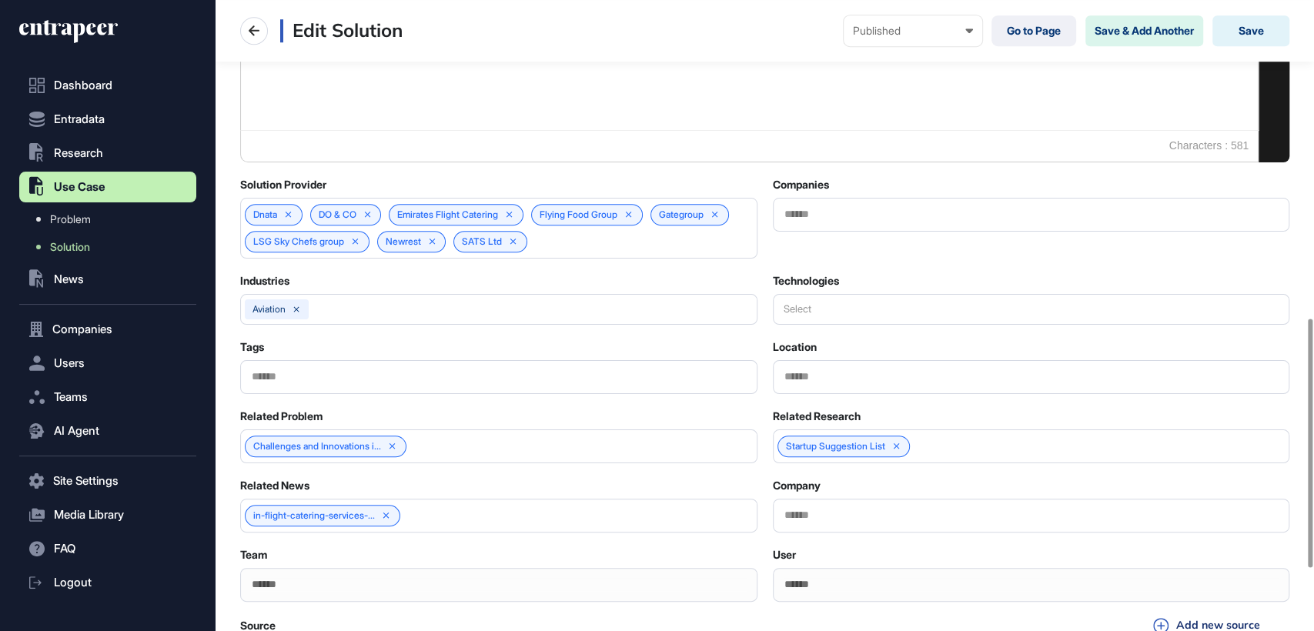
scroll to position [806, 0]
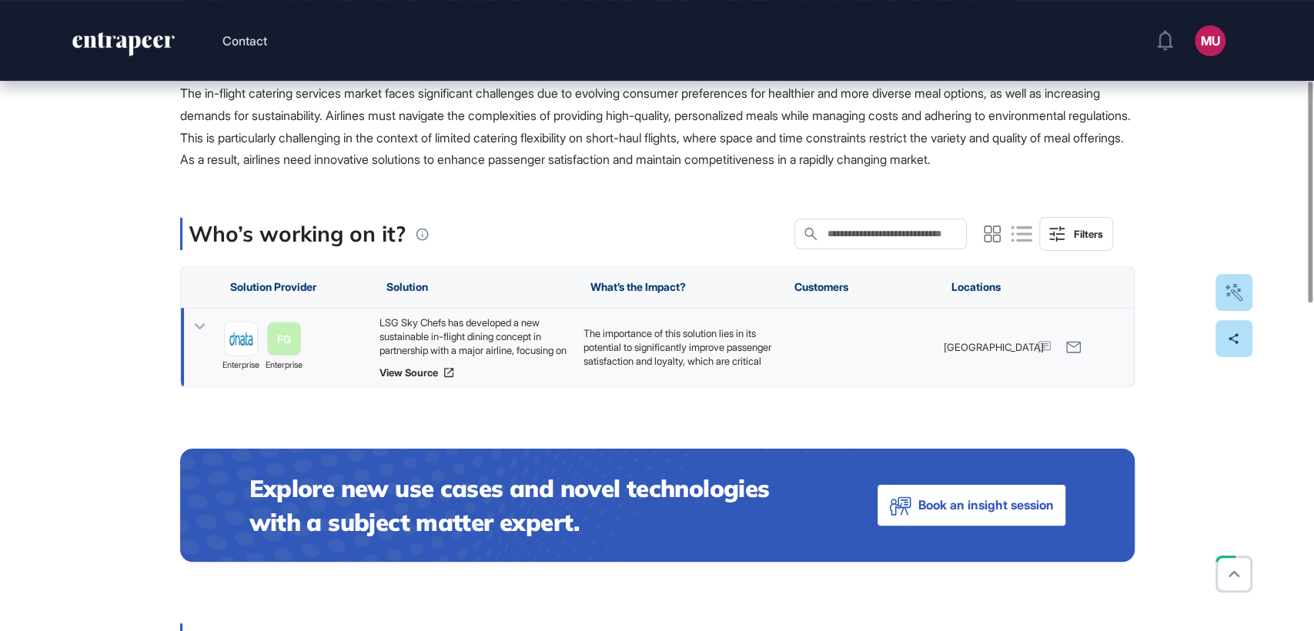
scroll to position [229, 0]
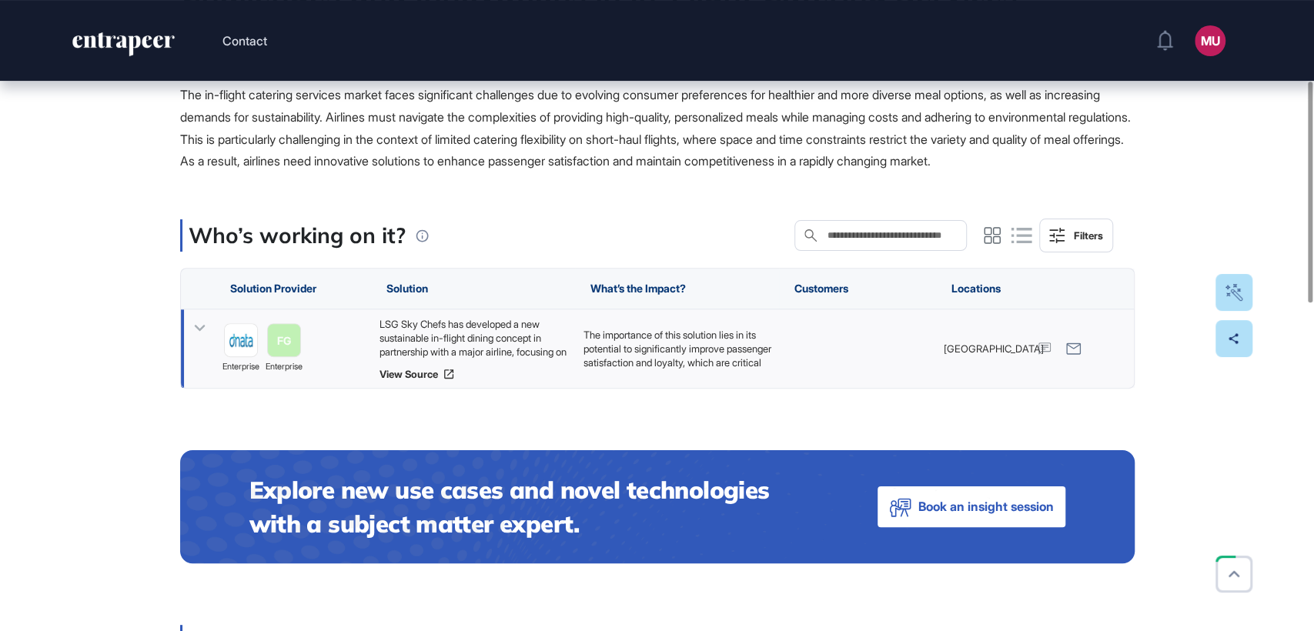
click at [198, 339] on icon at bounding box center [200, 328] width 22 height 22
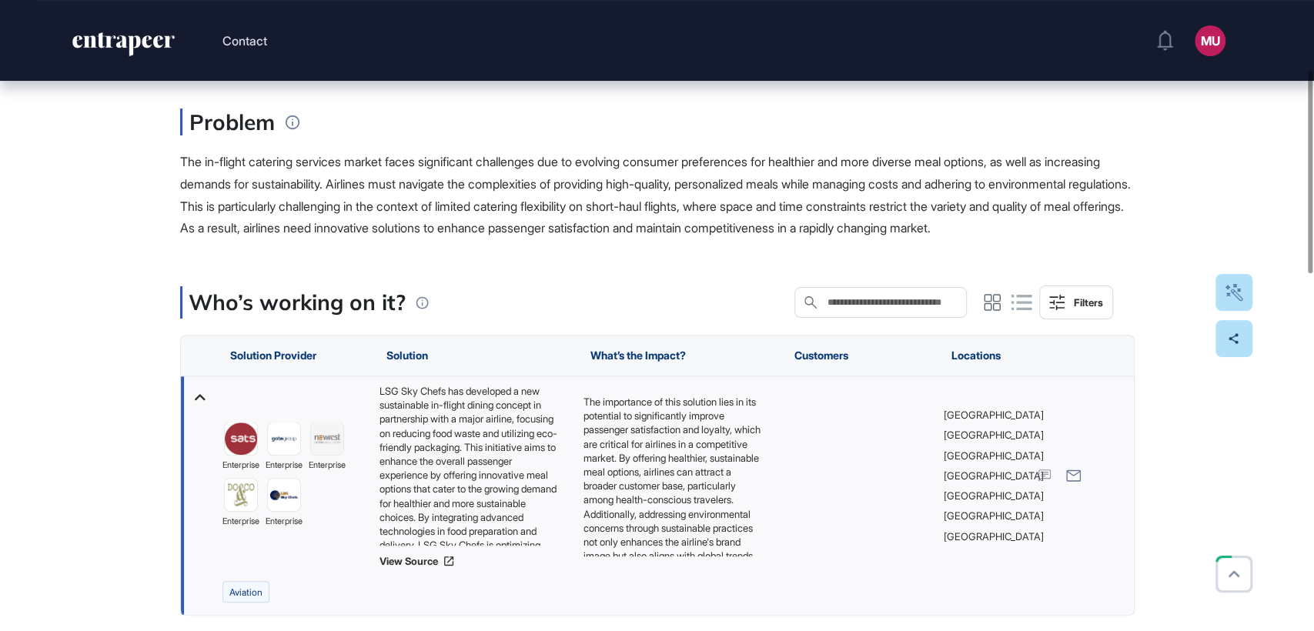
scroll to position [0, 0]
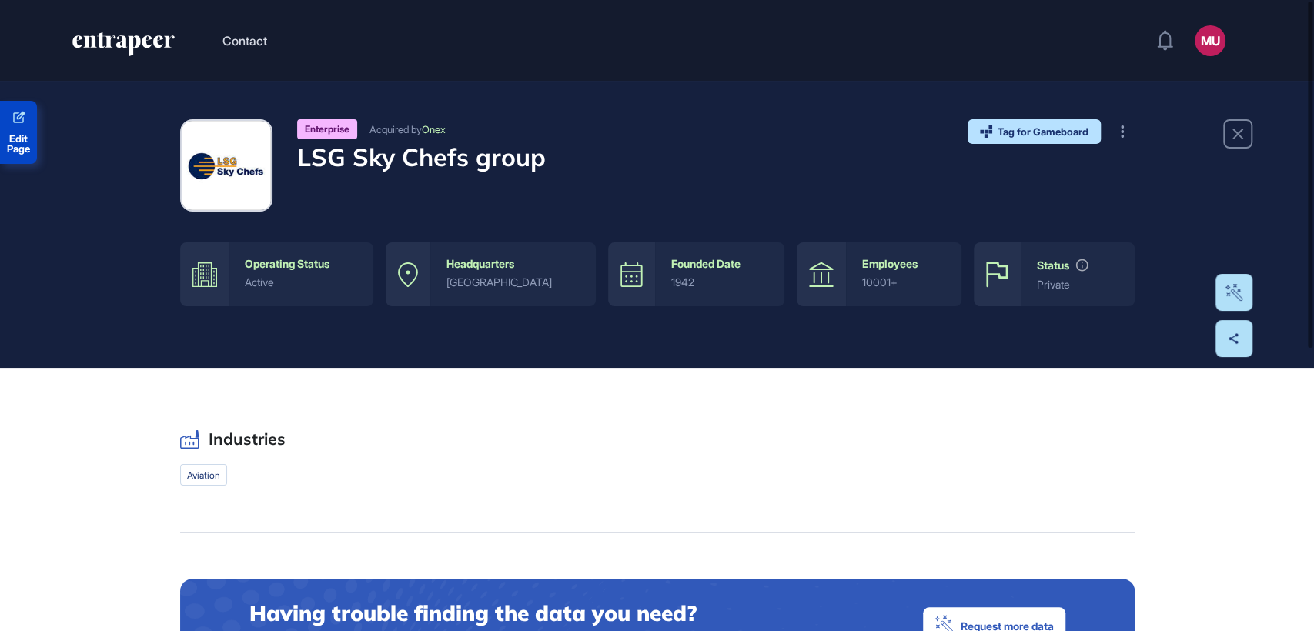
click at [28, 143] on span "Edit Page" at bounding box center [18, 144] width 37 height 20
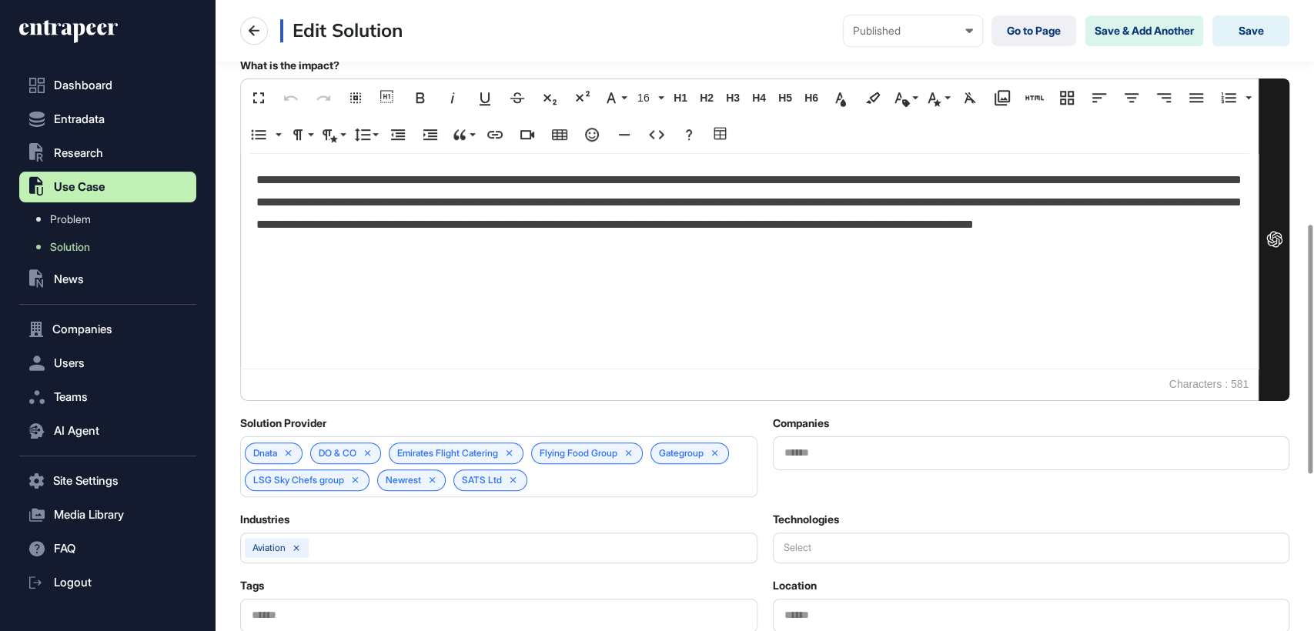
scroll to position [569, 0]
click at [265, 456] on link "Dnata" at bounding box center [265, 452] width 24 height 11
click at [344, 449] on link "DO & CO" at bounding box center [338, 452] width 38 height 11
click at [471, 456] on link "Emirates Flight Catering" at bounding box center [447, 452] width 101 height 11
click at [586, 448] on link "Flying Food Group" at bounding box center [578, 452] width 78 height 11
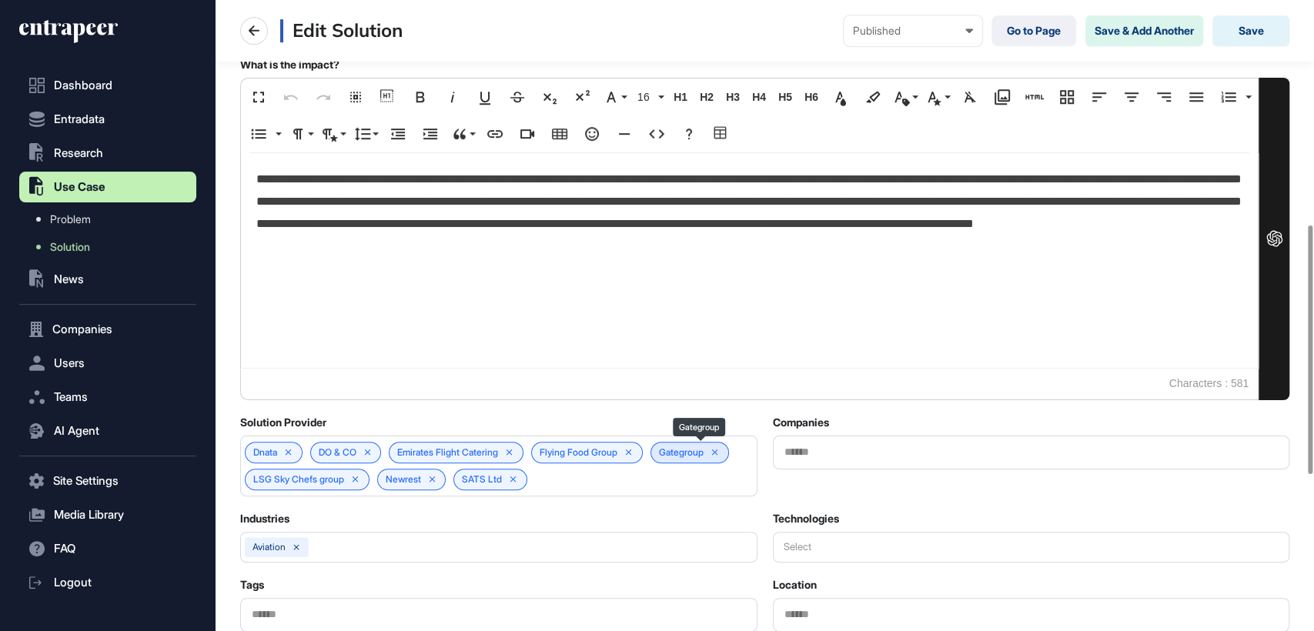
click at [683, 447] on link "Gategroup" at bounding box center [681, 452] width 45 height 11
click at [284, 484] on div "LSG Sky Chefs group" at bounding box center [307, 480] width 125 height 22
click at [324, 479] on link "LSG Sky Chefs group" at bounding box center [298, 479] width 91 height 11
click at [407, 474] on link "Newrest" at bounding box center [403, 479] width 35 height 11
click at [485, 478] on link "SATS Ltd" at bounding box center [482, 479] width 40 height 11
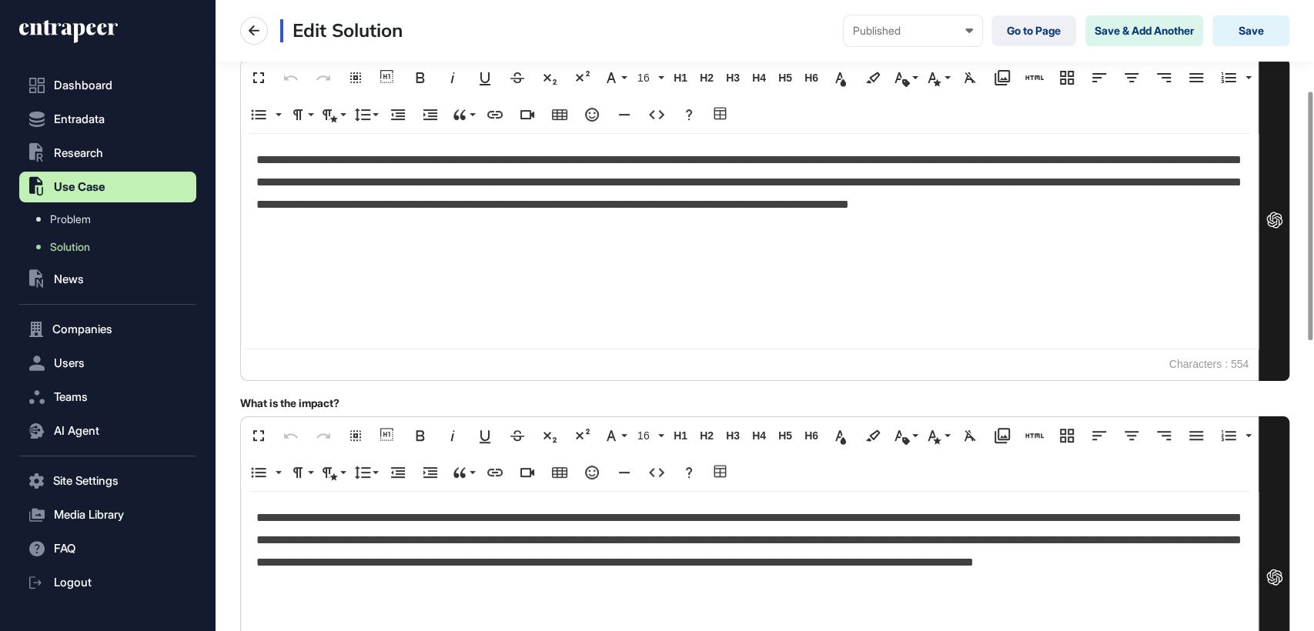
scroll to position [228, 0]
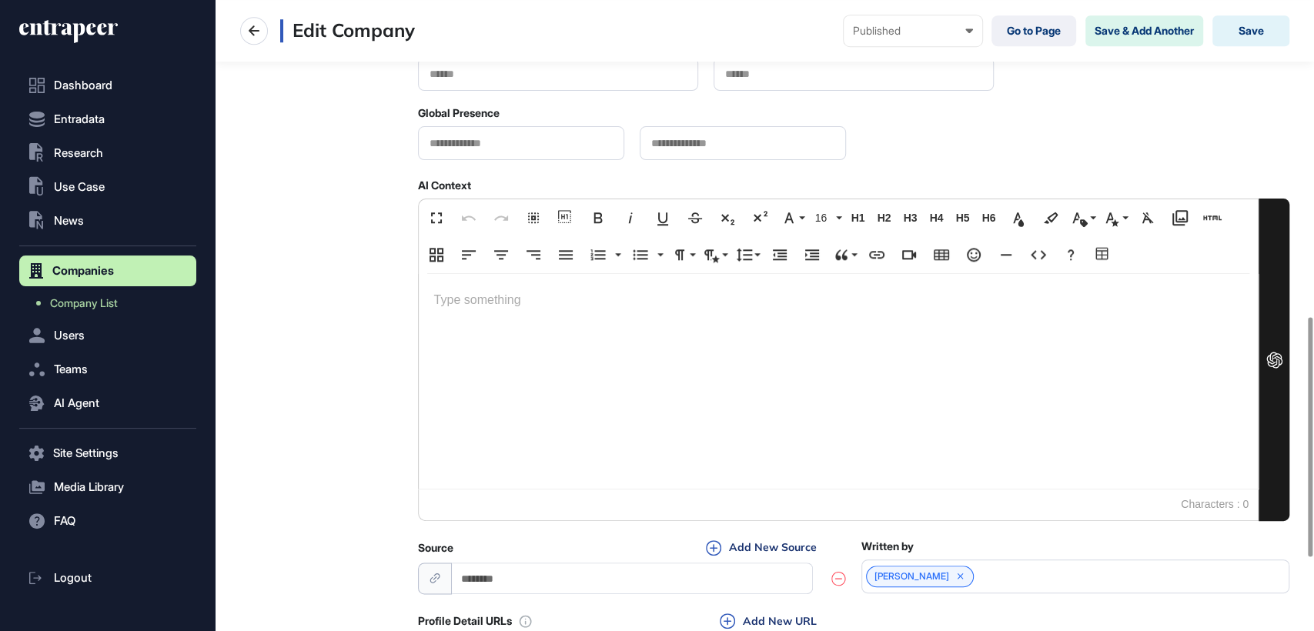
scroll to position [1023, 0]
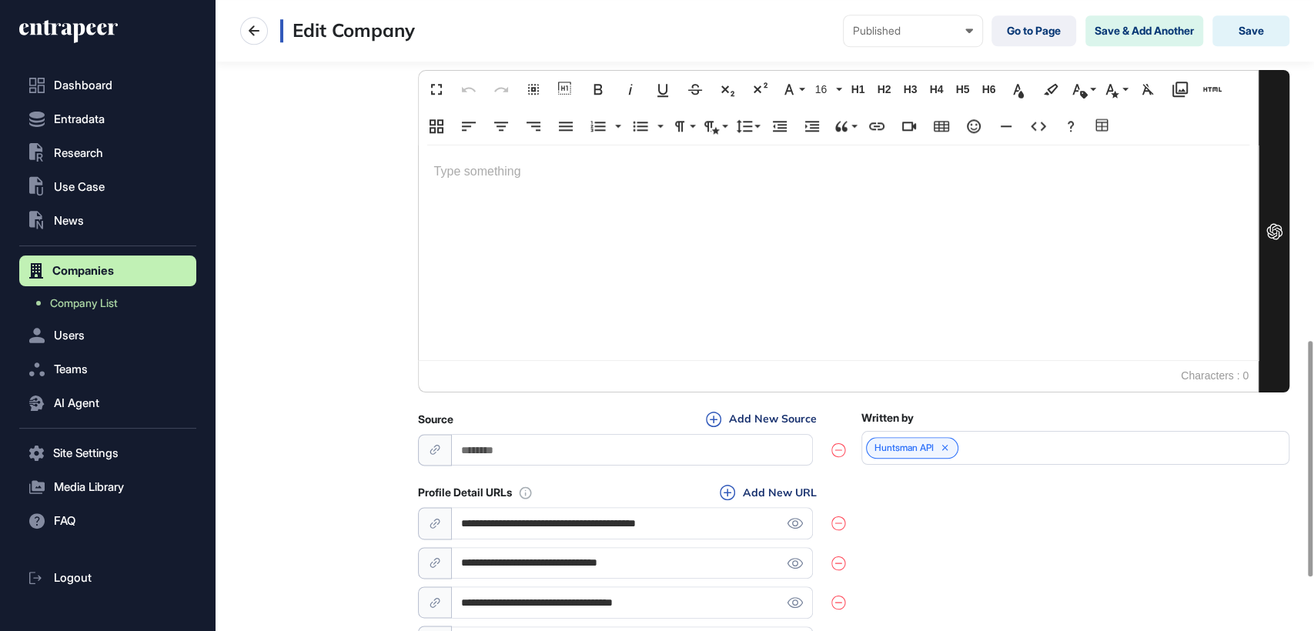
scroll to position [910, 0]
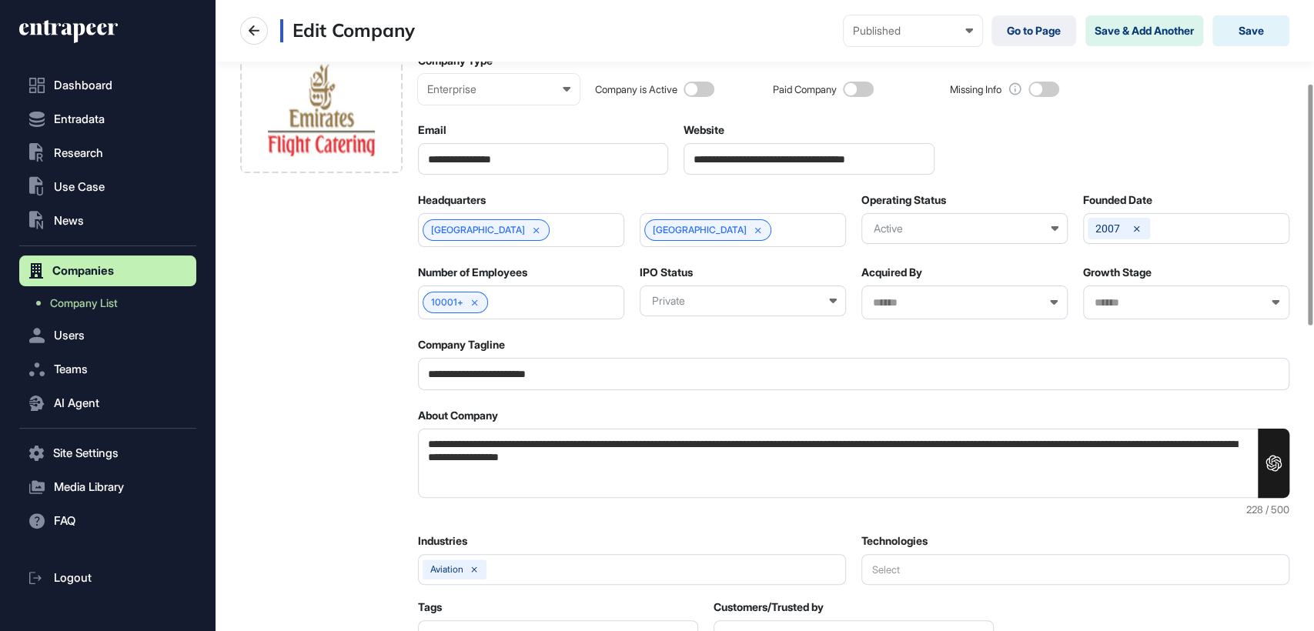
scroll to position [216, 0]
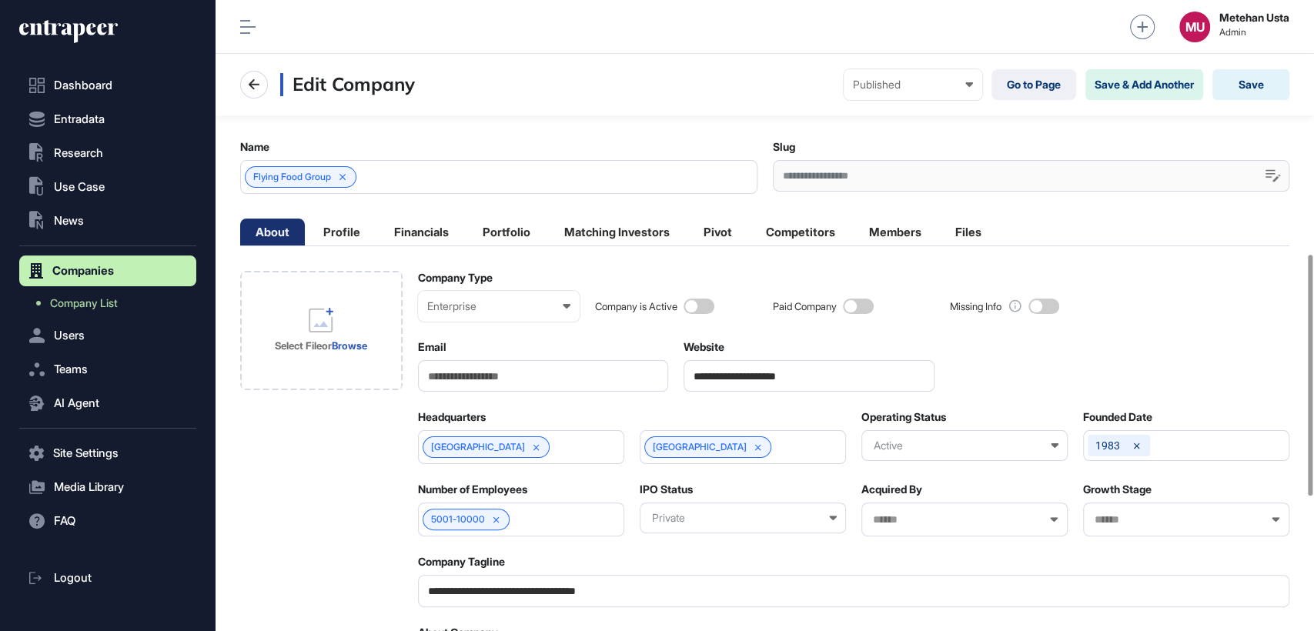
scroll to position [1013, 0]
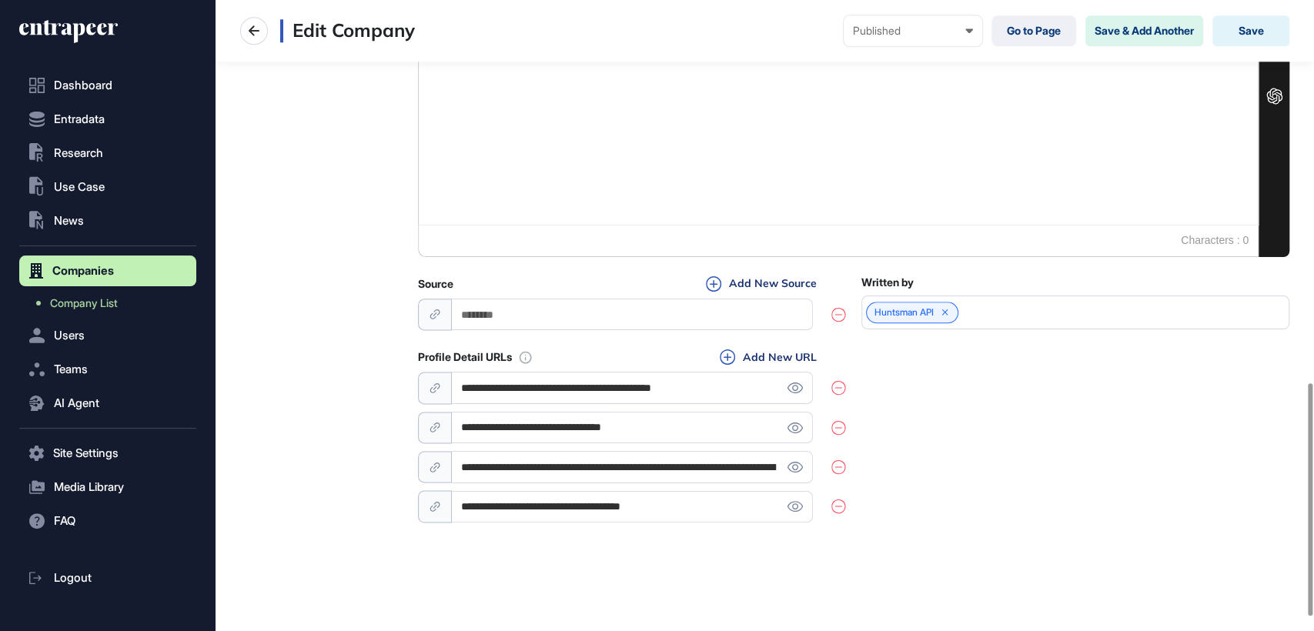
scroll to position [1077, 0]
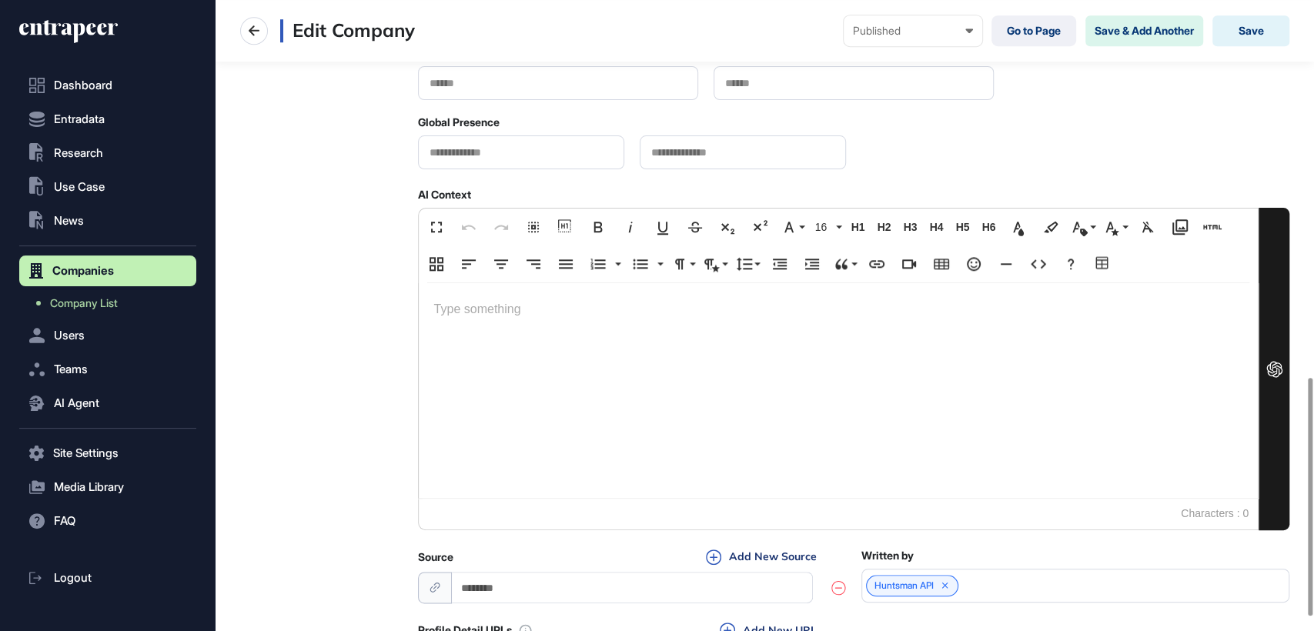
scroll to position [1037, 0]
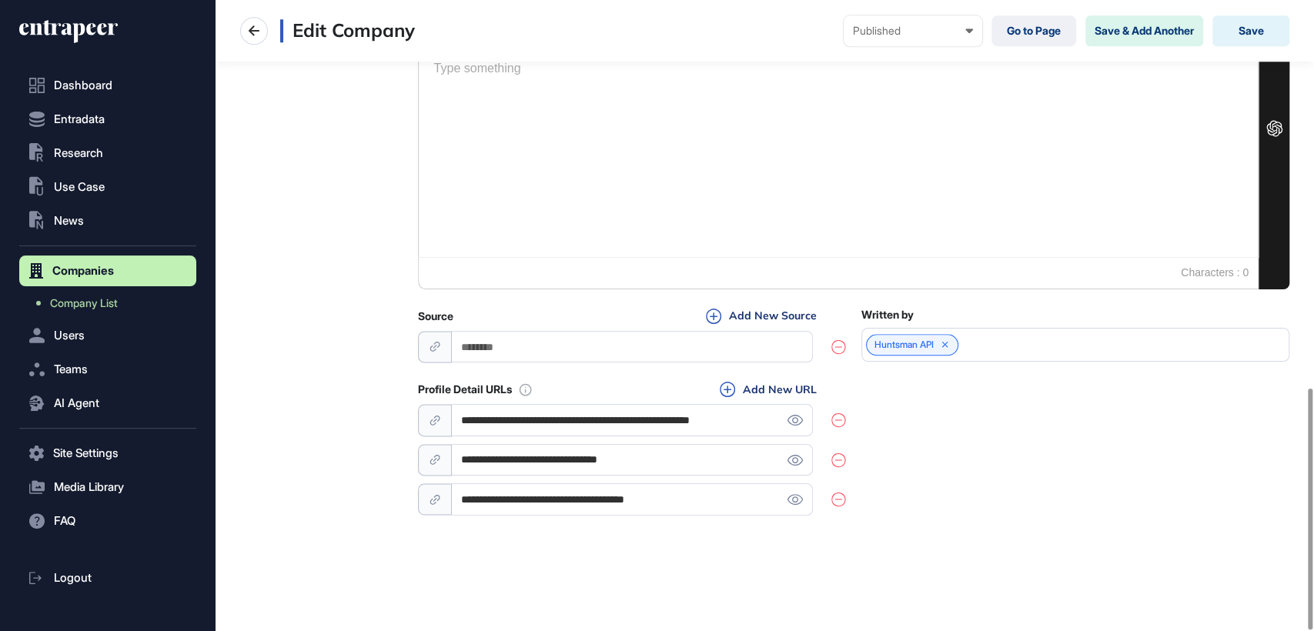
scroll to position [1013, 0]
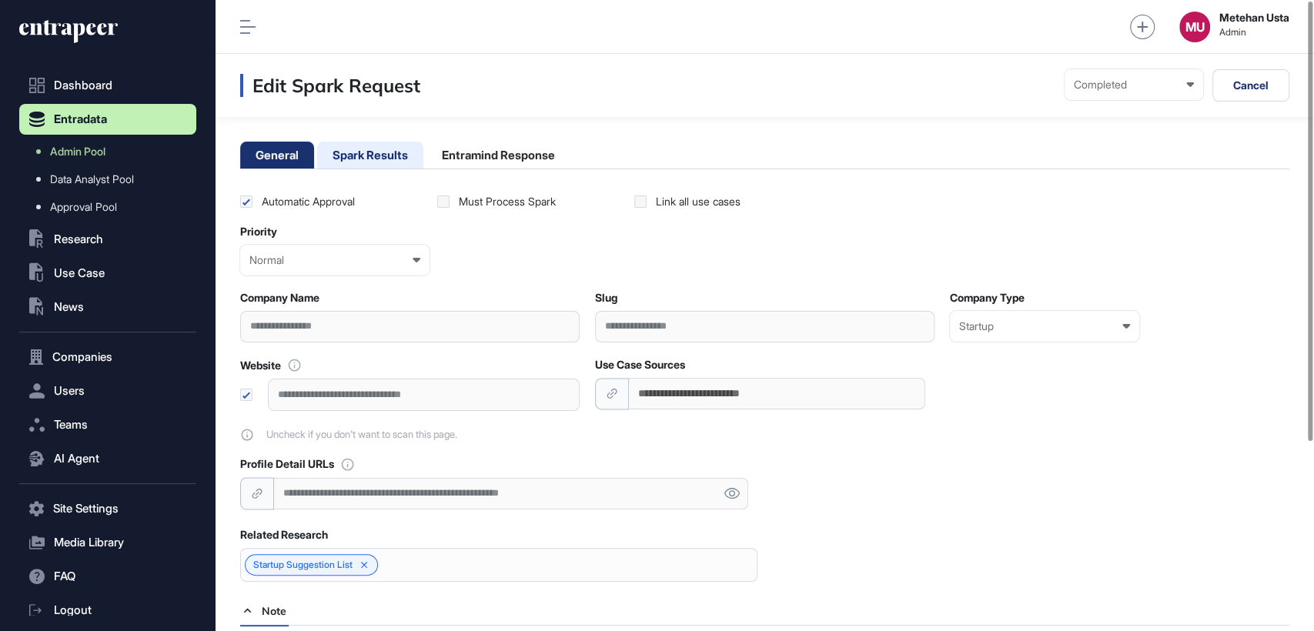
click at [369, 162] on li "Spark Results" at bounding box center [370, 155] width 106 height 27
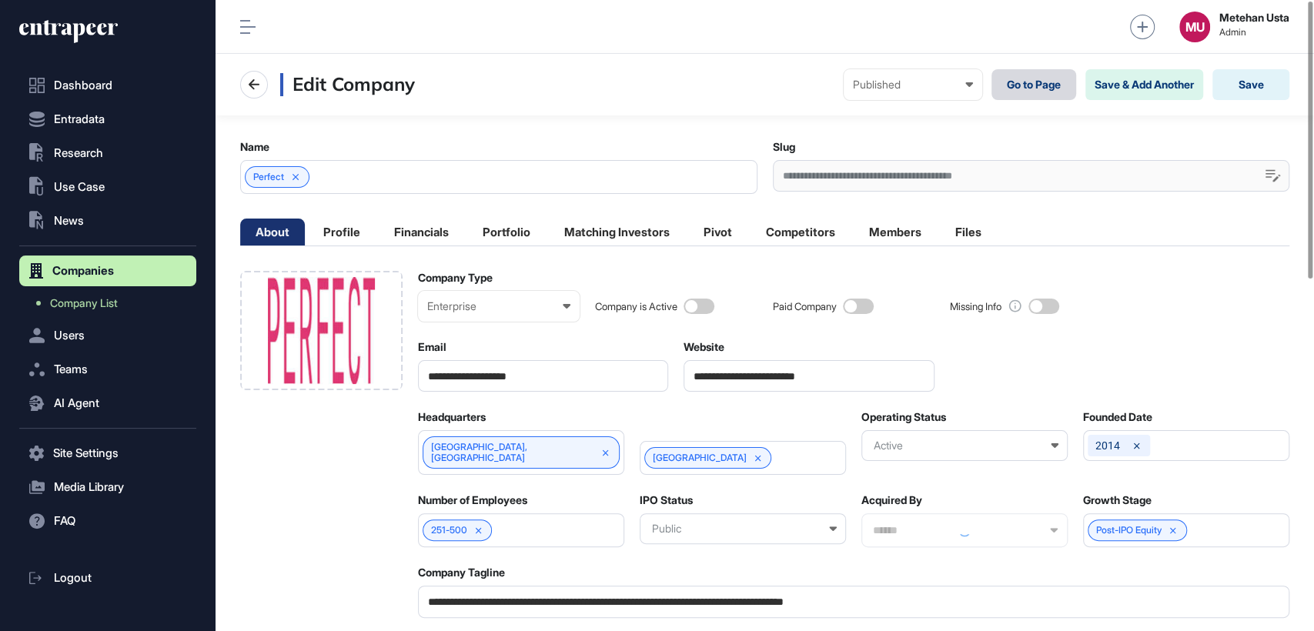
click at [1045, 82] on link "Go to Page" at bounding box center [1033, 84] width 85 height 31
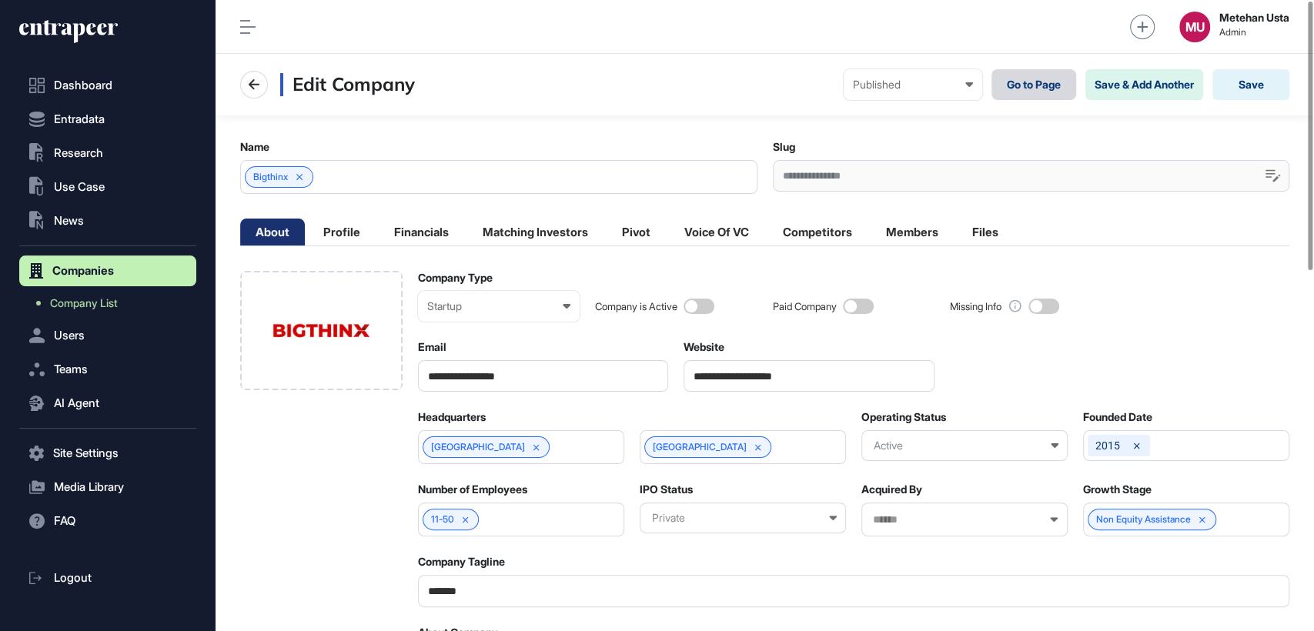
click at [1005, 86] on link "Go to Page" at bounding box center [1033, 84] width 85 height 31
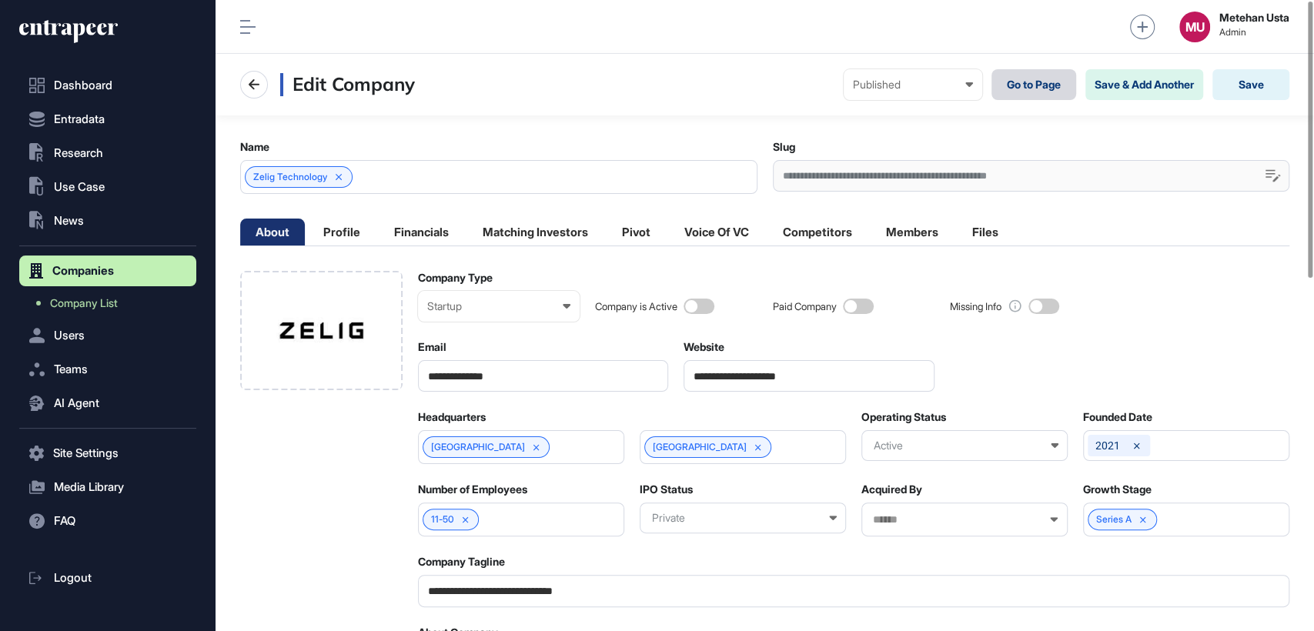
click at [1007, 80] on link "Go to Page" at bounding box center [1033, 84] width 85 height 31
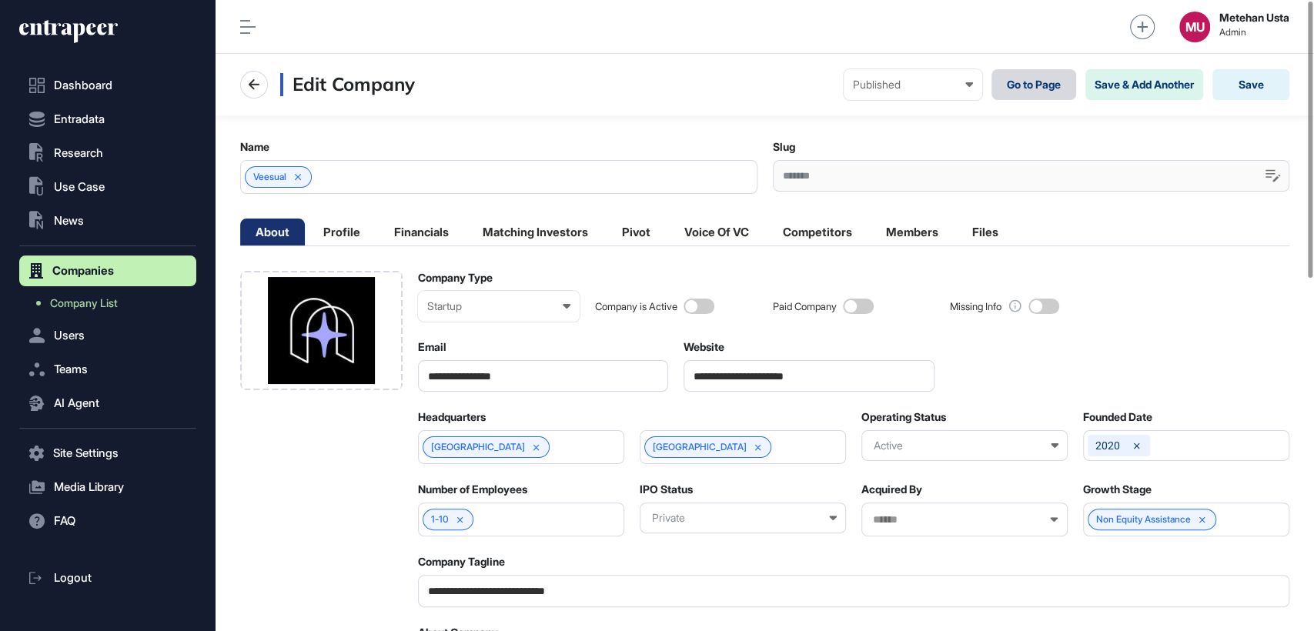
click at [1016, 85] on link "Go to Page" at bounding box center [1033, 84] width 85 height 31
